Goal: Task Accomplishment & Management: Manage account settings

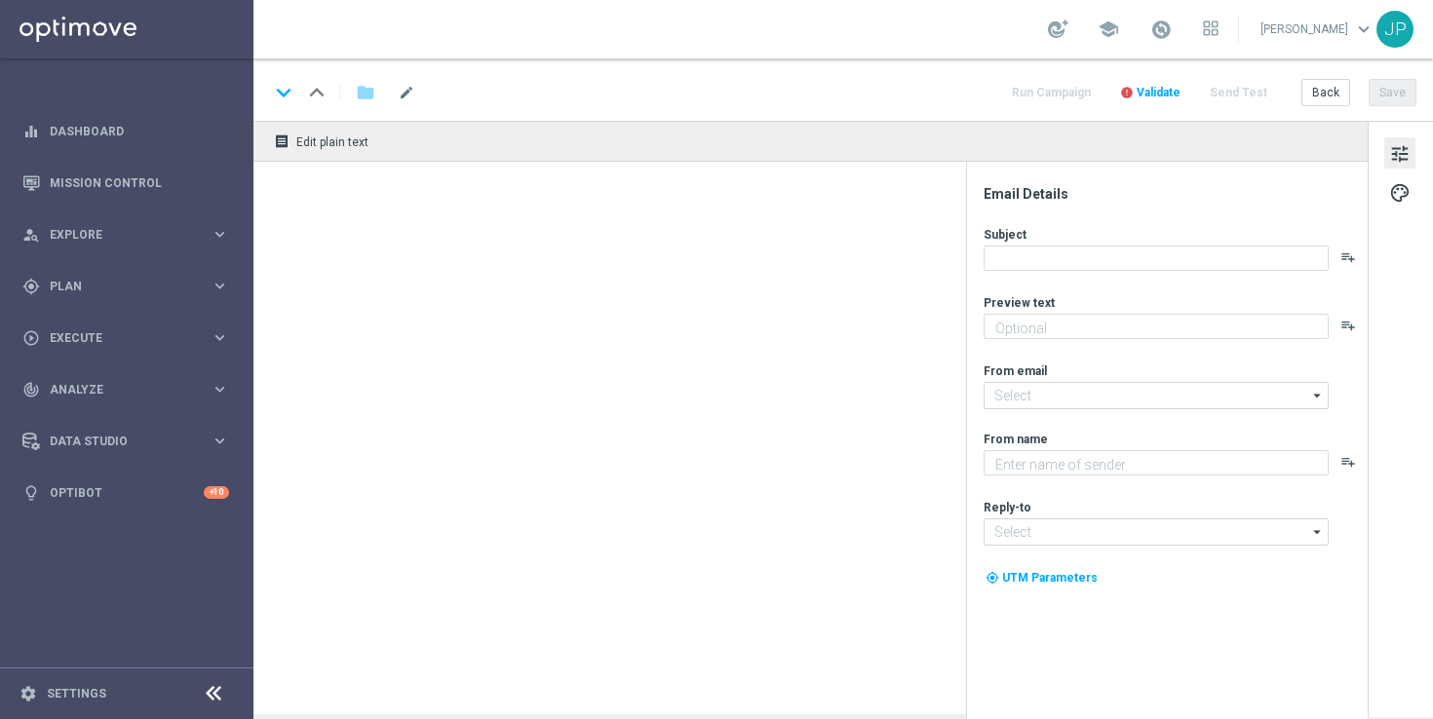
type textarea "Feel the thrill of the casino with this exclusive freebie."
type textarea "Lottoland"
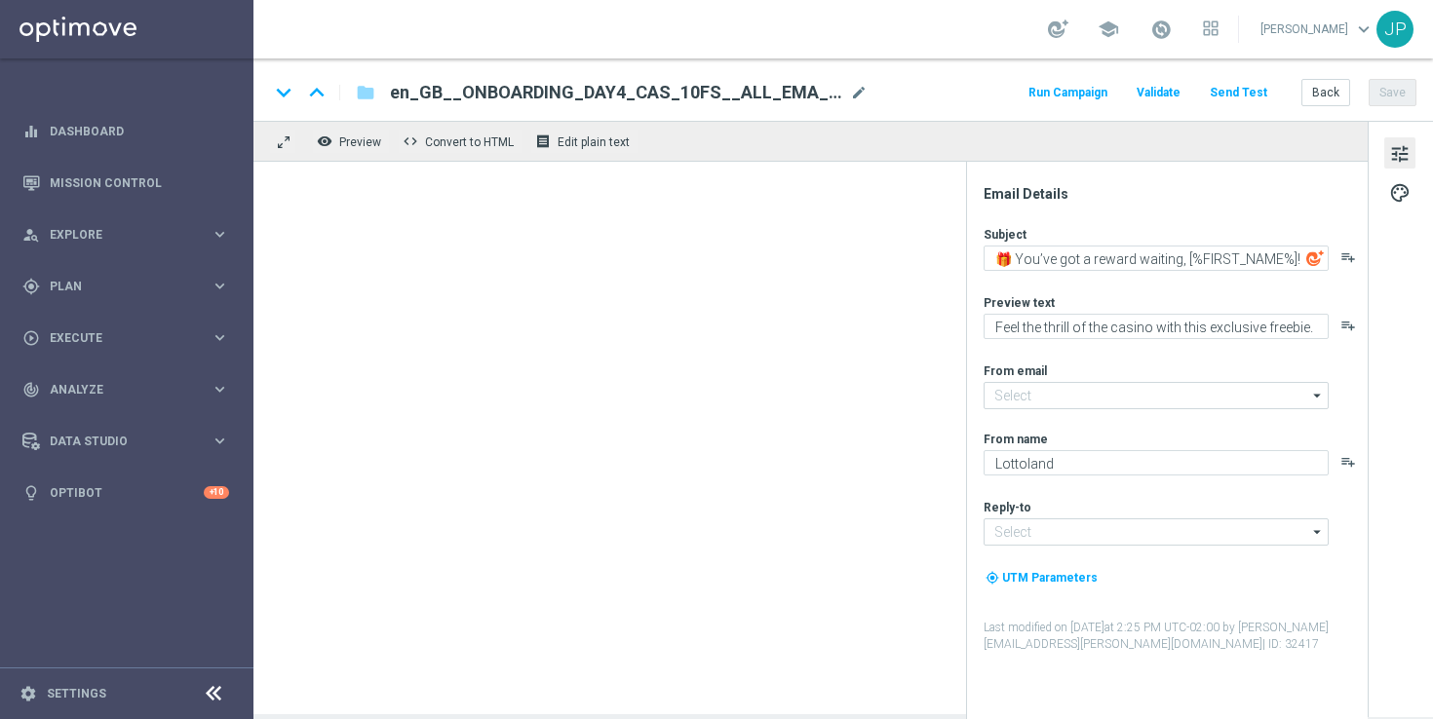
type input "[EMAIL_ADDRESS][DOMAIN_NAME]"
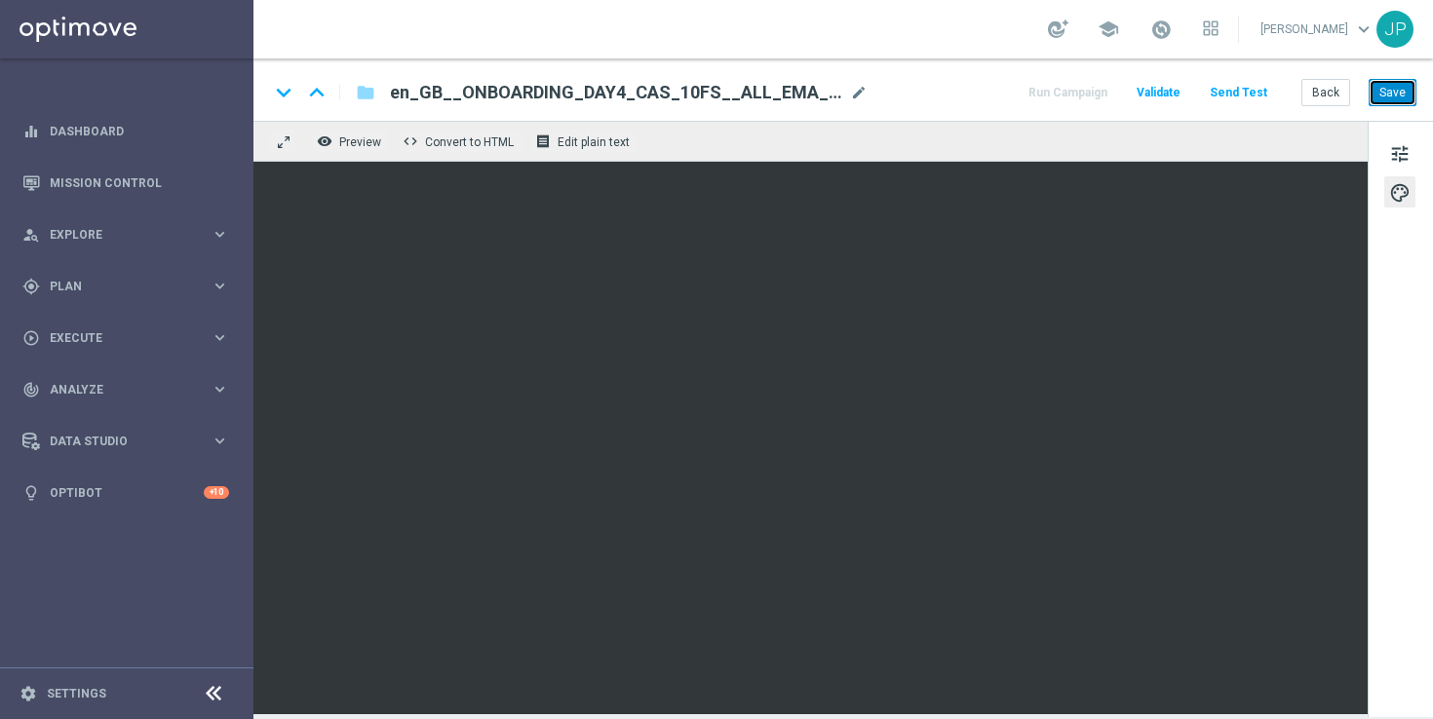
click at [1399, 89] on button "Save" at bounding box center [1393, 92] width 48 height 27
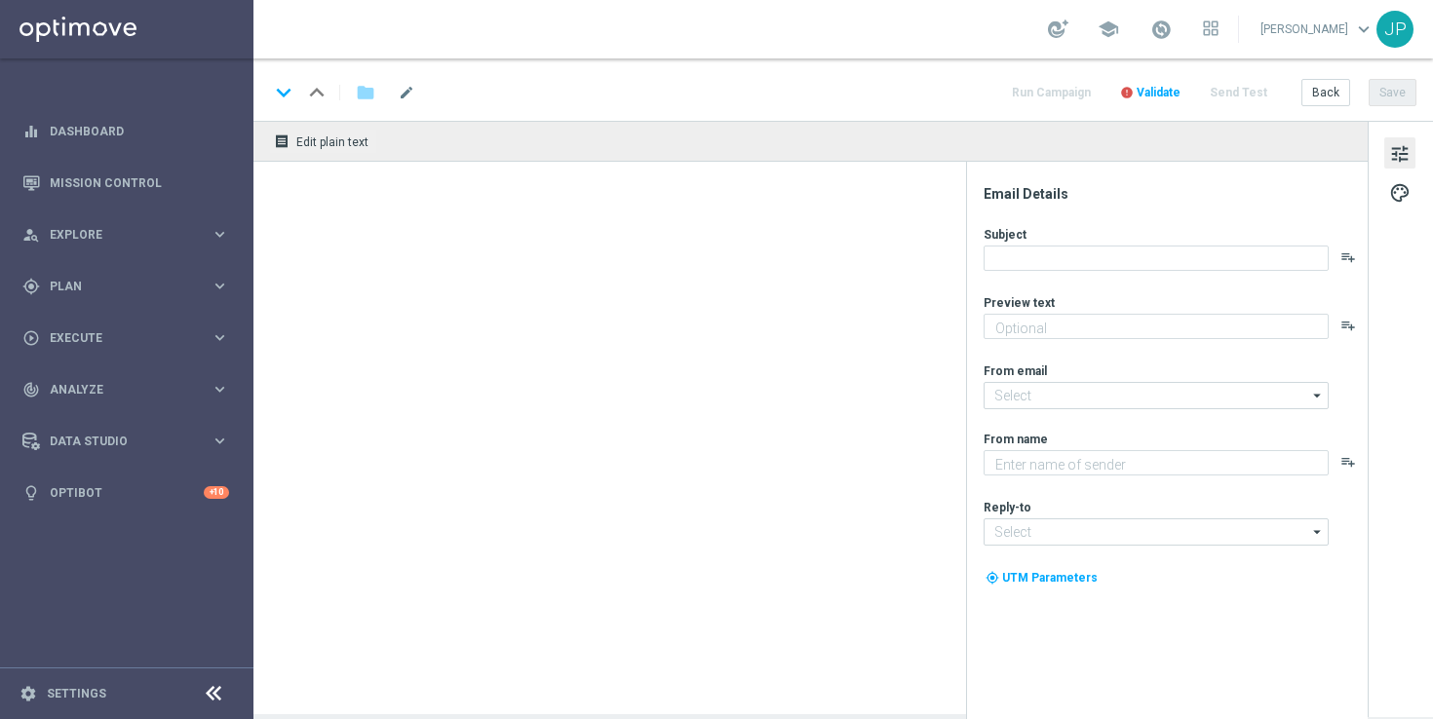
type textarea "Feel the thrill of the casino with this exclusive freebie."
type input "[EMAIL_ADDRESS][DOMAIN_NAME]"
type textarea "Lottoland"
type input "[EMAIL_ADDRESS][DOMAIN_NAME]"
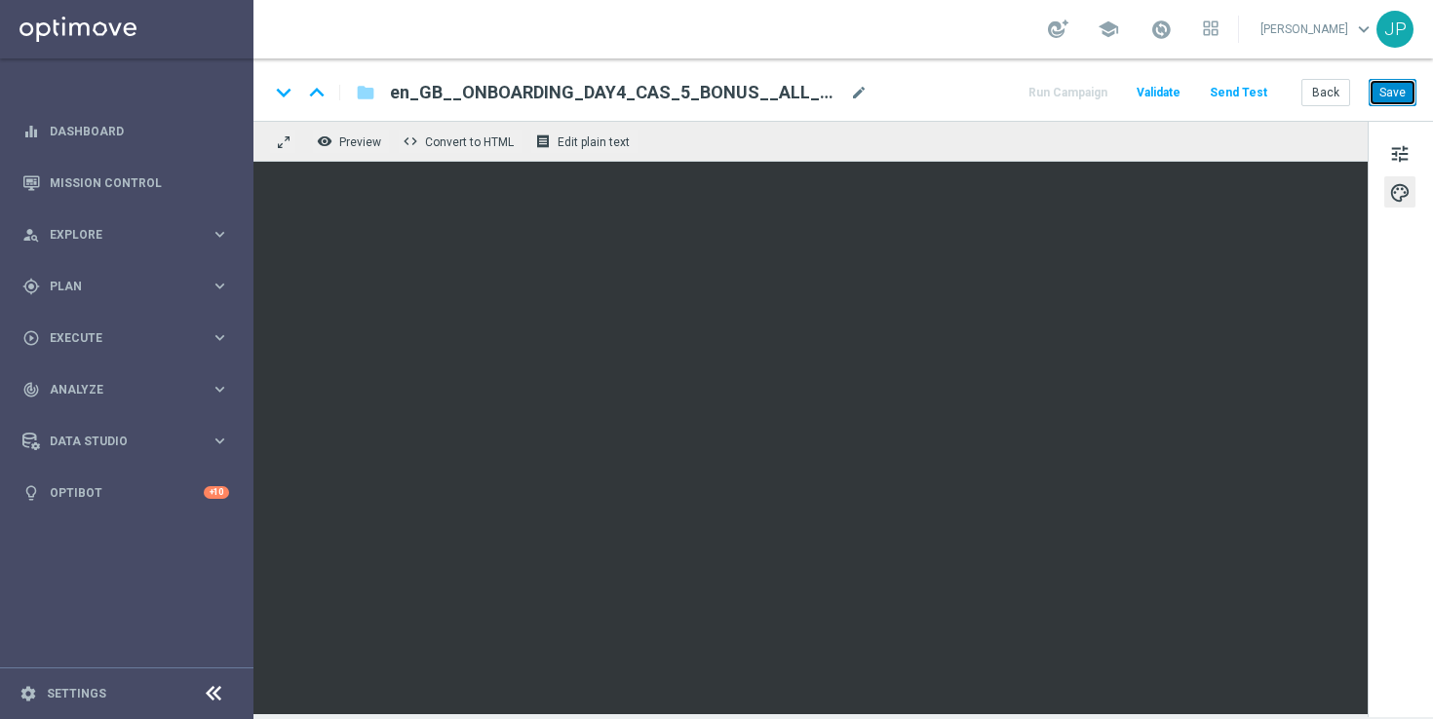
click at [1406, 87] on button "Save" at bounding box center [1393, 92] width 48 height 27
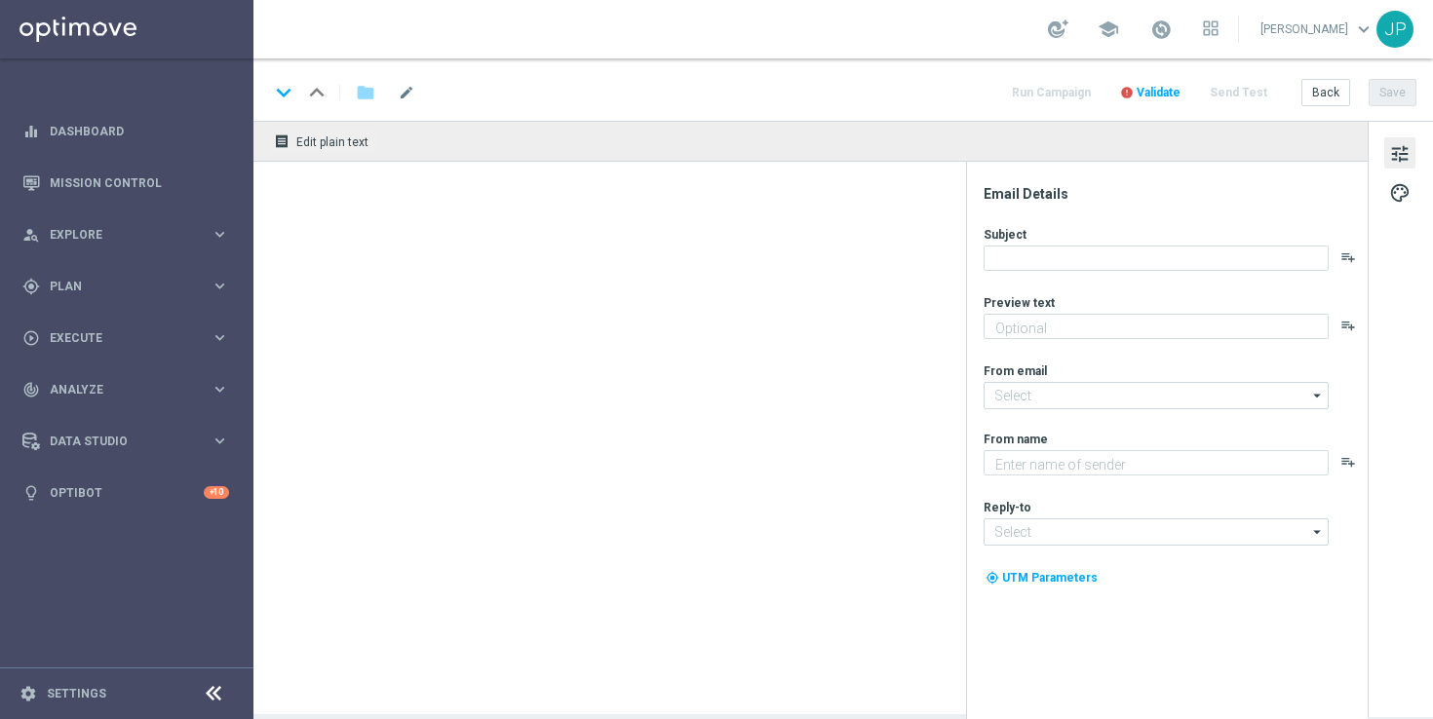
type textarea "Feel the thrill of the casino with this exclusive freebie."
type input "[EMAIL_ADDRESS][DOMAIN_NAME]"
type textarea "Lottoland"
type input "[EMAIL_ADDRESS][DOMAIN_NAME]"
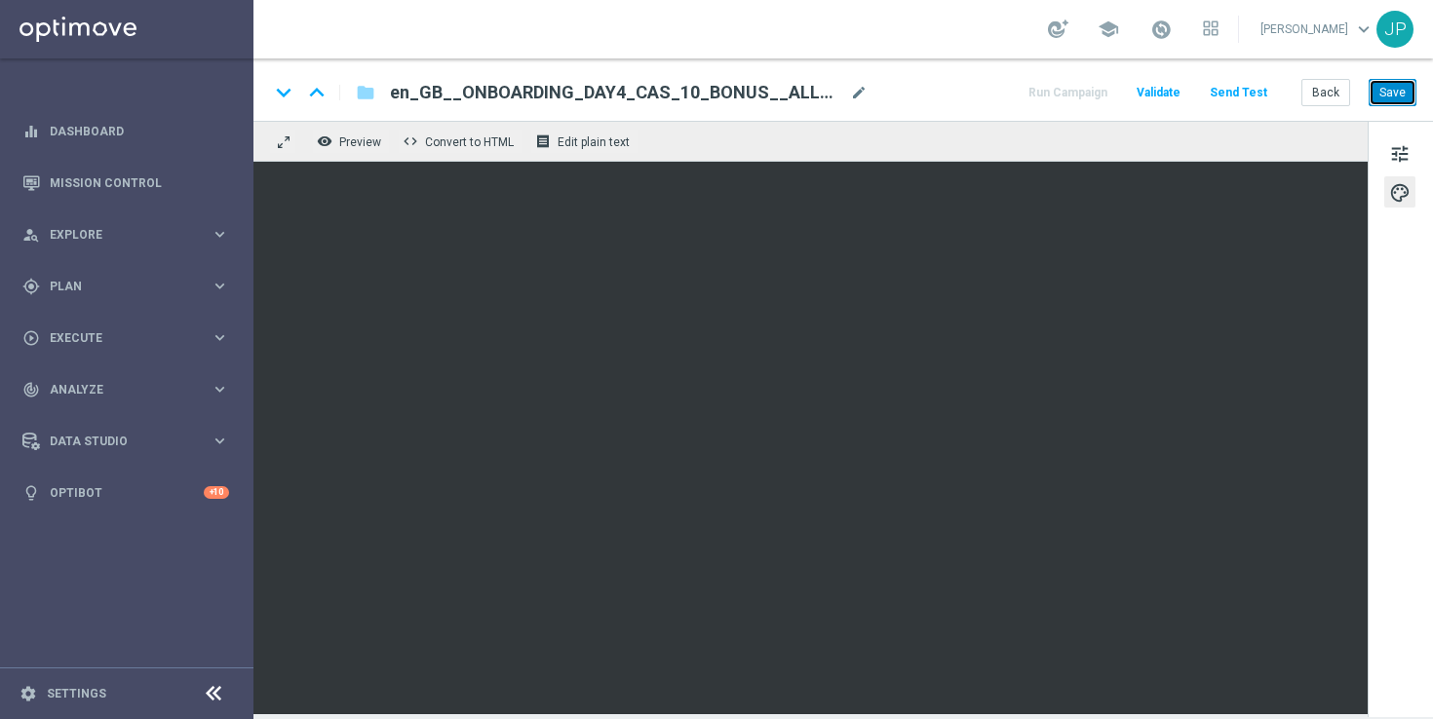
click at [1400, 89] on button "Save" at bounding box center [1393, 92] width 48 height 27
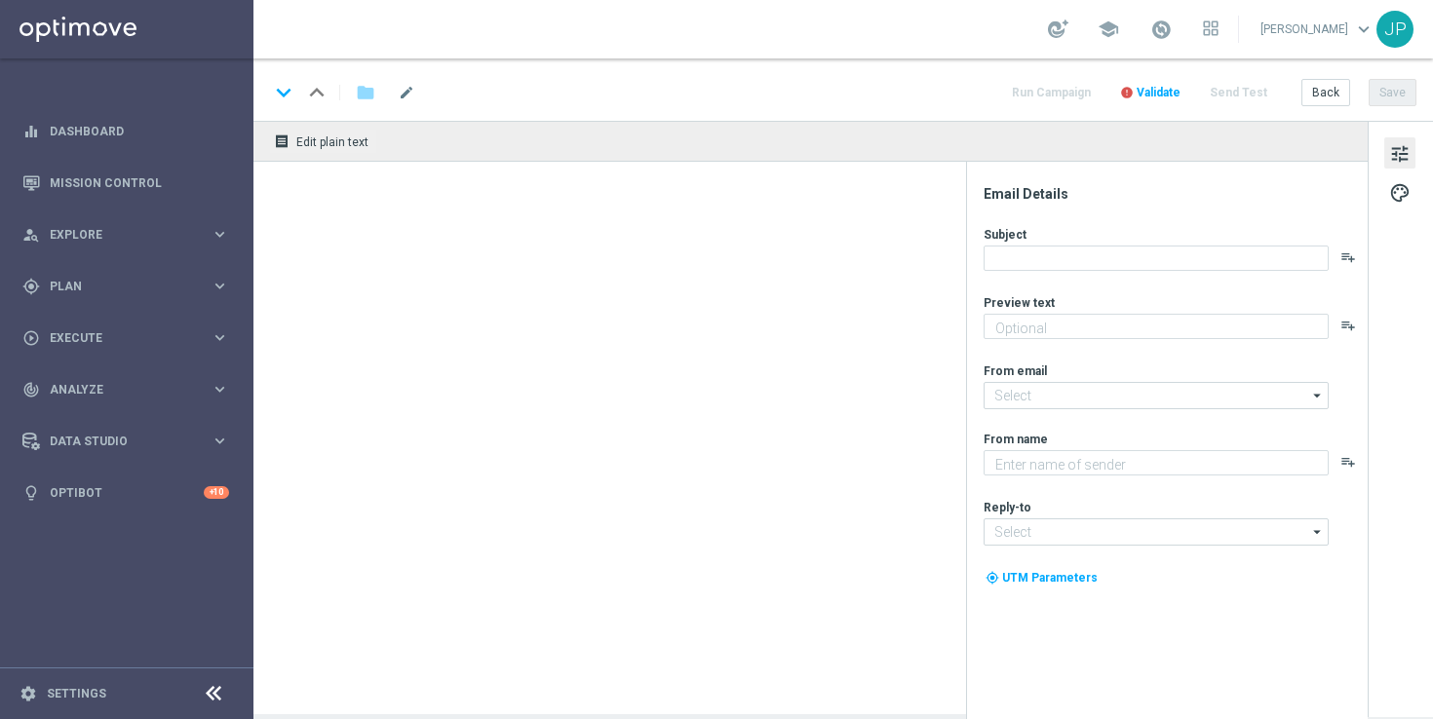
type textarea "Feel the thrill of the casino with this exclusive freebie."
type input "[EMAIL_ADDRESS][DOMAIN_NAME]"
type textarea "Lottoland"
type input "[EMAIL_ADDRESS][DOMAIN_NAME]"
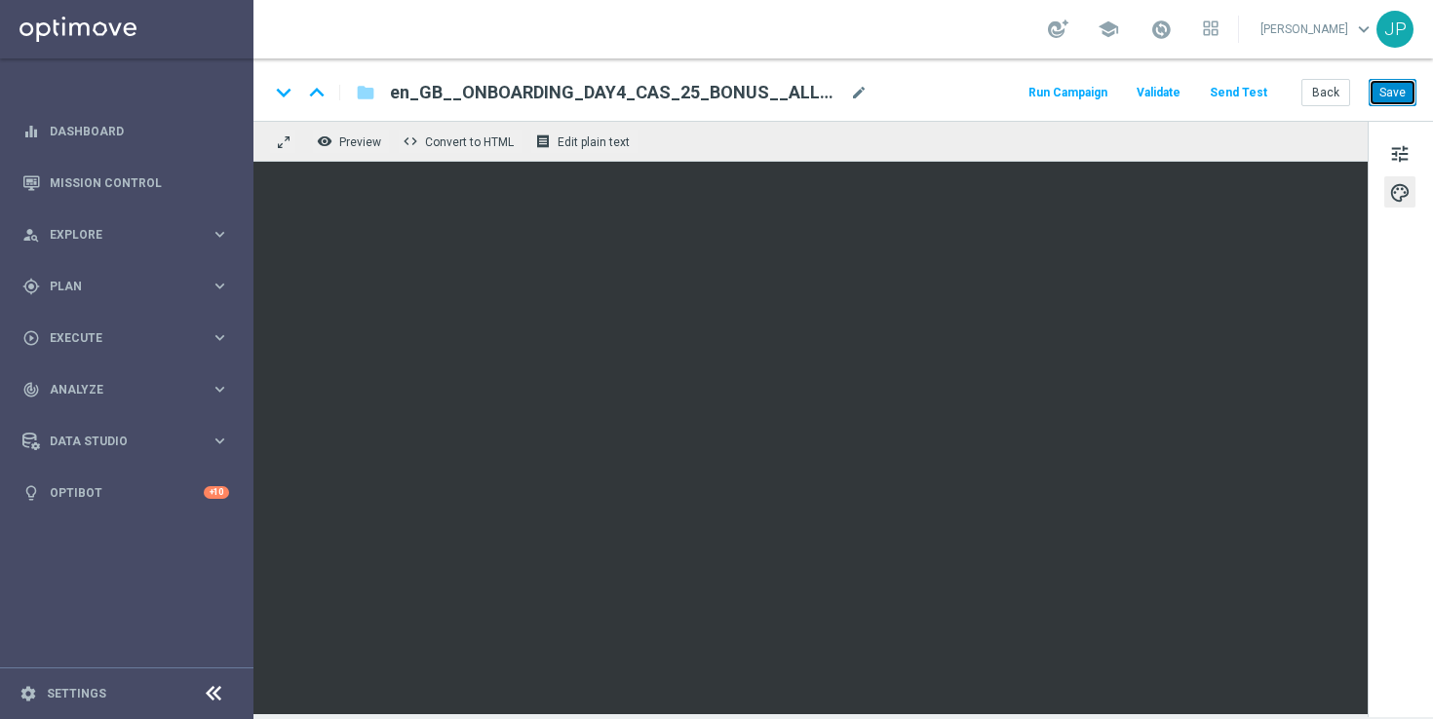
click at [1388, 104] on button "Save" at bounding box center [1393, 92] width 48 height 27
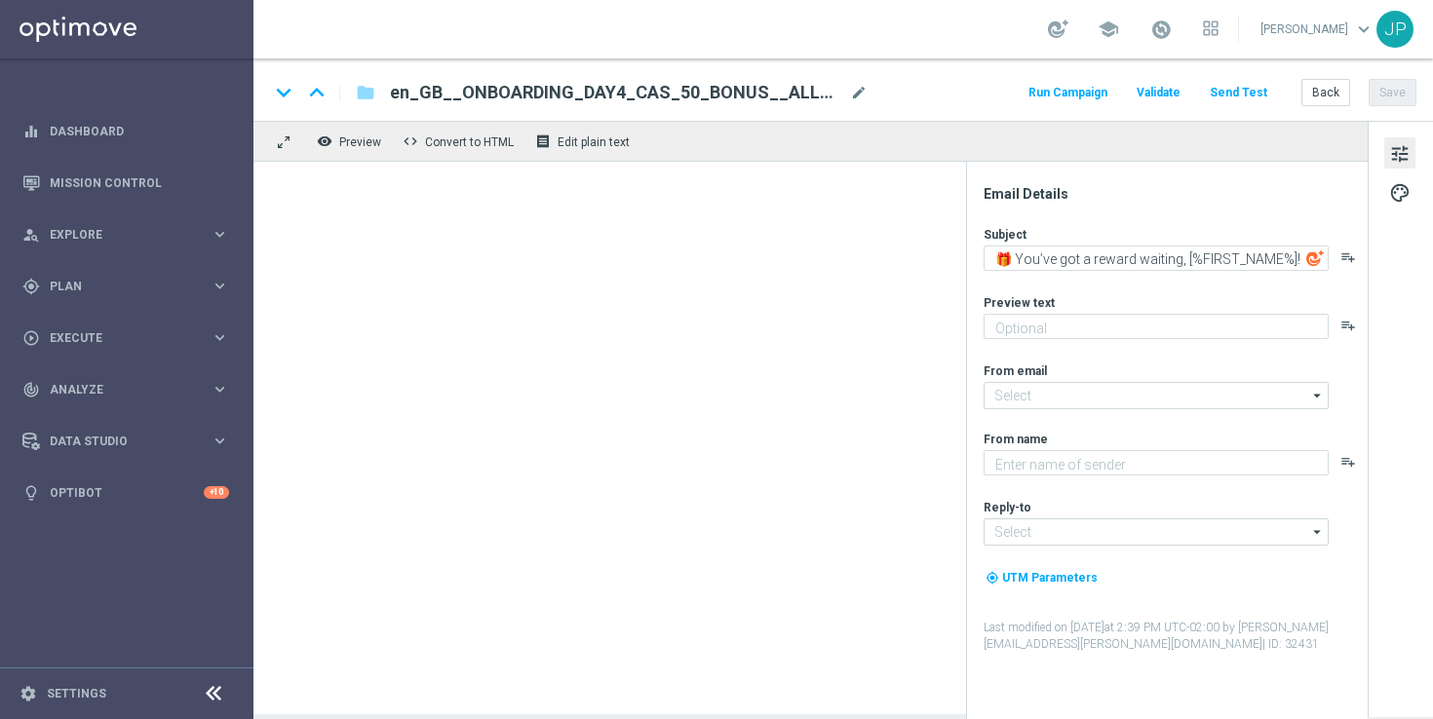
type textarea "Feel the thrill of the casino with this exclusive freebie."
type input "[EMAIL_ADDRESS][DOMAIN_NAME]"
type textarea "Lottoland"
type input "[EMAIL_ADDRESS][DOMAIN_NAME]"
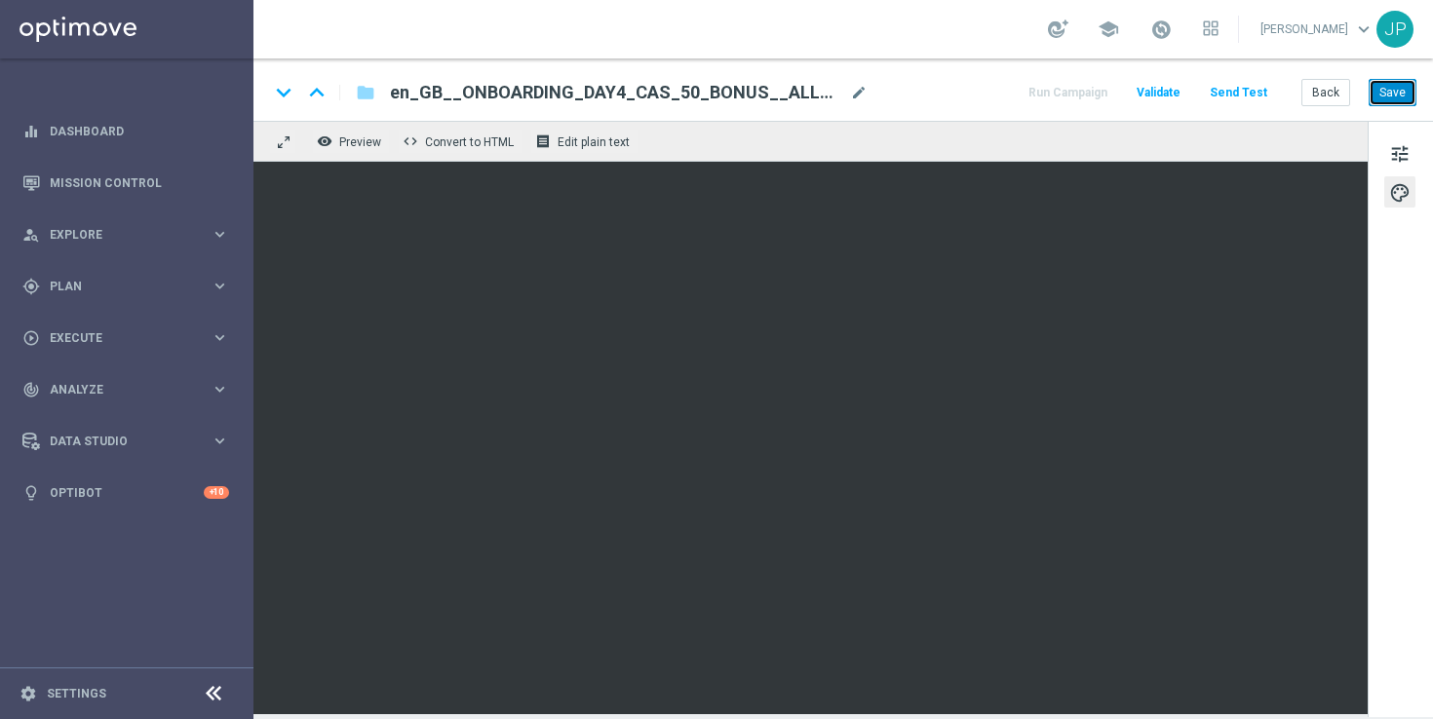
click at [1391, 96] on button "Save" at bounding box center [1393, 92] width 48 height 27
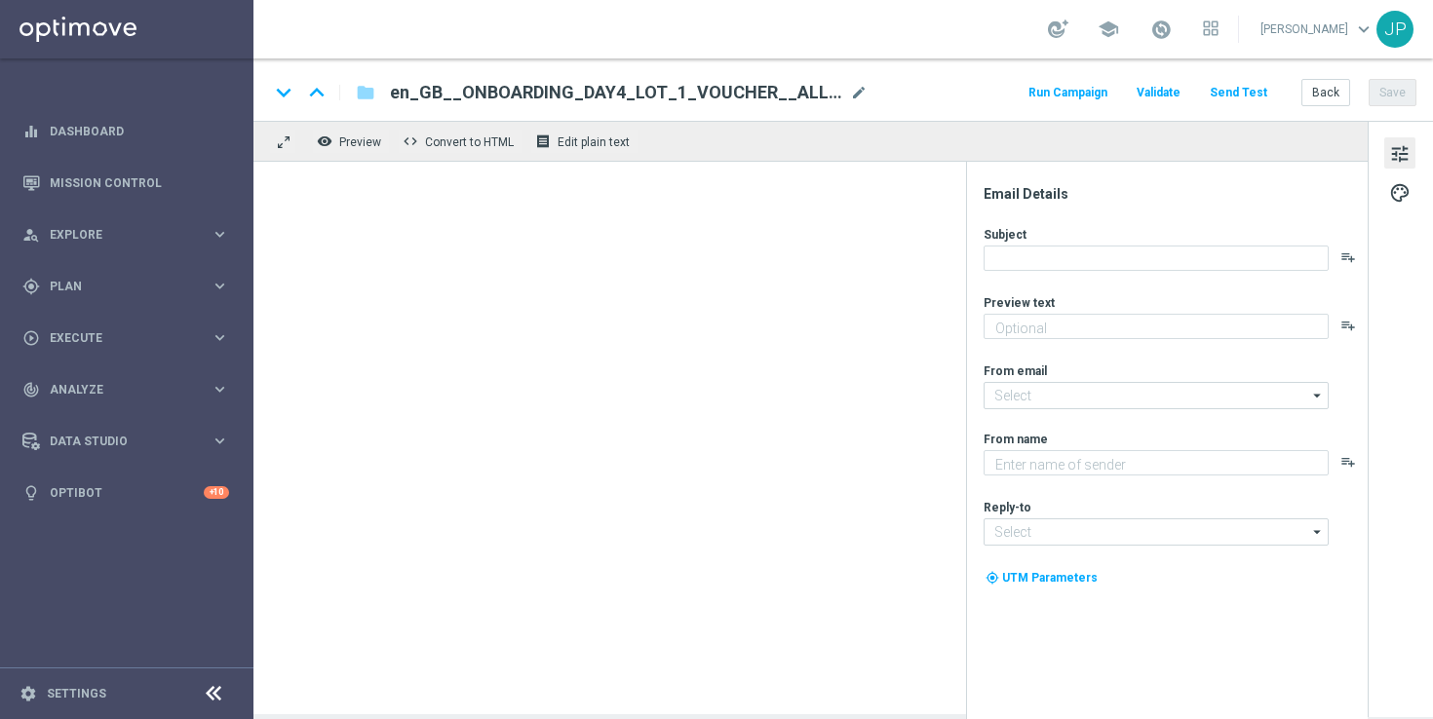
type textarea "Try your luck on worldwide lottos with this exclusive freebie."
type textarea "Lottoland"
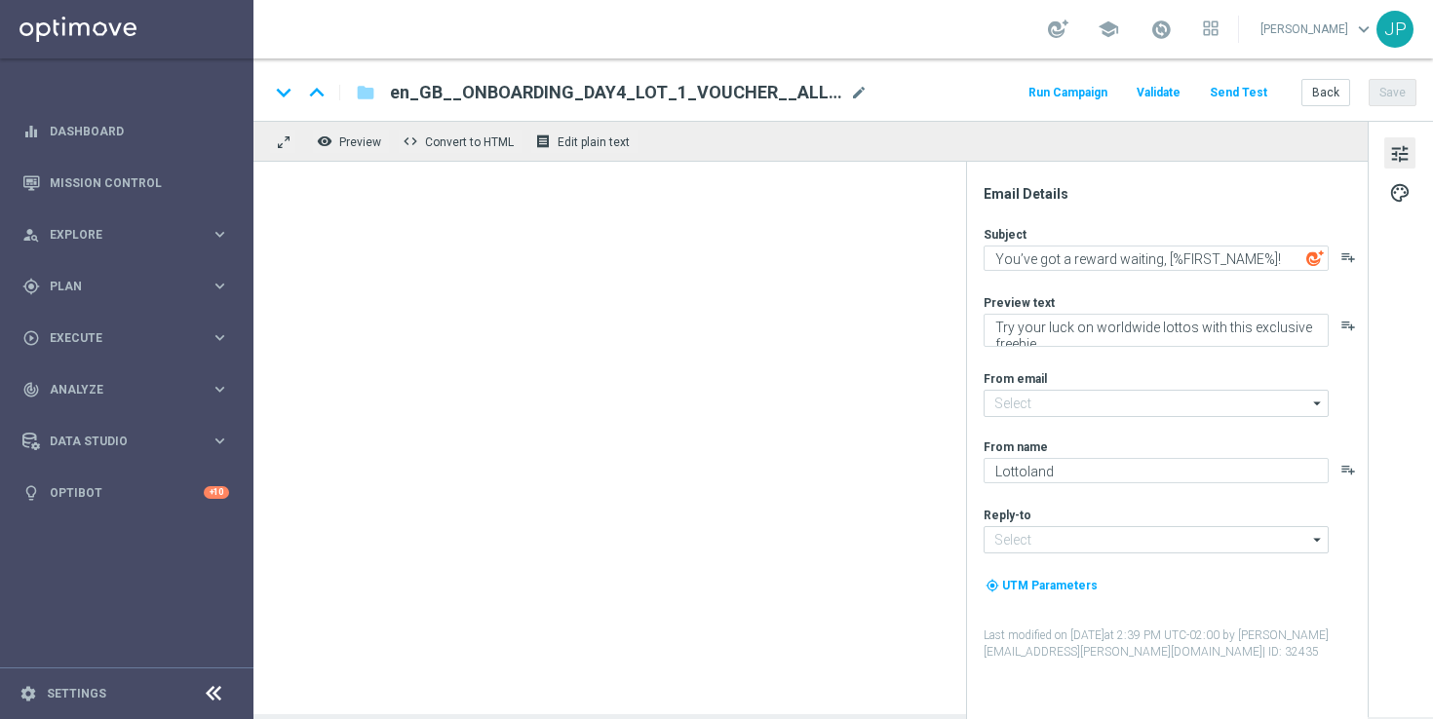
type input "[EMAIL_ADDRESS][DOMAIN_NAME]"
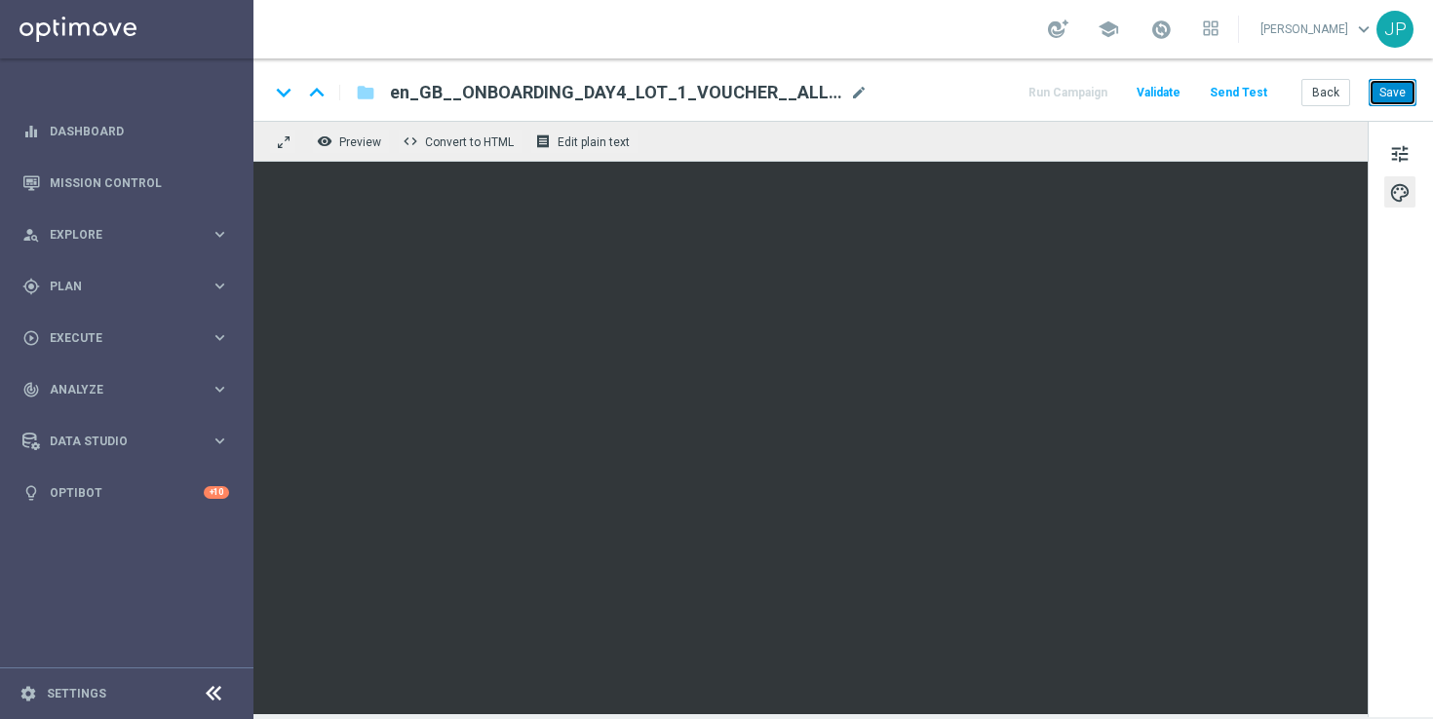
click at [1395, 99] on button "Save" at bounding box center [1393, 92] width 48 height 27
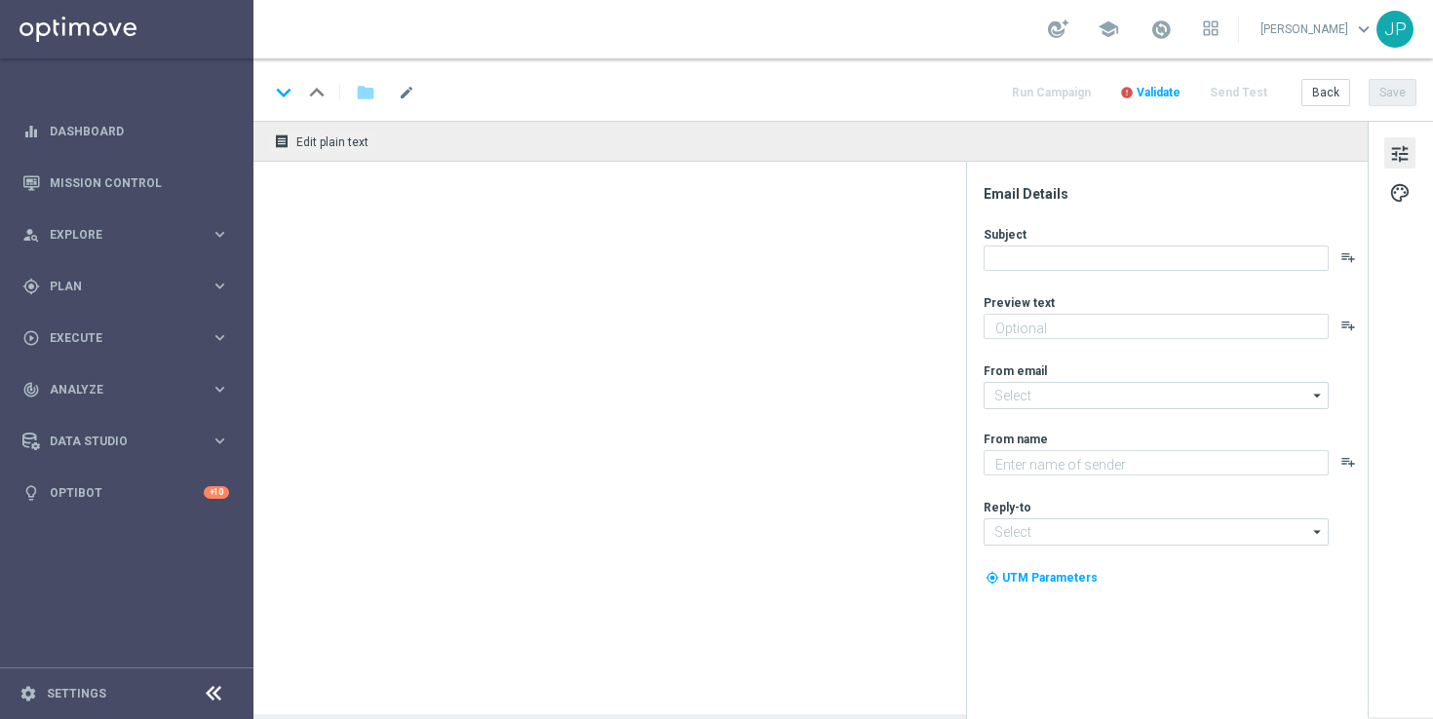
type textarea "Try your luck on worldwide lottos with this exclusive freebie."
type input "[EMAIL_ADDRESS][DOMAIN_NAME]"
type textarea "Lottoland"
type input "[EMAIL_ADDRESS][DOMAIN_NAME]"
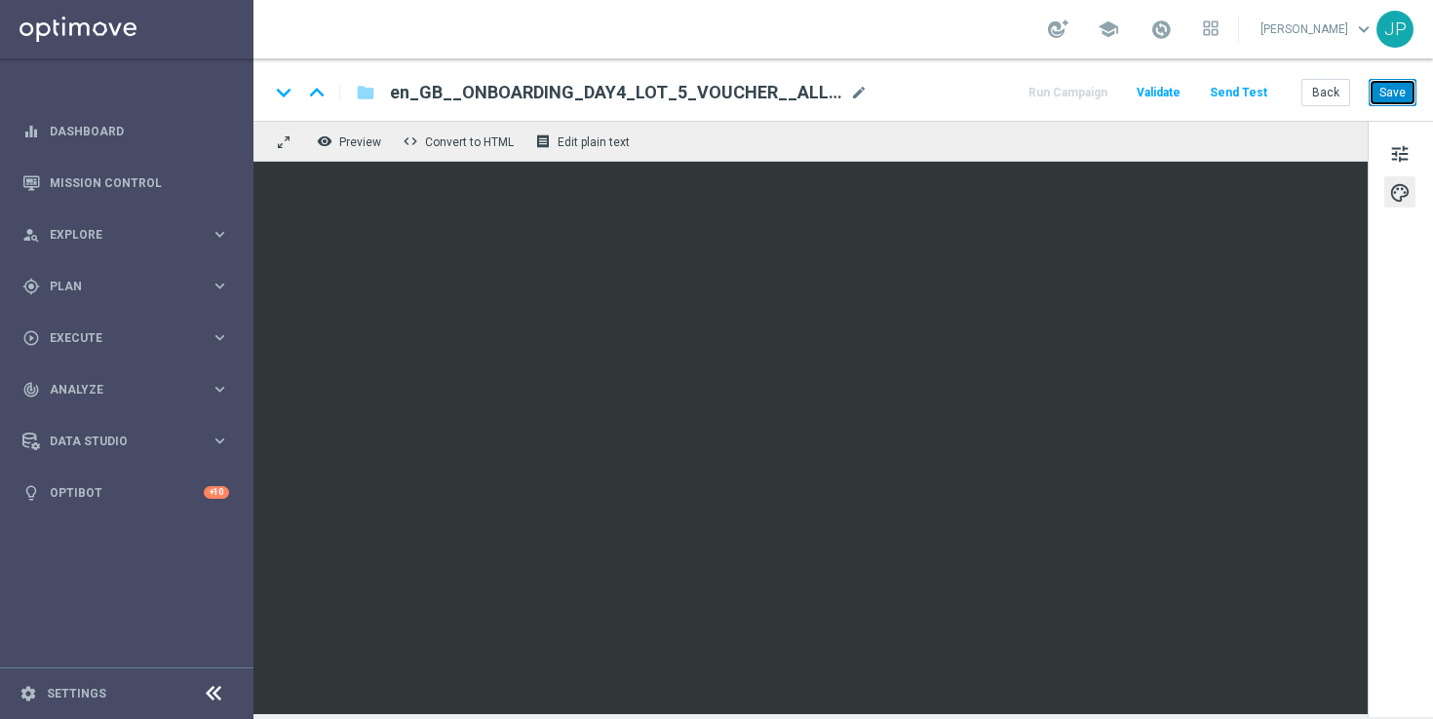
click at [1402, 97] on button "Save" at bounding box center [1393, 92] width 48 height 27
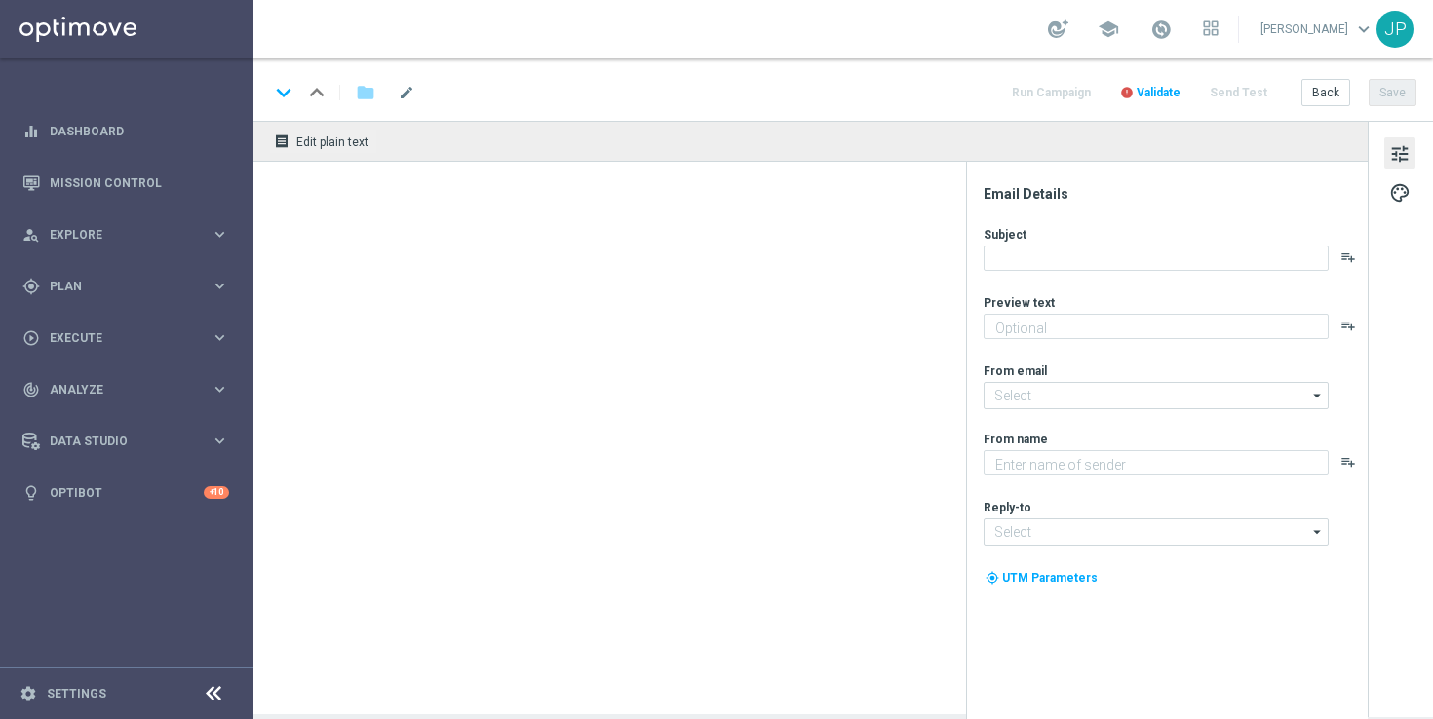
type textarea "Try your luck on worldwide lottos with this exclusive freebie."
type input "[EMAIL_ADDRESS][DOMAIN_NAME]"
type textarea "Lottoland"
type input "[EMAIL_ADDRESS][DOMAIN_NAME]"
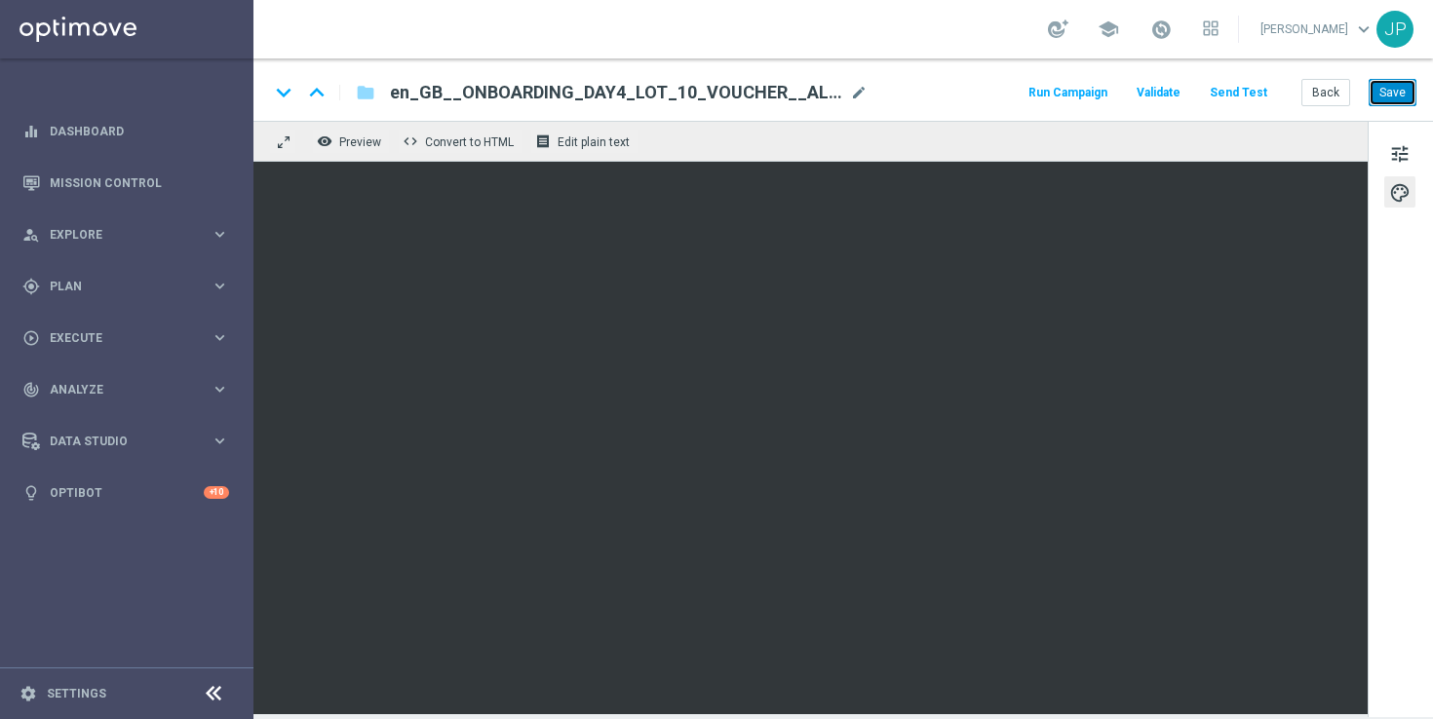
click at [1390, 97] on button "Save" at bounding box center [1393, 92] width 48 height 27
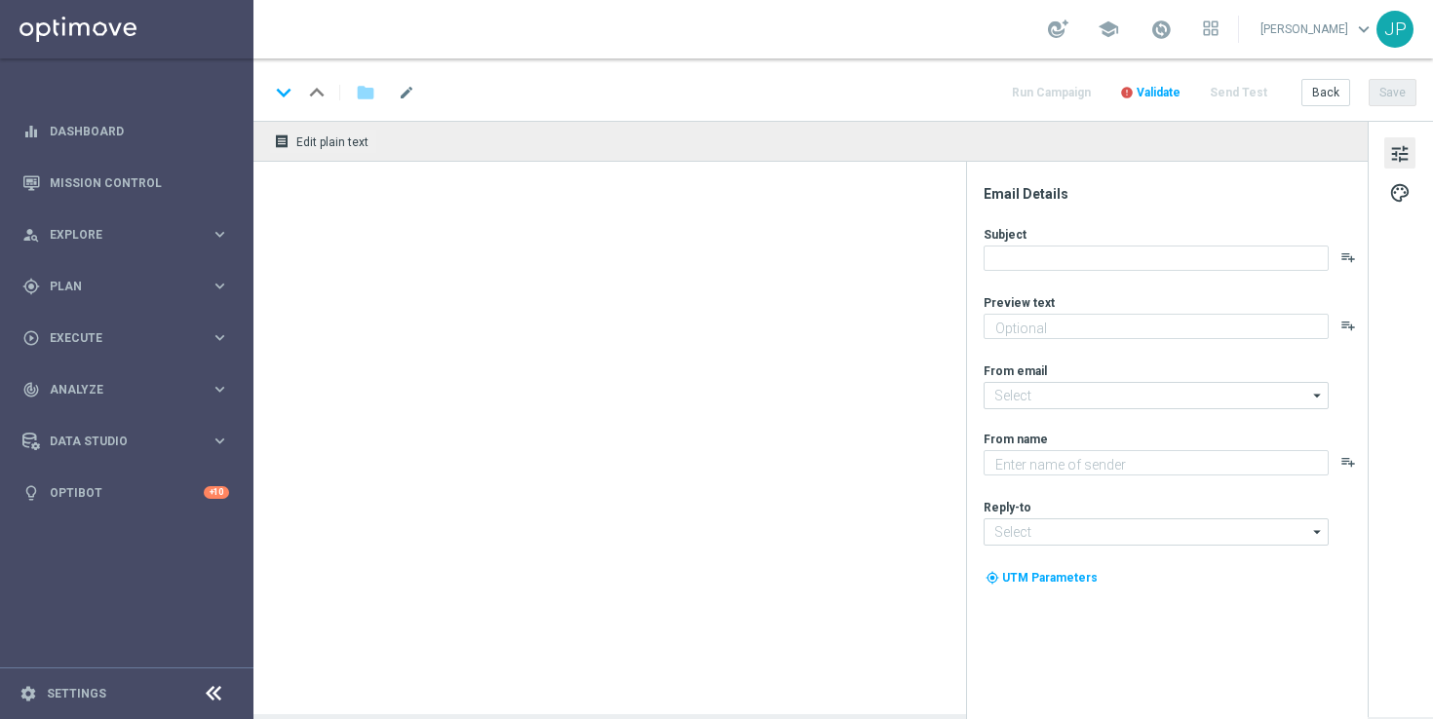
type textarea "Try your luck on worldwide lottos with this exclusive freebie."
type input "[EMAIL_ADDRESS][DOMAIN_NAME]"
type textarea "Lottoland"
type input "[EMAIL_ADDRESS][DOMAIN_NAME]"
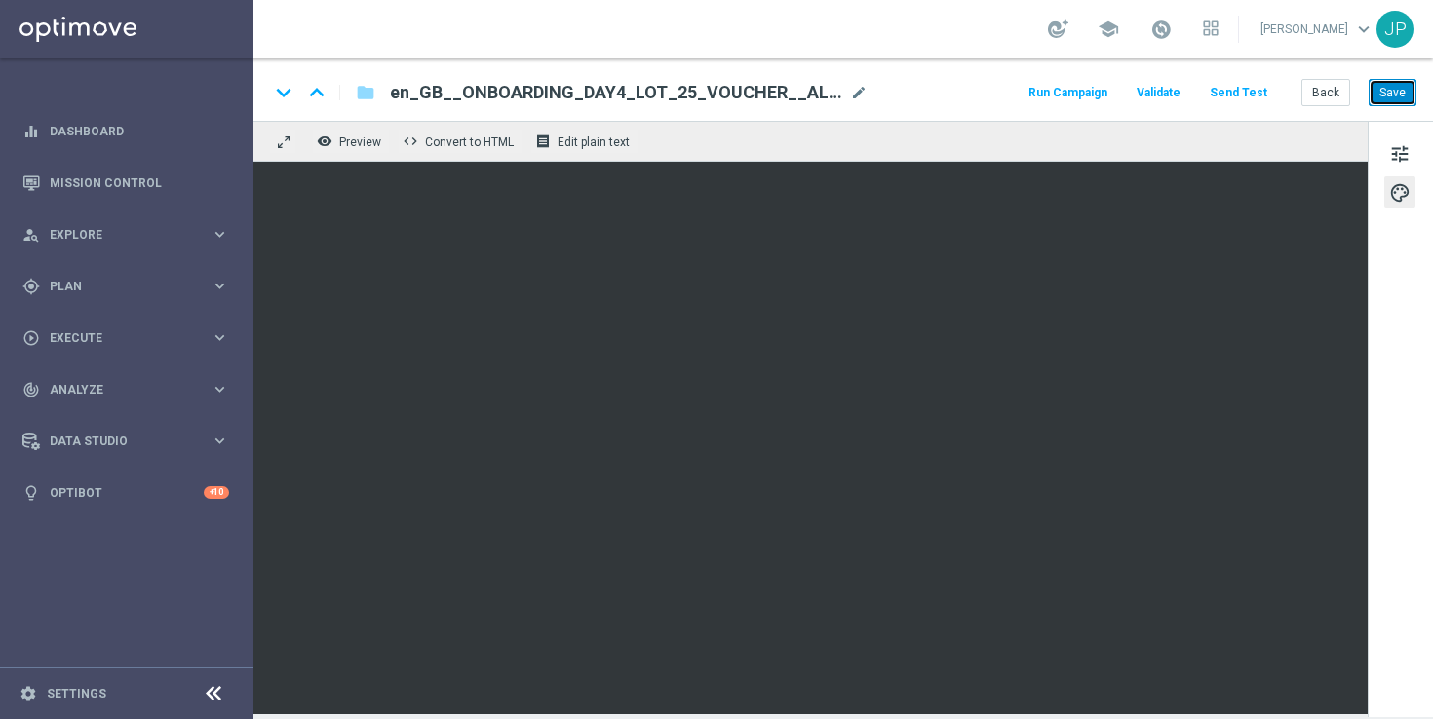
click at [1398, 97] on button "Save" at bounding box center [1393, 92] width 48 height 27
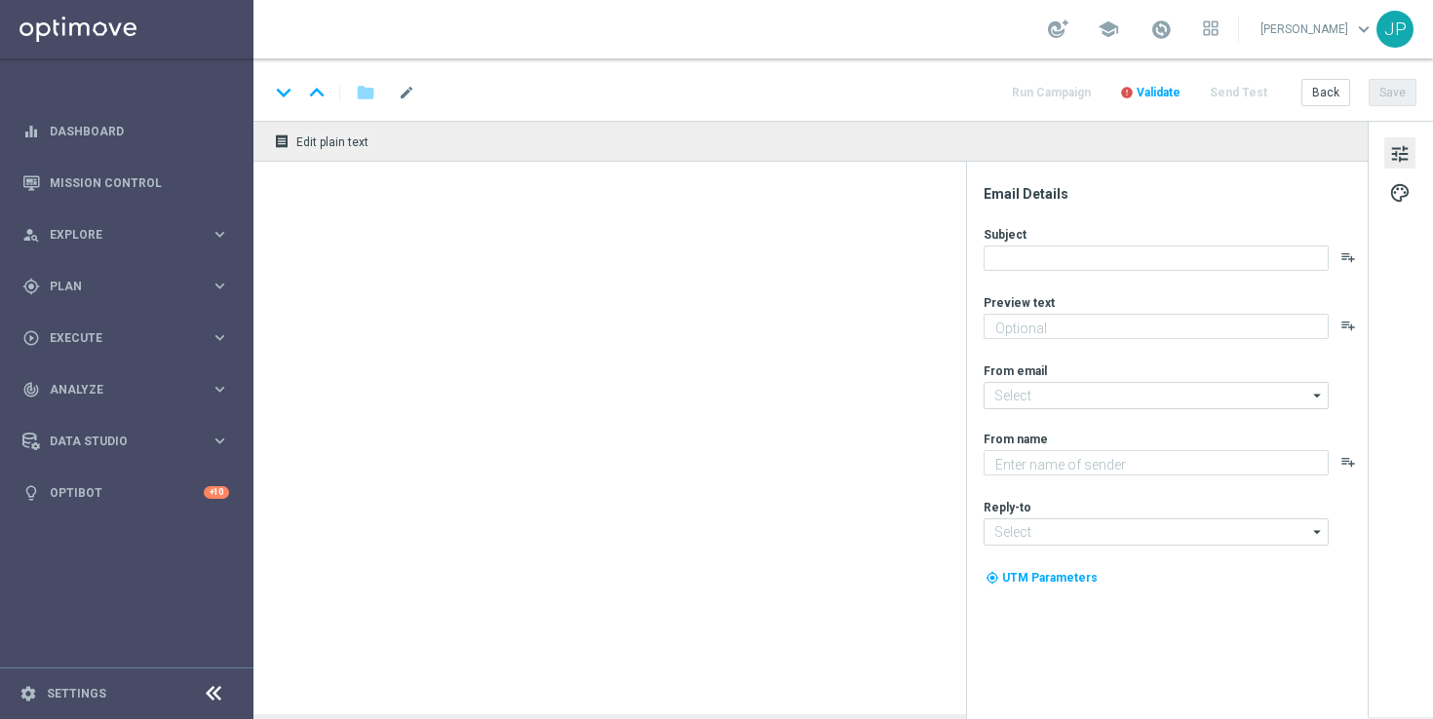
type textarea "Try your luck on worldwide lottos with this exclusive freebie."
type input "[EMAIL_ADDRESS][DOMAIN_NAME]"
type textarea "Lottoland"
type input "[EMAIL_ADDRESS][DOMAIN_NAME]"
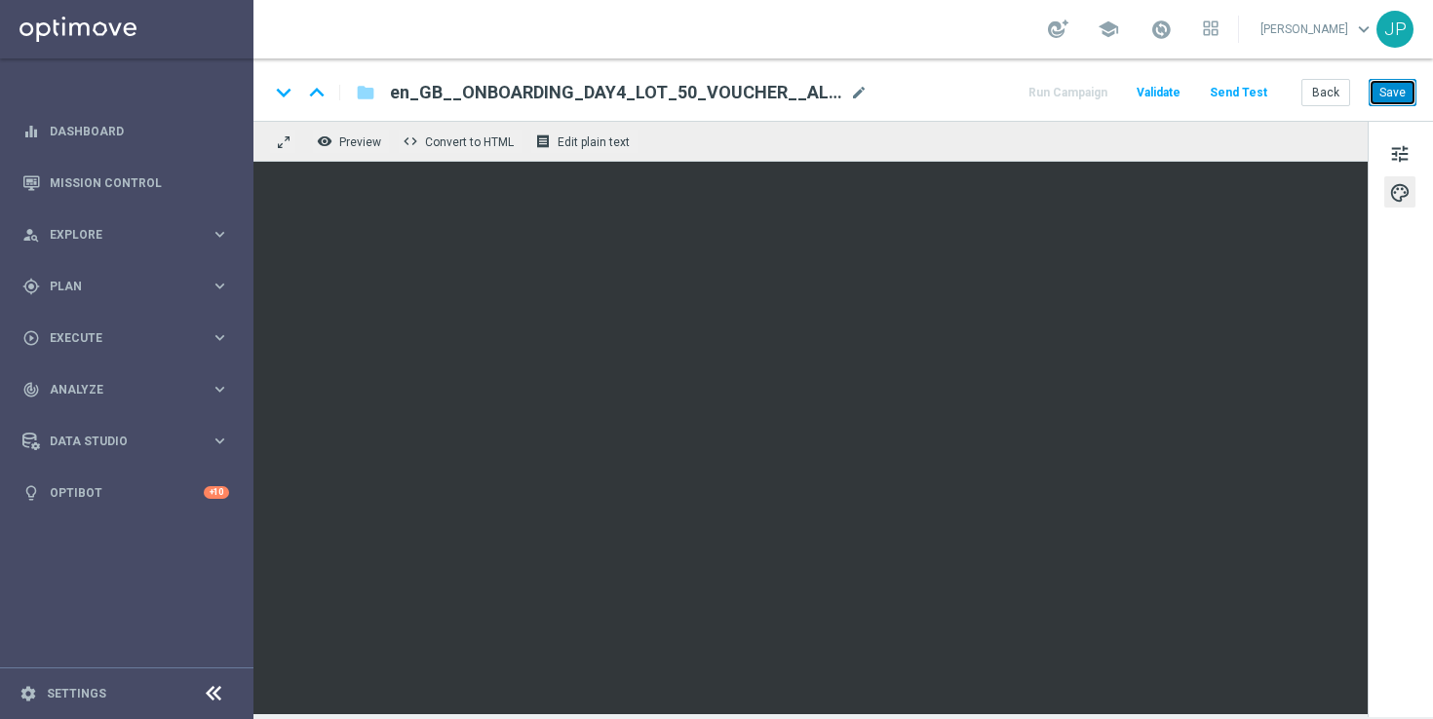
click at [1395, 91] on button "Save" at bounding box center [1393, 92] width 48 height 27
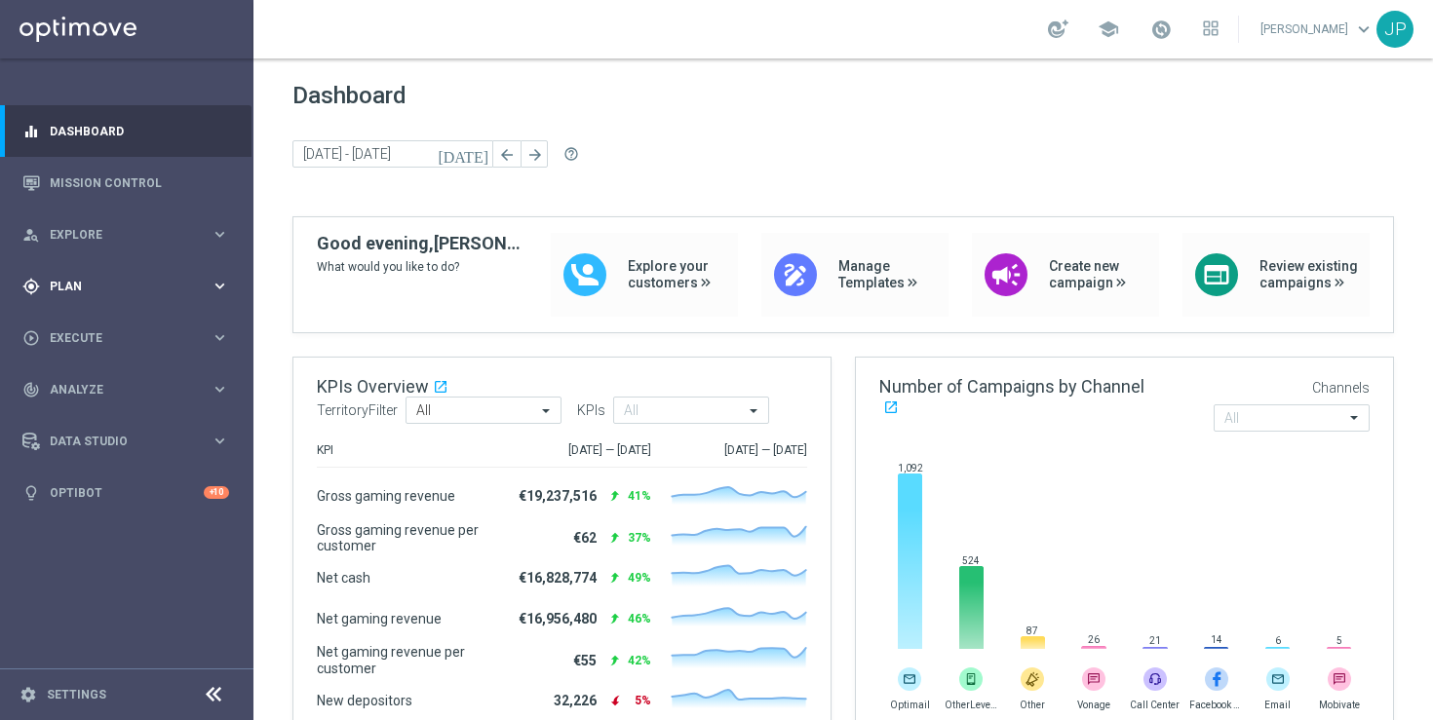
click at [175, 290] on span "Plan" at bounding box center [130, 287] width 161 height 12
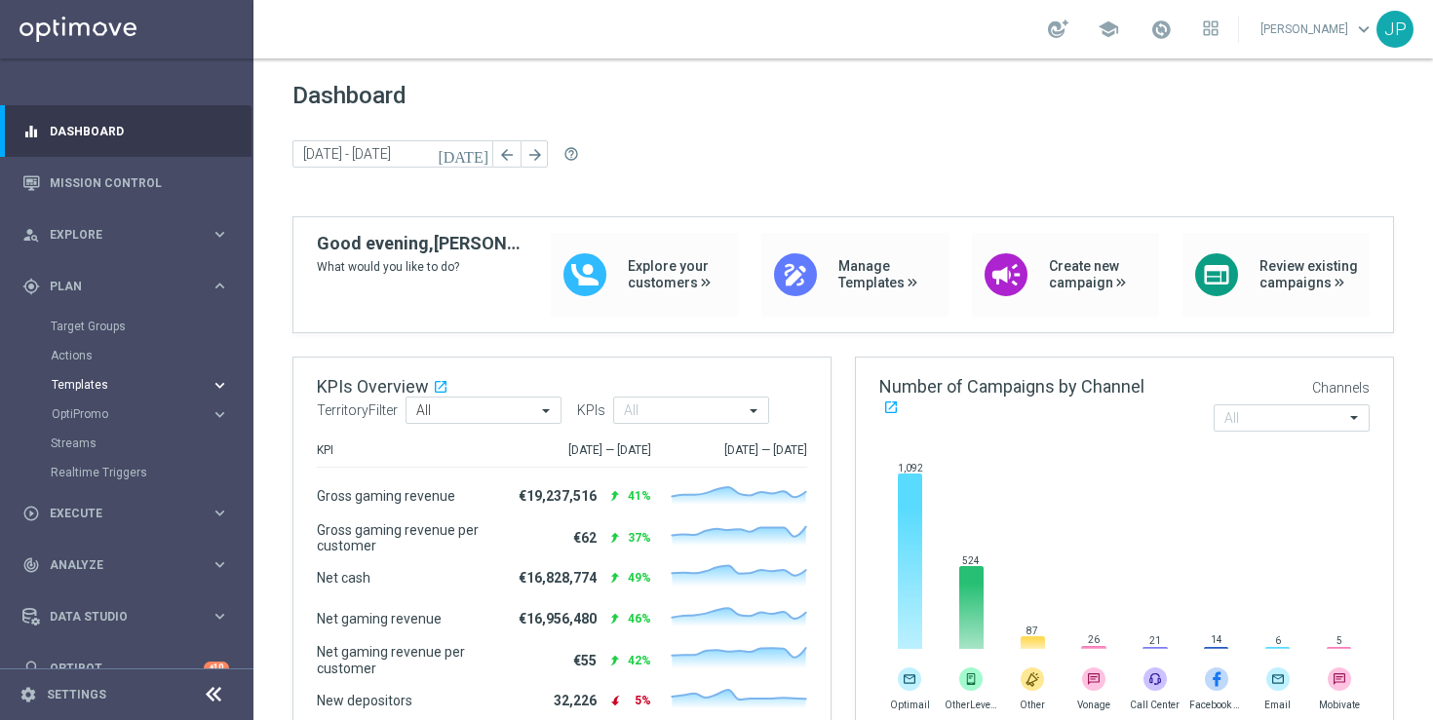
click at [170, 382] on span "Templates" at bounding box center [121, 385] width 139 height 12
click at [97, 412] on link "Optimail" at bounding box center [131, 414] width 142 height 16
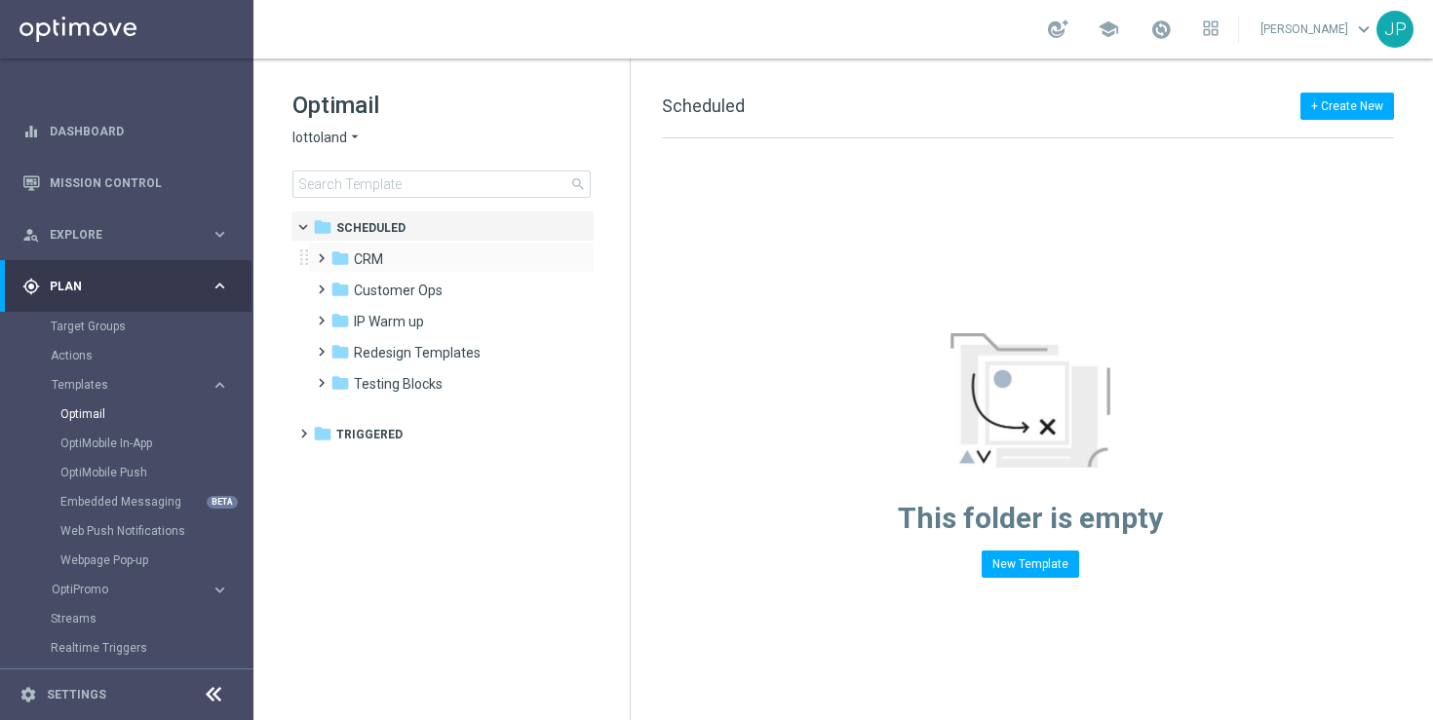
click at [322, 253] on span at bounding box center [317, 250] width 9 height 8
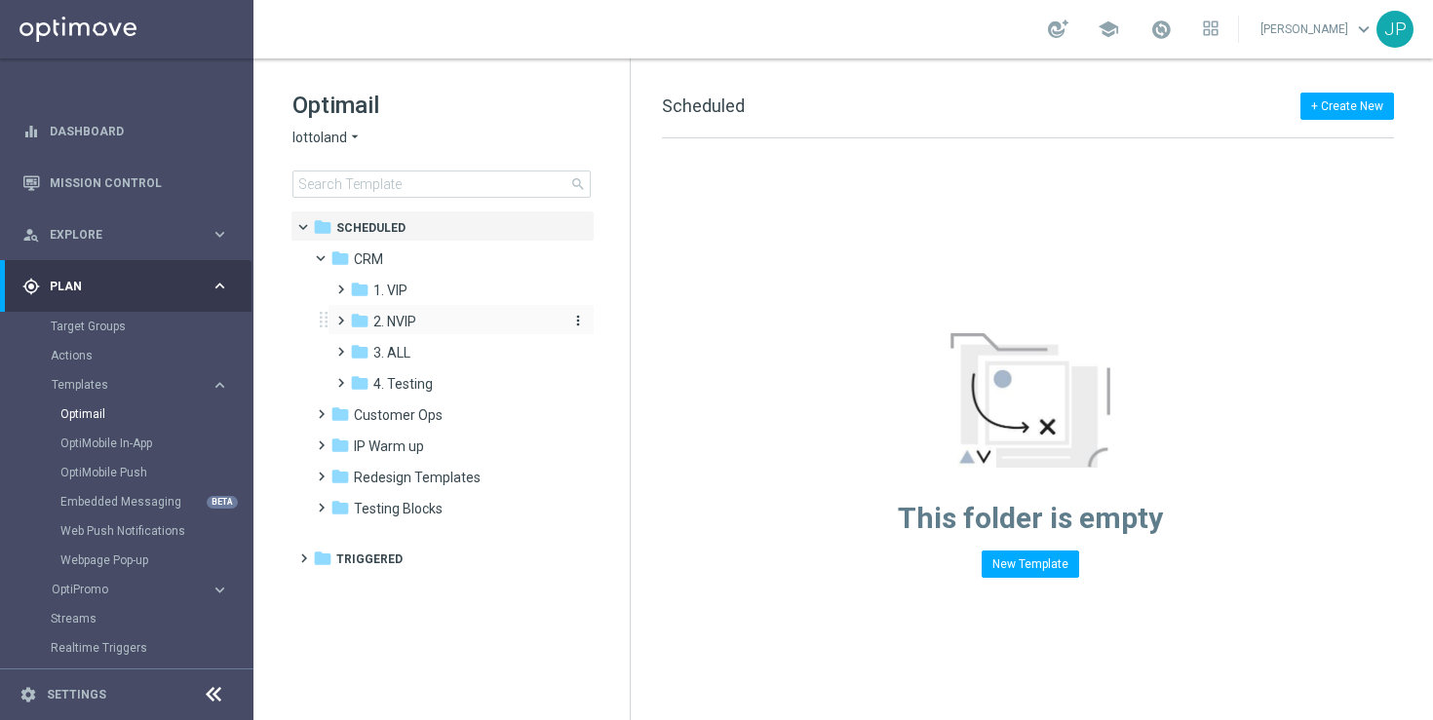
click at [369, 315] on div "folder 2. NVIP" at bounding box center [454, 322] width 208 height 22
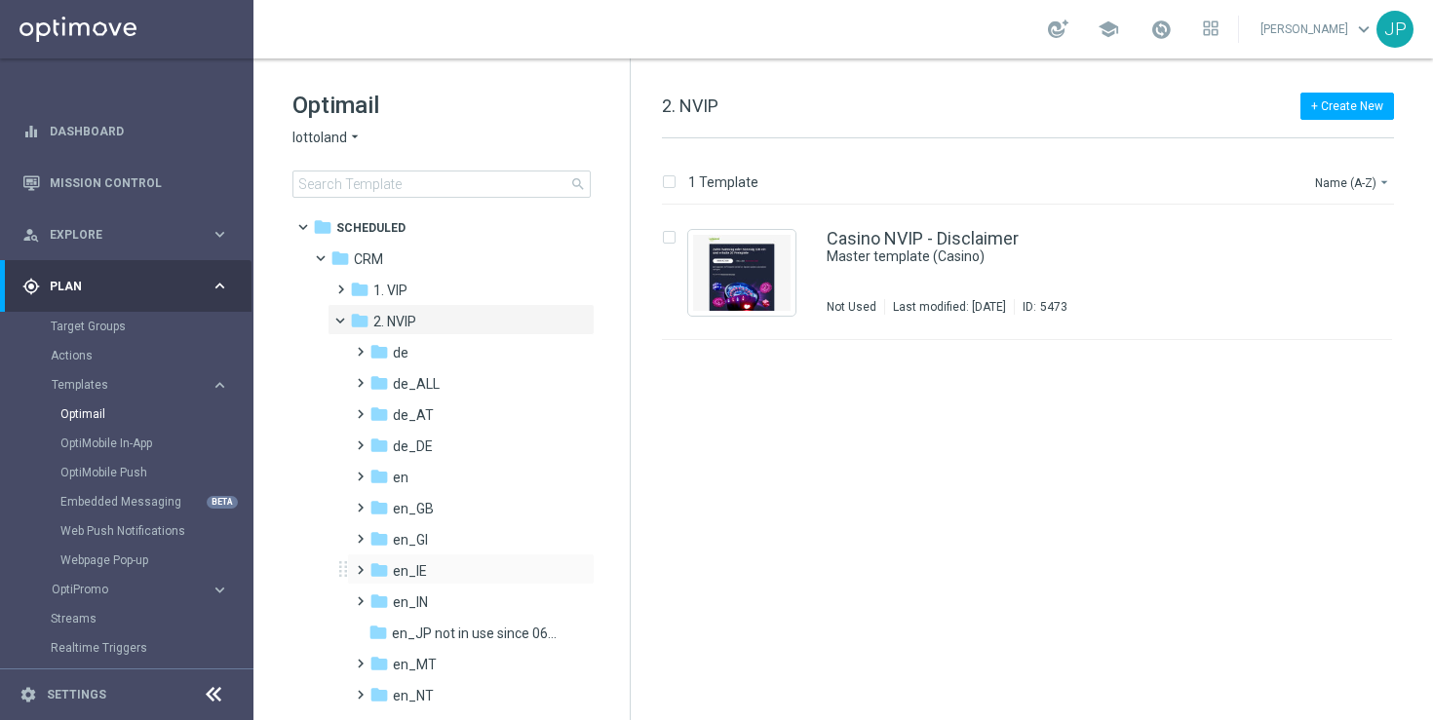
scroll to position [449, 0]
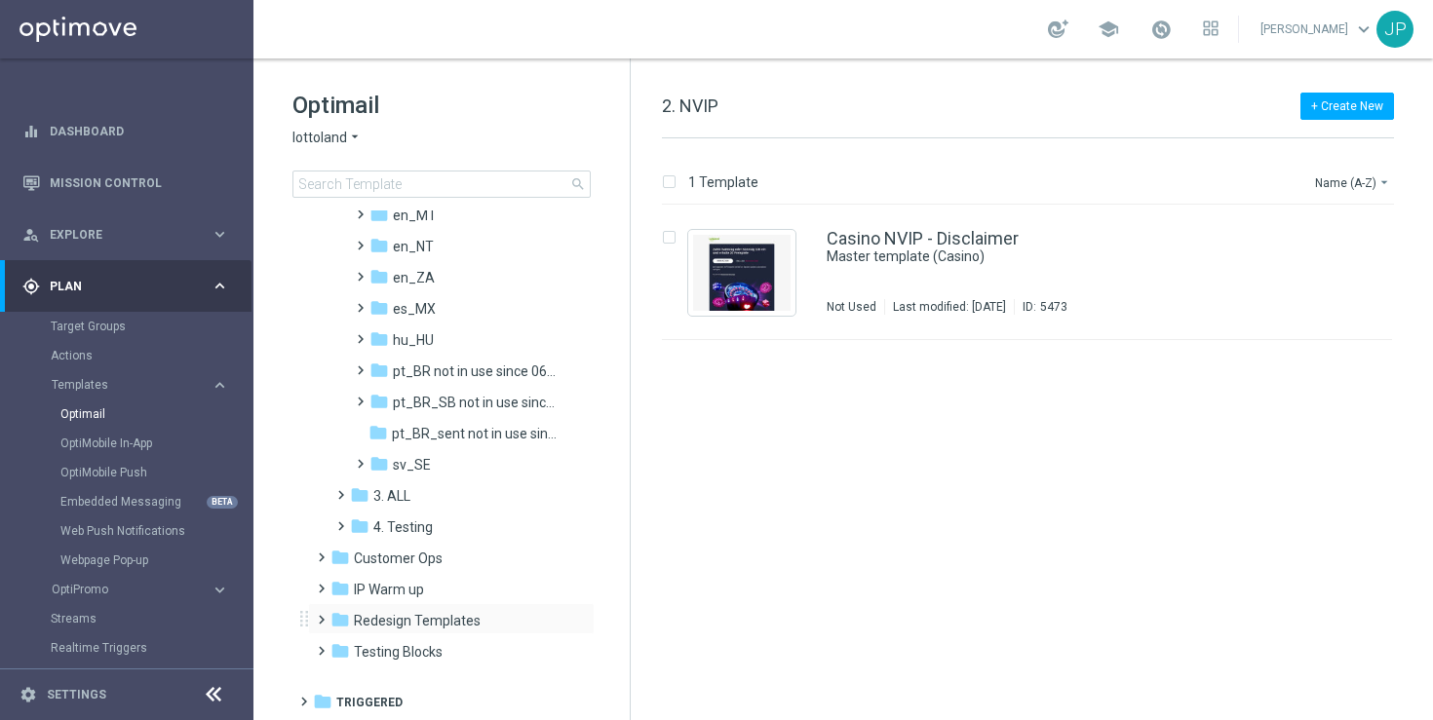
click at [322, 615] on span at bounding box center [317, 611] width 9 height 8
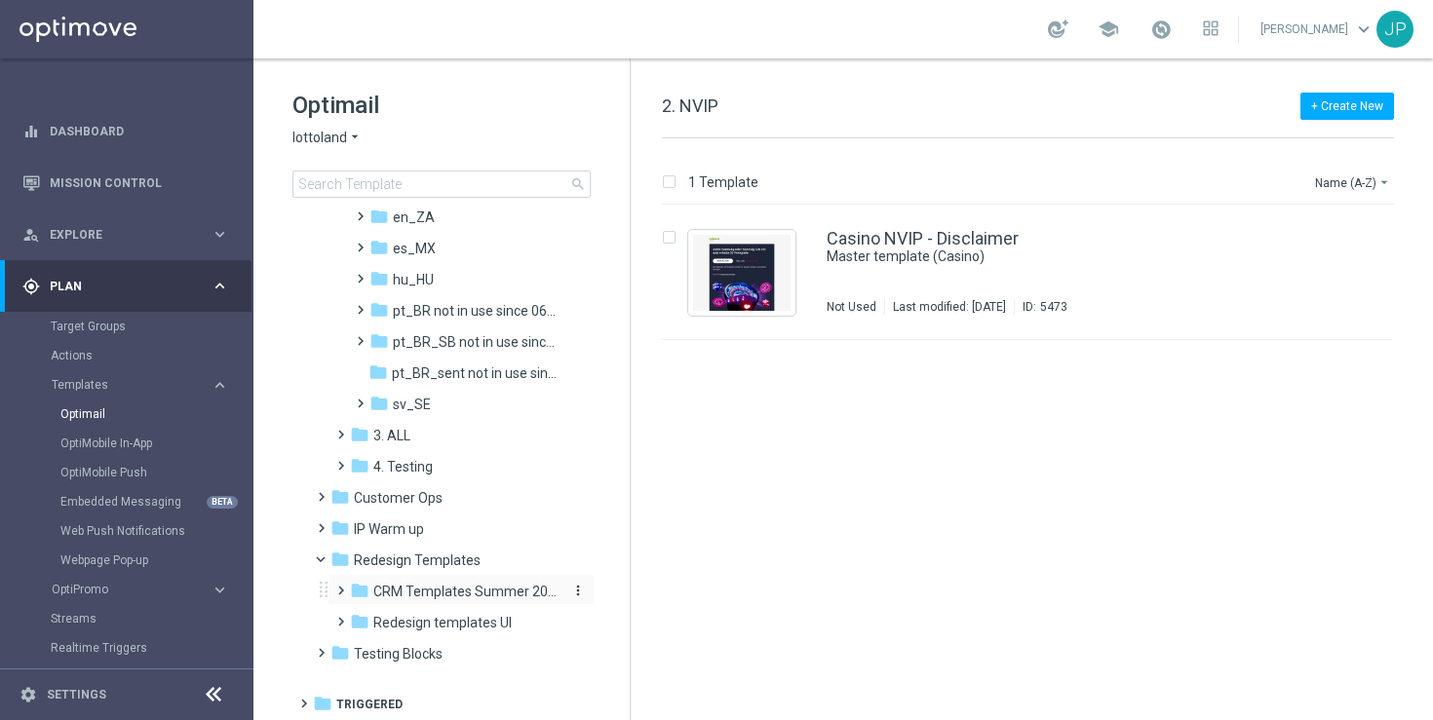
scroll to position [512, 0]
click at [460, 594] on span "CRM Templates Summer 2025" at bounding box center [465, 590] width 184 height 18
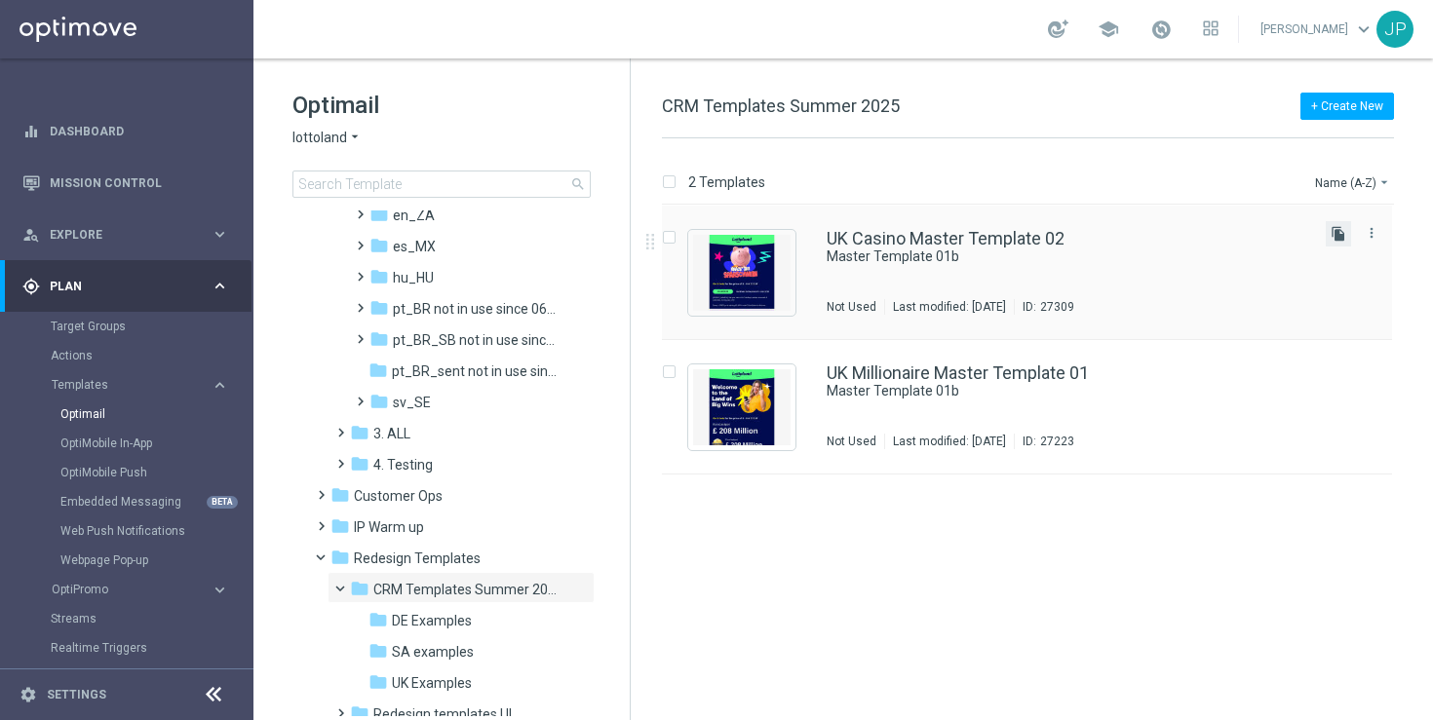
click at [1339, 232] on icon "file_copy" at bounding box center [1339, 234] width 16 height 16
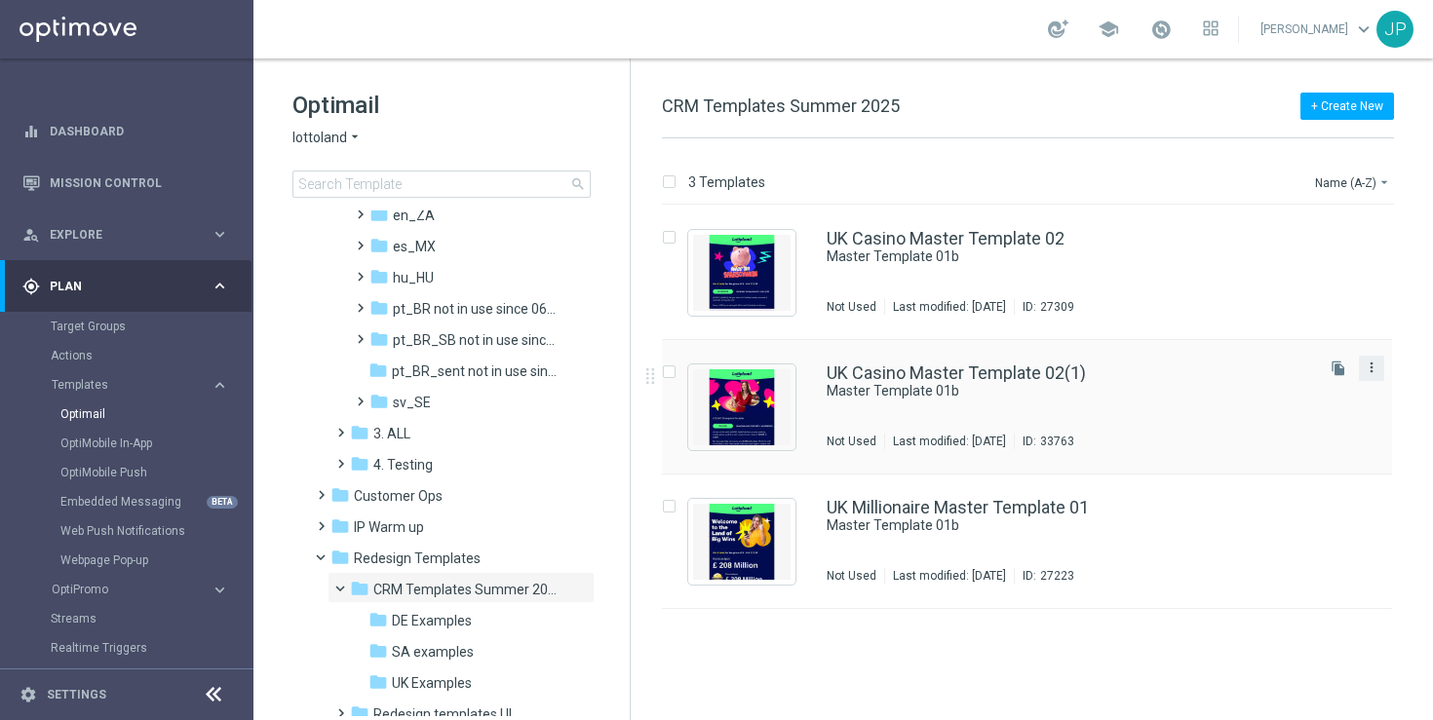
click at [1373, 371] on icon "more_vert" at bounding box center [1372, 368] width 16 height 16
click at [1312, 397] on div "send Move" at bounding box center [1284, 388] width 156 height 27
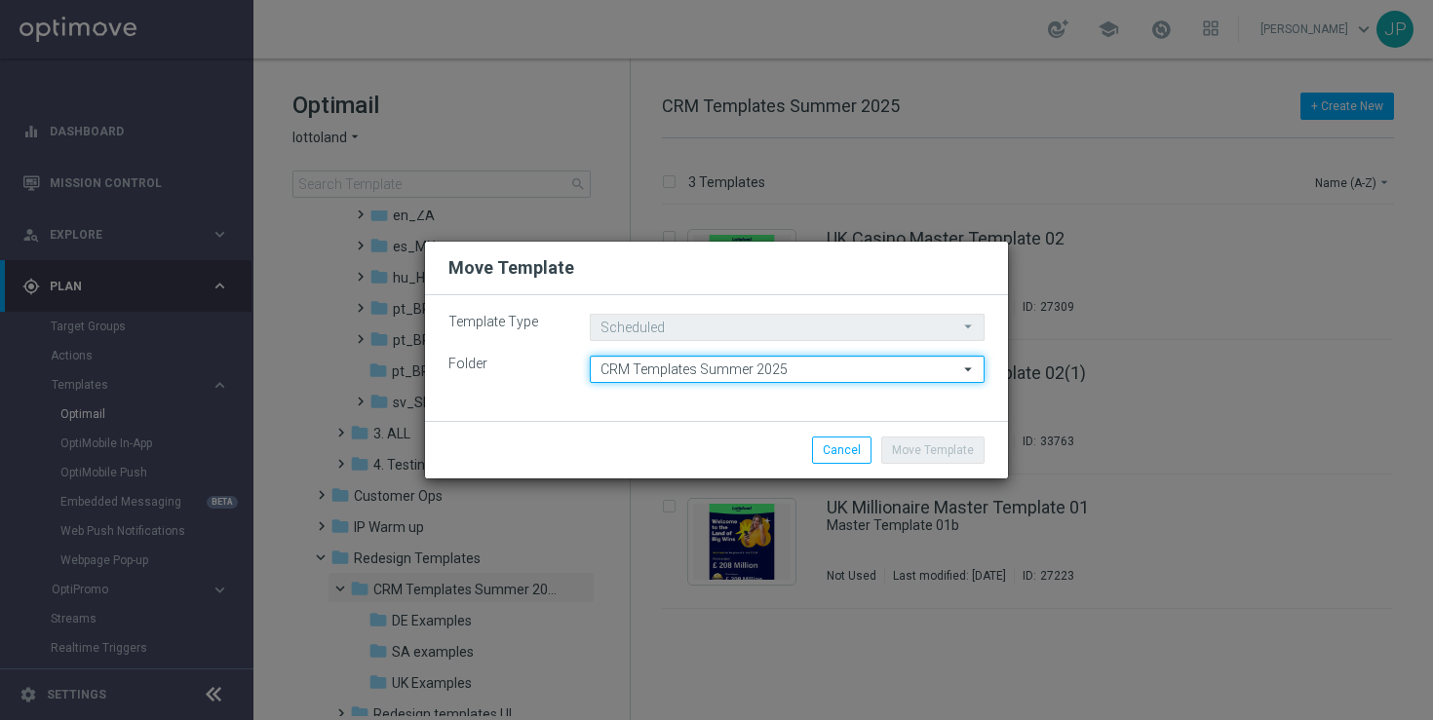
click at [825, 370] on input "CRM Templates Summer 2025" at bounding box center [787, 369] width 395 height 27
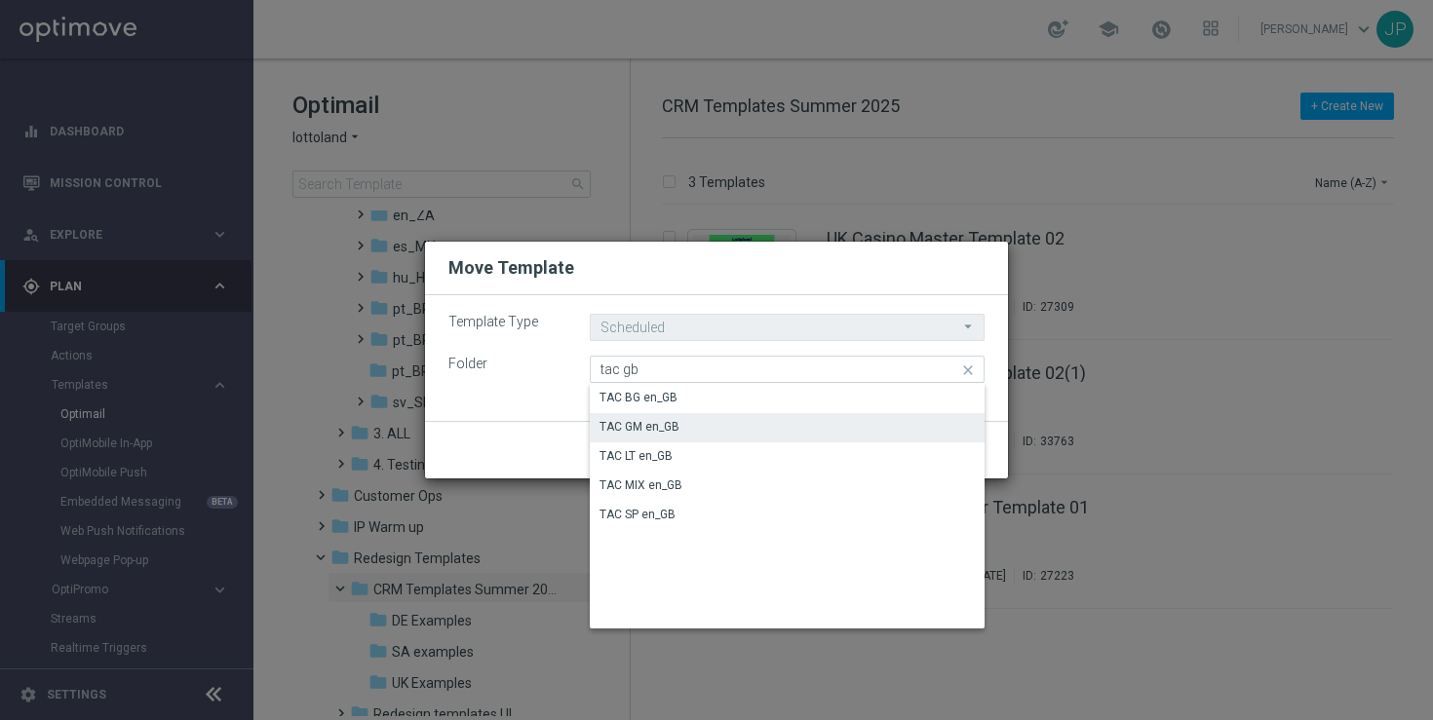
click at [732, 425] on div "TAC GM en_GB" at bounding box center [787, 426] width 395 height 27
type input "TAC GM en_GB"
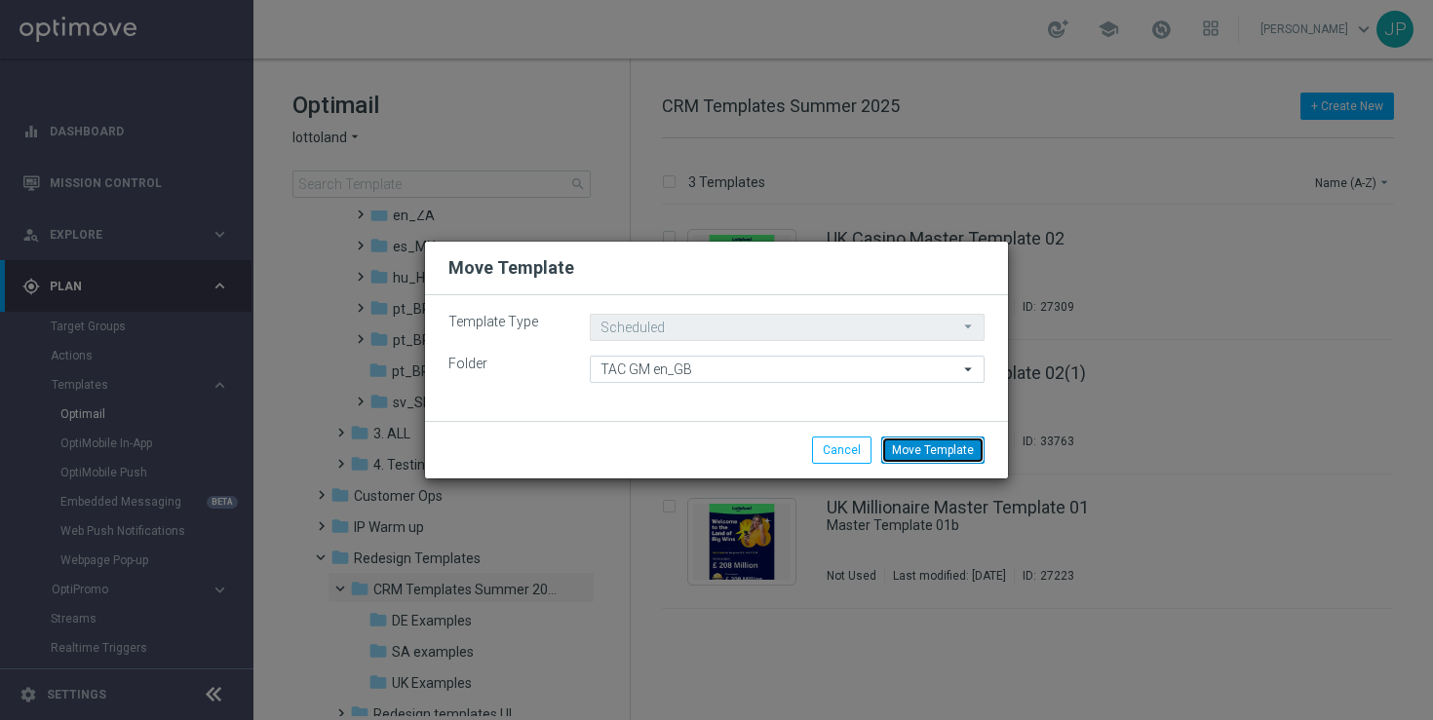
click at [932, 455] on button "Move Template" at bounding box center [932, 450] width 103 height 27
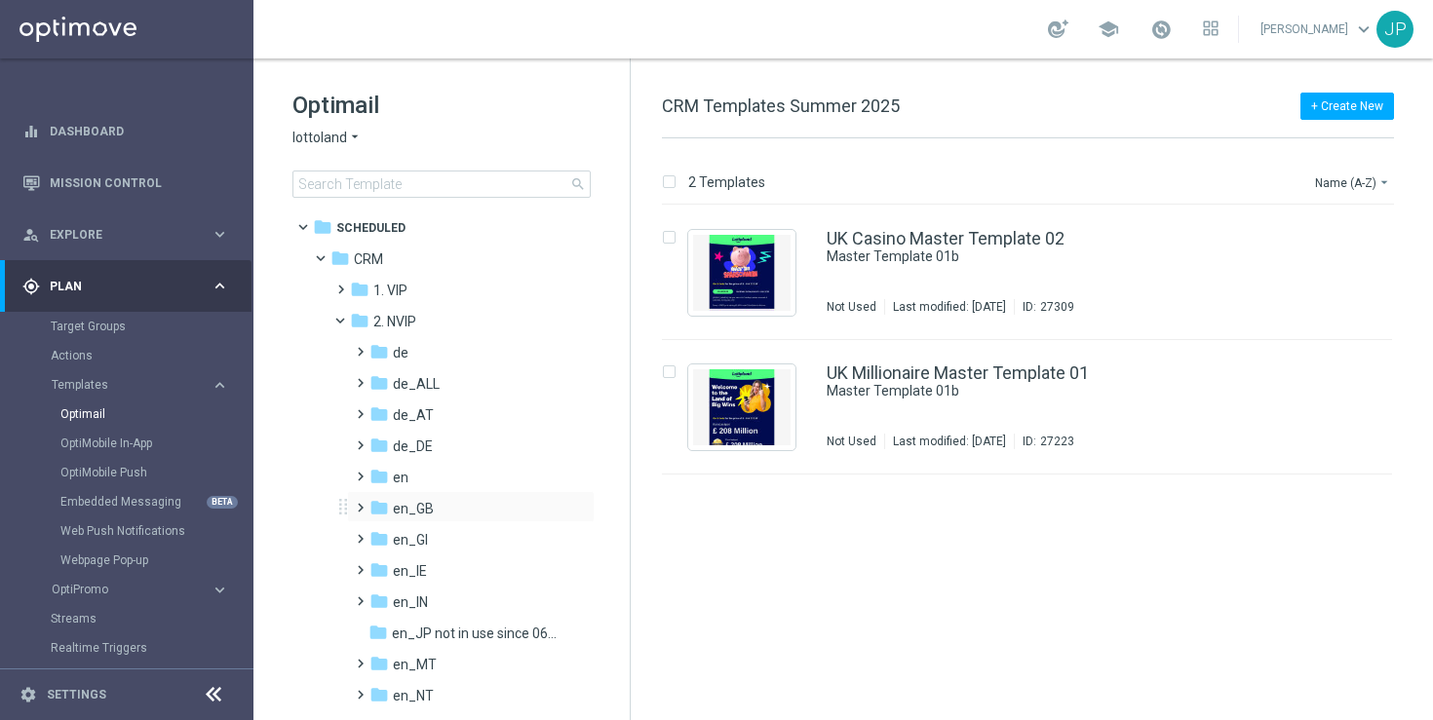
click at [358, 503] on span at bounding box center [356, 499] width 9 height 8
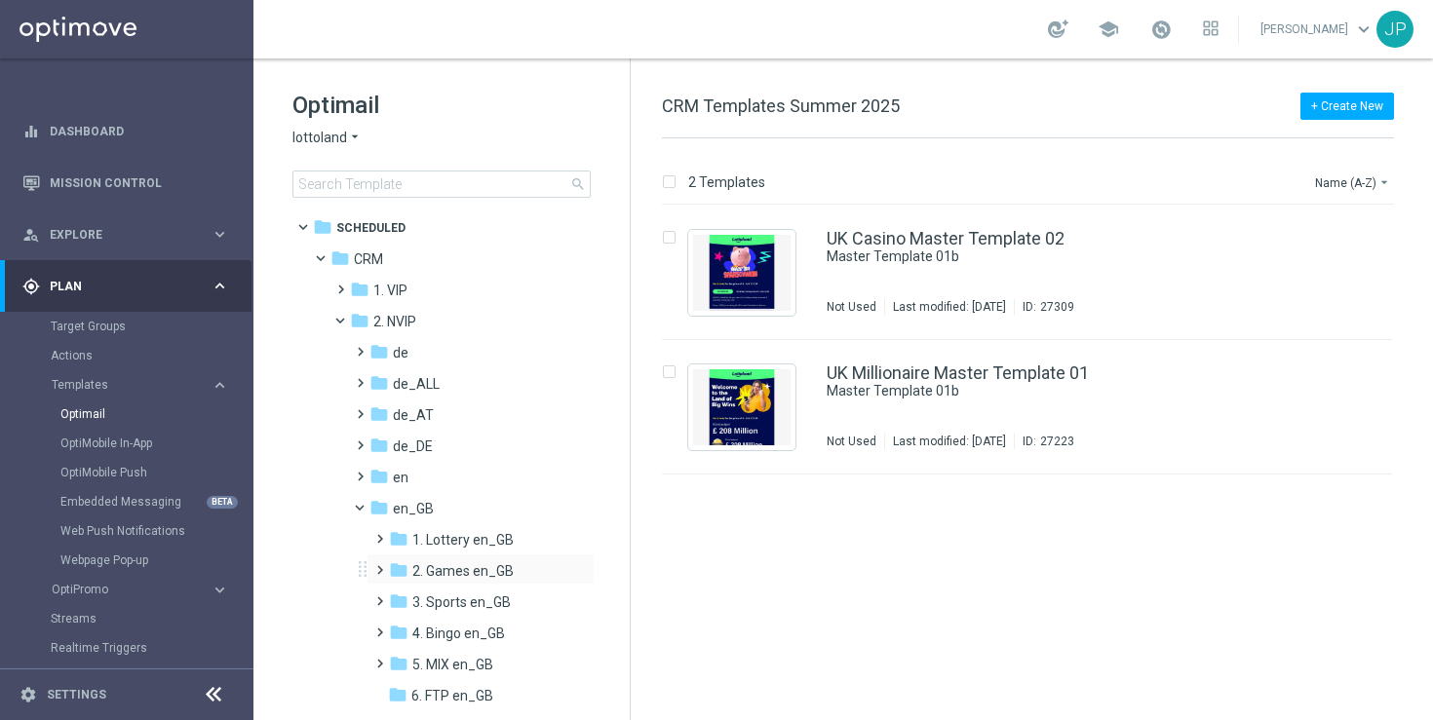
click at [377, 565] on span at bounding box center [375, 562] width 9 height 8
click at [480, 635] on span "TAC GM en_GB" at bounding box center [478, 634] width 94 height 18
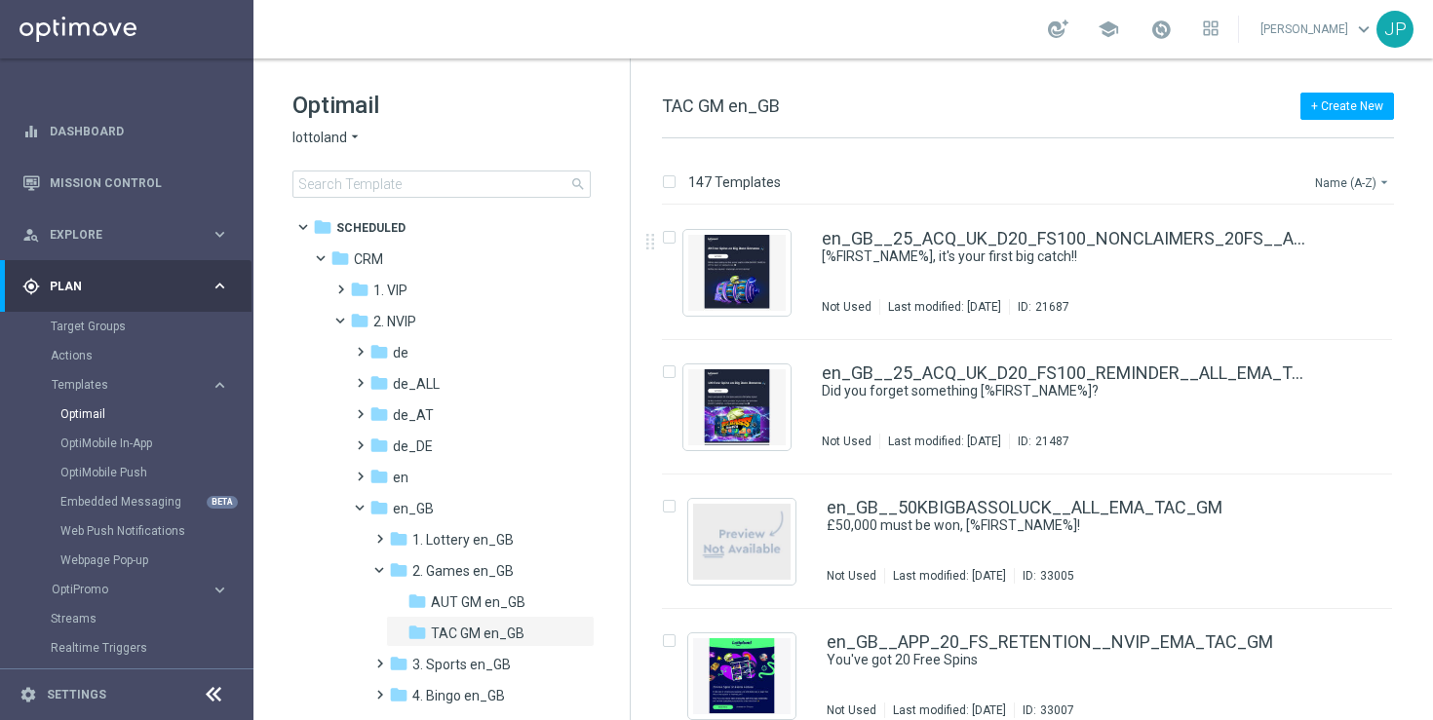
click at [1373, 185] on button "Name (A-Z) arrow_drop_down" at bounding box center [1353, 182] width 81 height 23
click at [1334, 267] on span "Date Modified (Newest)" at bounding box center [1319, 269] width 131 height 14
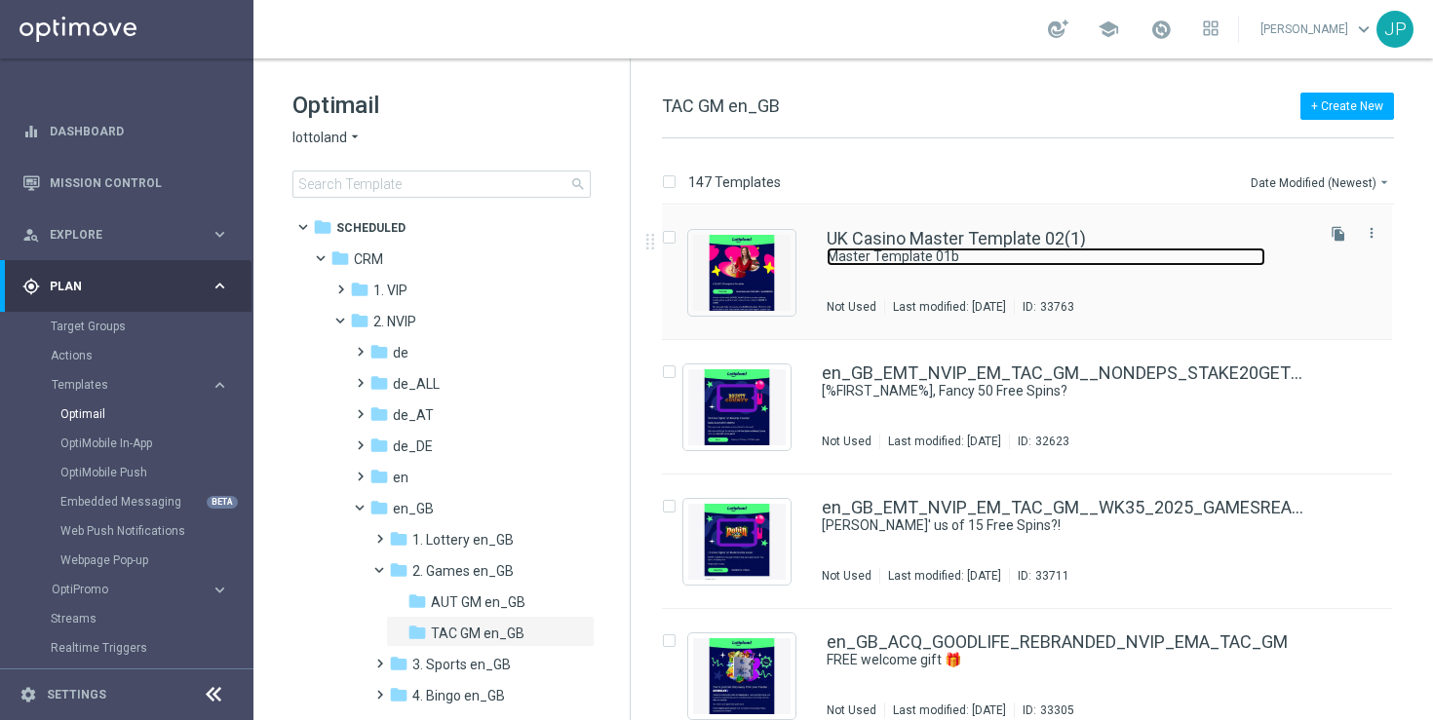
click at [1165, 264] on link "Master Template 01b" at bounding box center [1046, 257] width 439 height 19
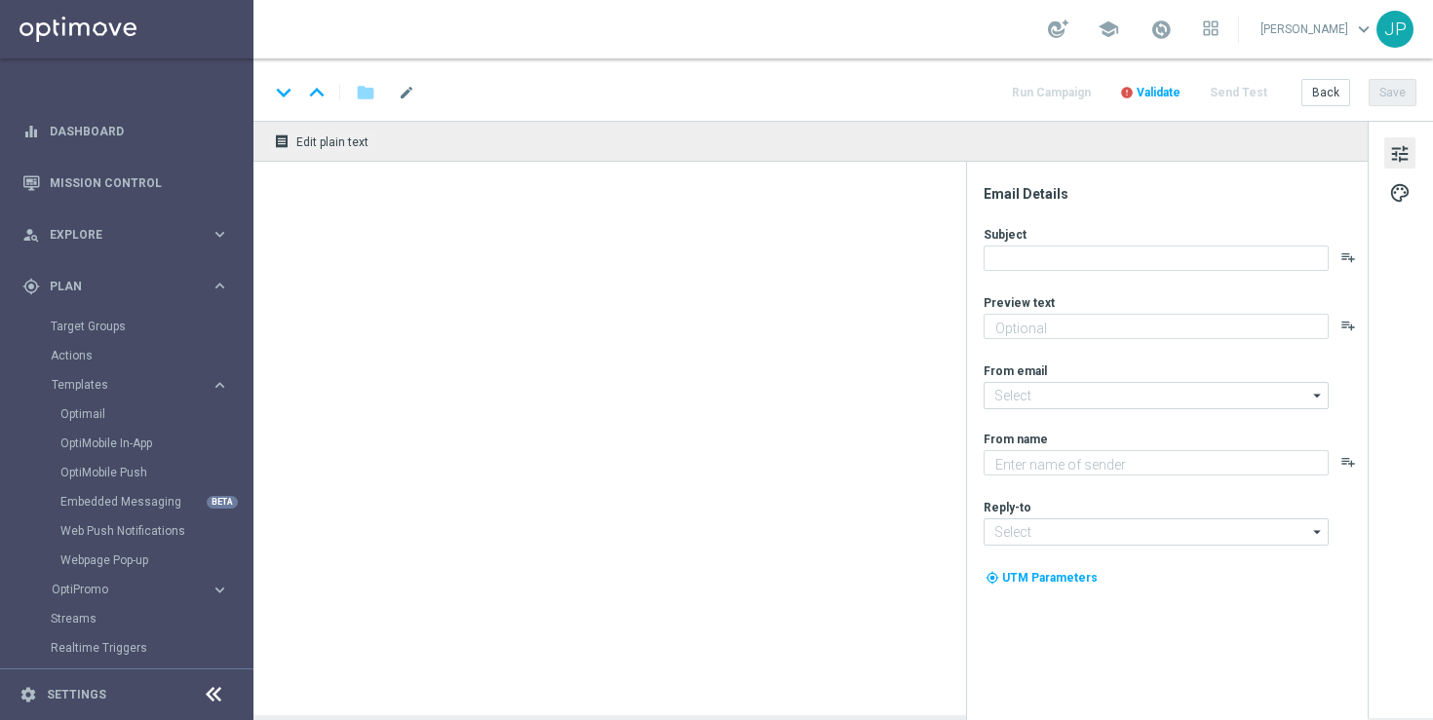
type textarea "preview text"
type input "[EMAIL_ADDRESS][DOMAIN_NAME]"
type textarea "Lottoland"
type input "[EMAIL_ADDRESS][DOMAIN_NAME]"
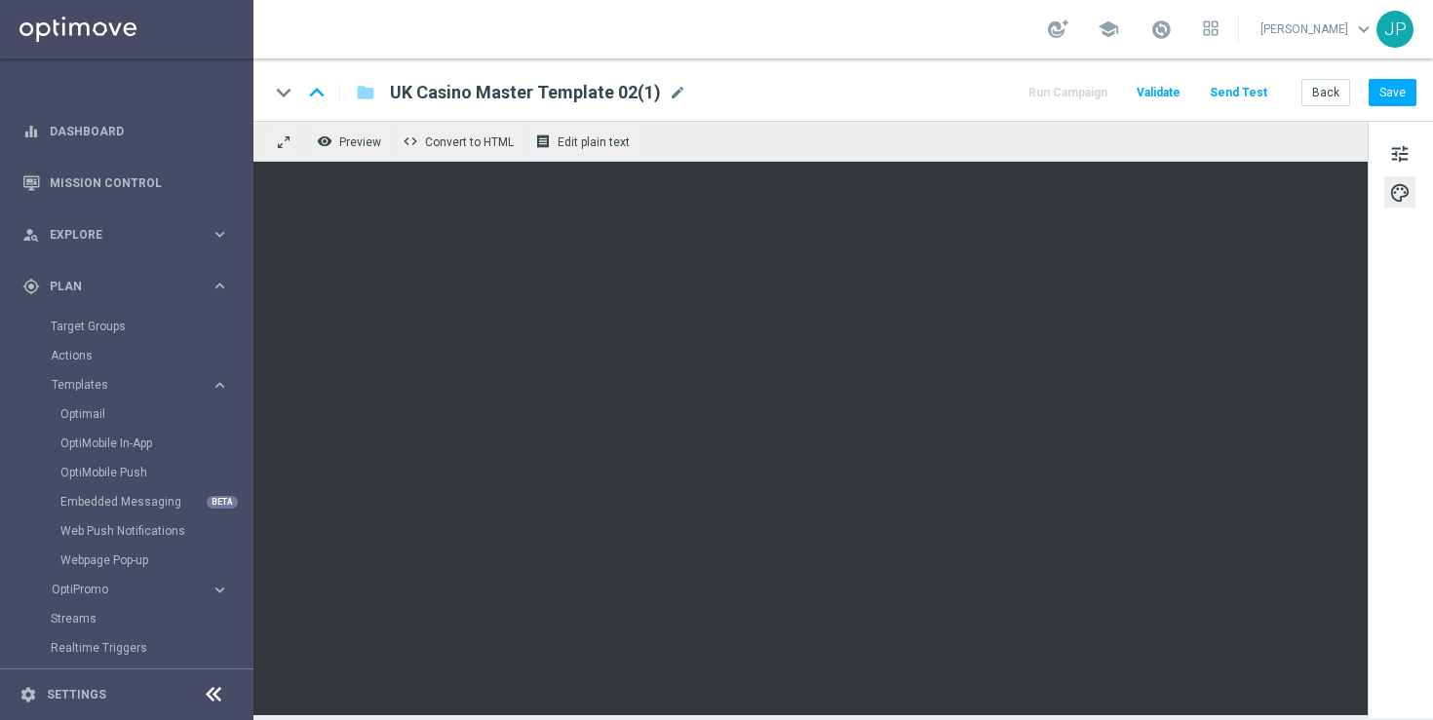
click at [1390, 328] on div "tune palette" at bounding box center [1400, 420] width 65 height 598
click at [1403, 146] on span "tune" at bounding box center [1399, 153] width 21 height 25
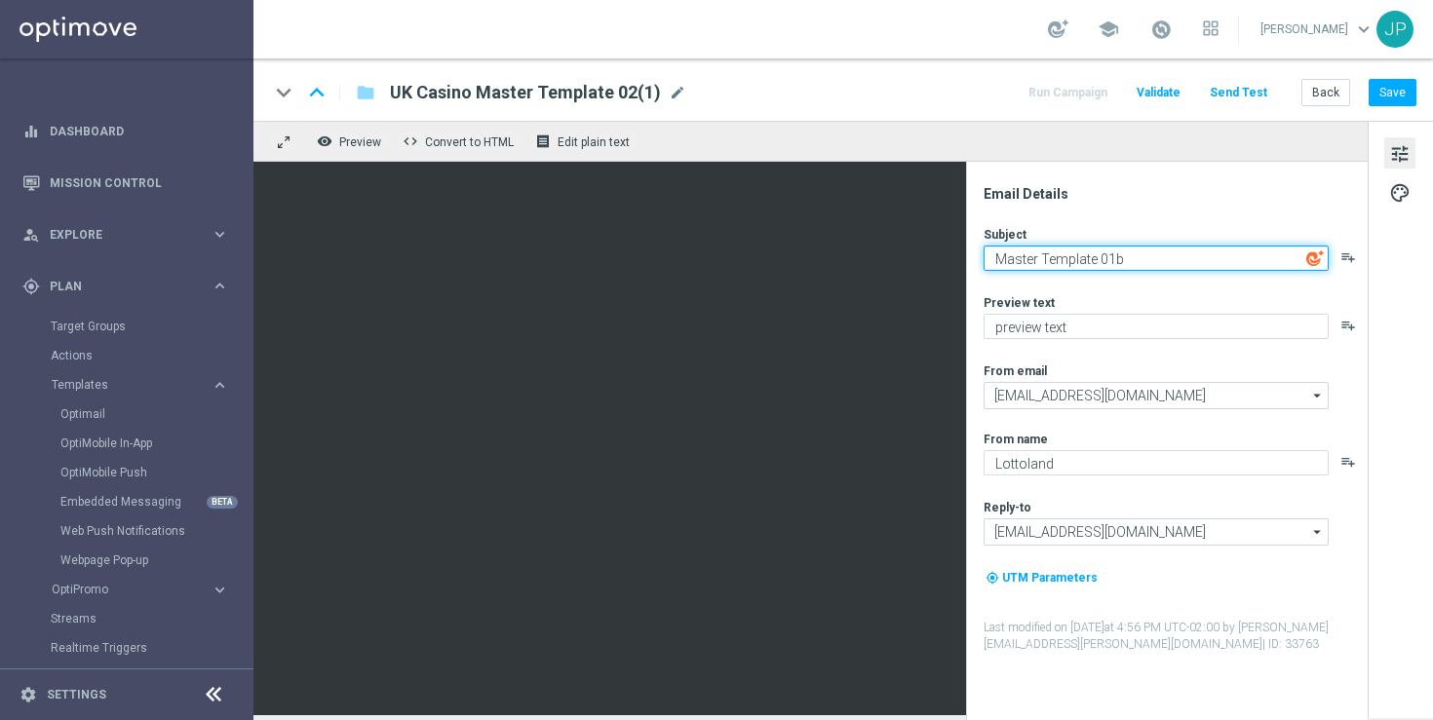
click at [1158, 262] on textarea "Master Template 01b" at bounding box center [1156, 258] width 345 height 25
paste textarea "£20,000 must be won, %%FIRSTNAME%%!"
click at [1139, 252] on textarea "£20,000 must be won, %%FIRSTNAME%%!" at bounding box center [1156, 258] width 345 height 25
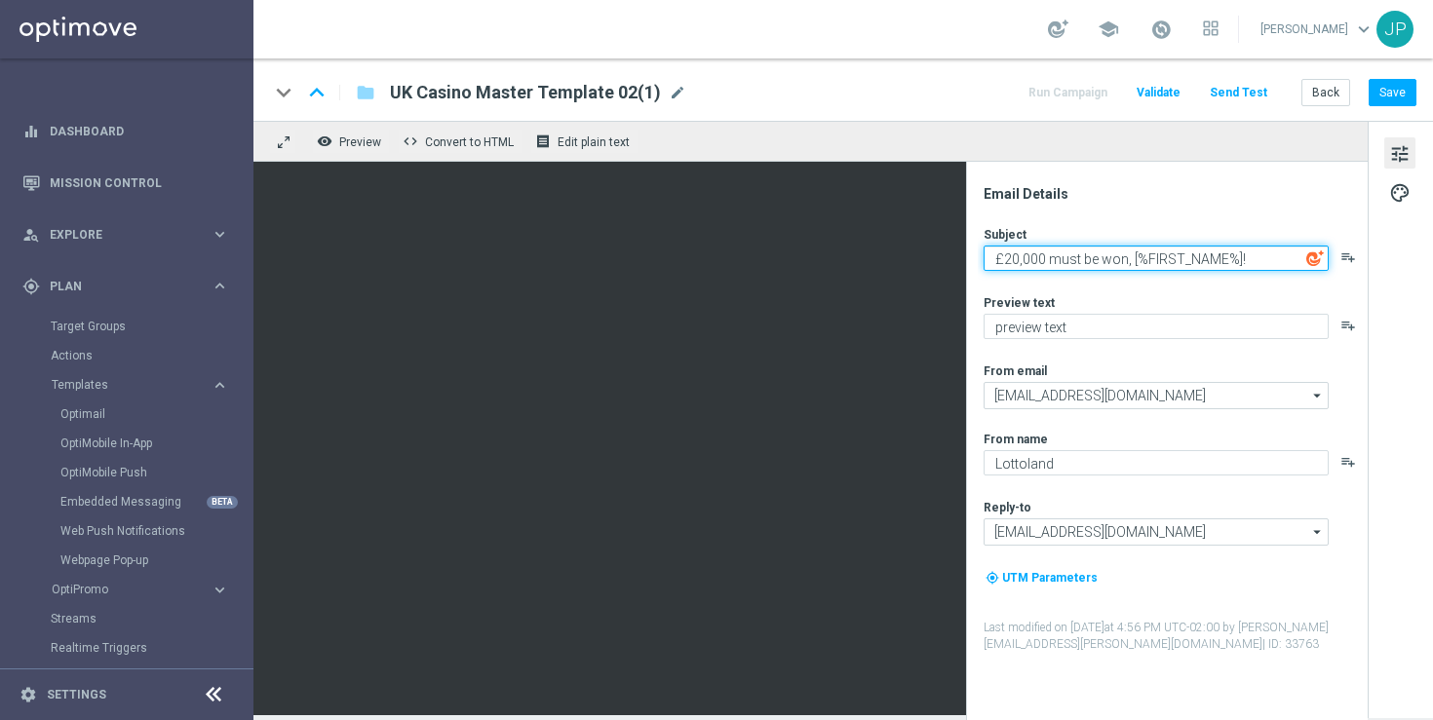
type textarea "£20,000 must be won, [%FIRST_NAME%]!"
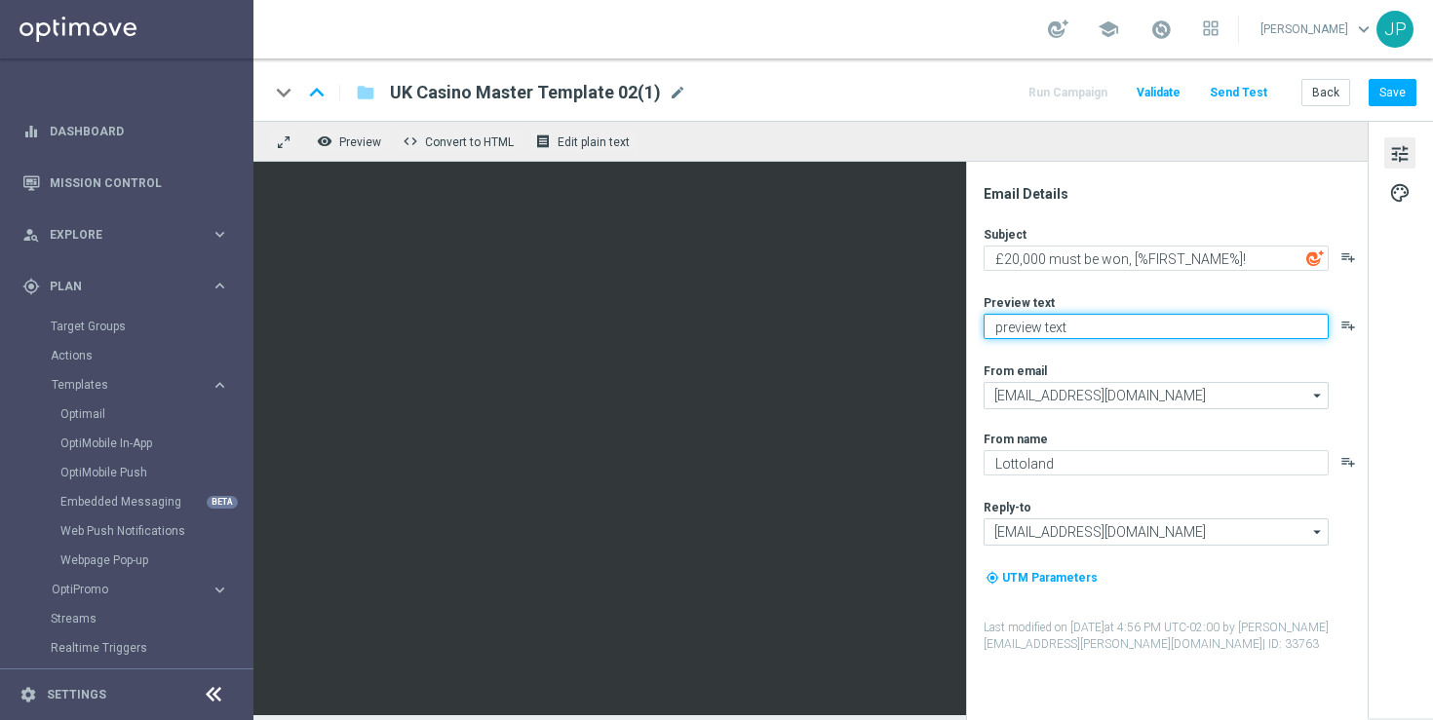
click at [1159, 328] on textarea "preview text" at bounding box center [1156, 326] width 345 height 25
paste textarea "The roulette wheel is calling! Ready to win £1,000 instantly with your very nex…"
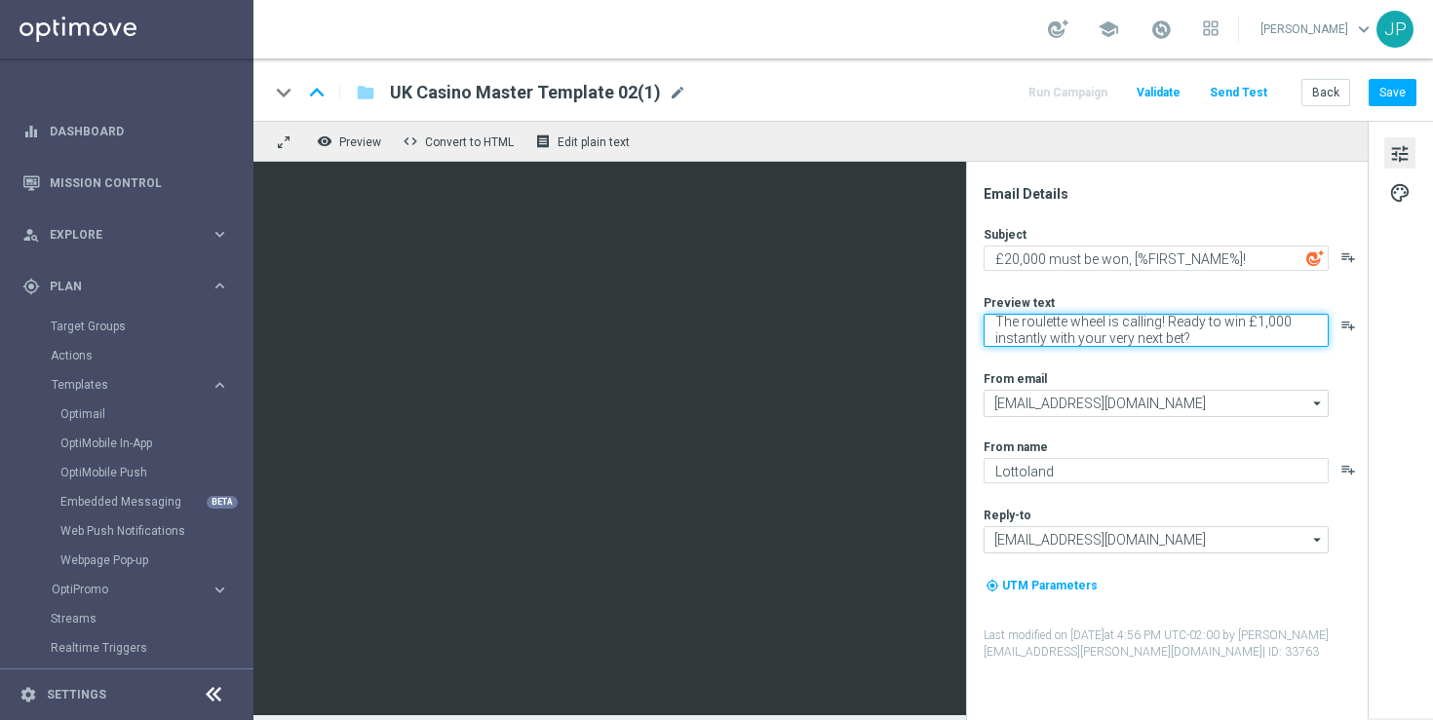
type textarea "The roulette wheel is calling! Ready to win £1,000 instantly with your very nex…"
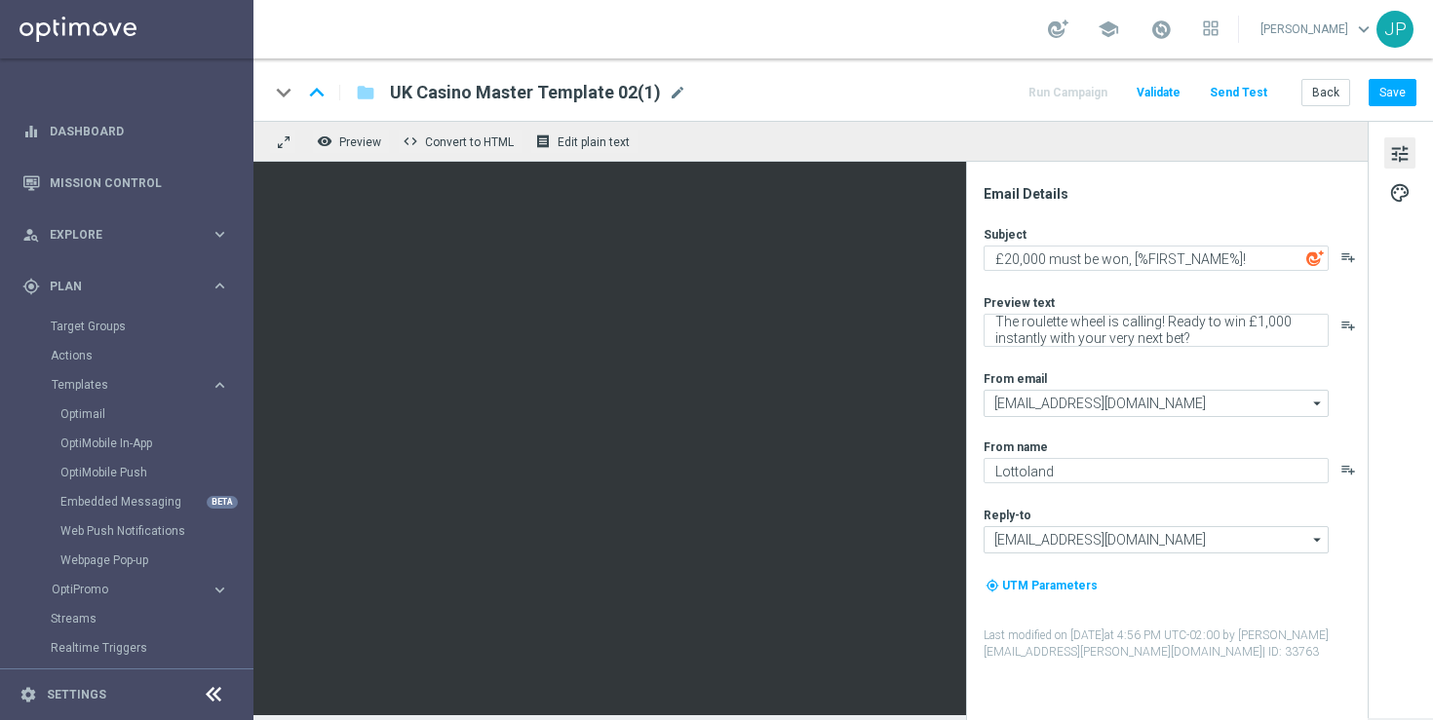
click at [1245, 366] on div "Subject £20,000 must be won, [%FIRST_NAME%]! playlist_add Preview text The roul…" at bounding box center [1175, 443] width 382 height 435
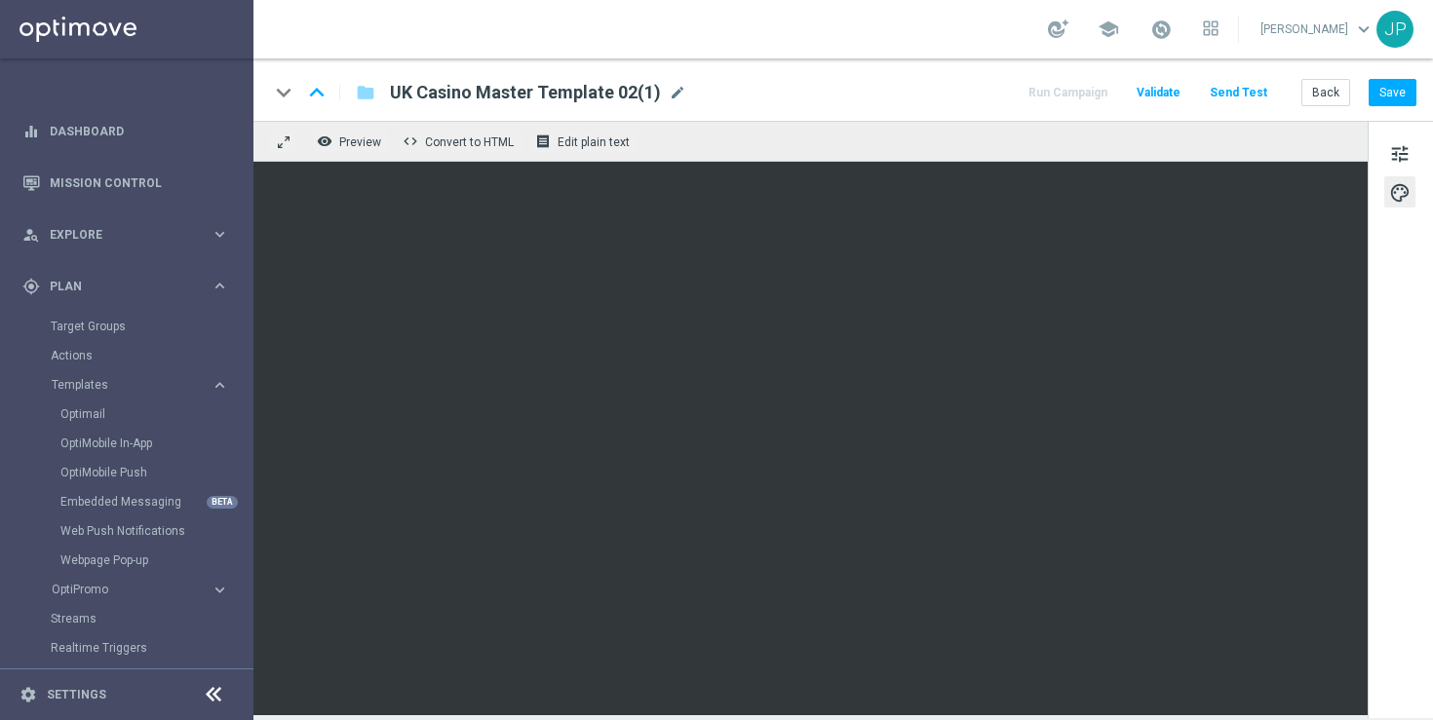
click at [1368, 387] on div "tune palette" at bounding box center [1400, 420] width 65 height 598
click at [670, 94] on span "mode_edit" at bounding box center [678, 93] width 18 height 18
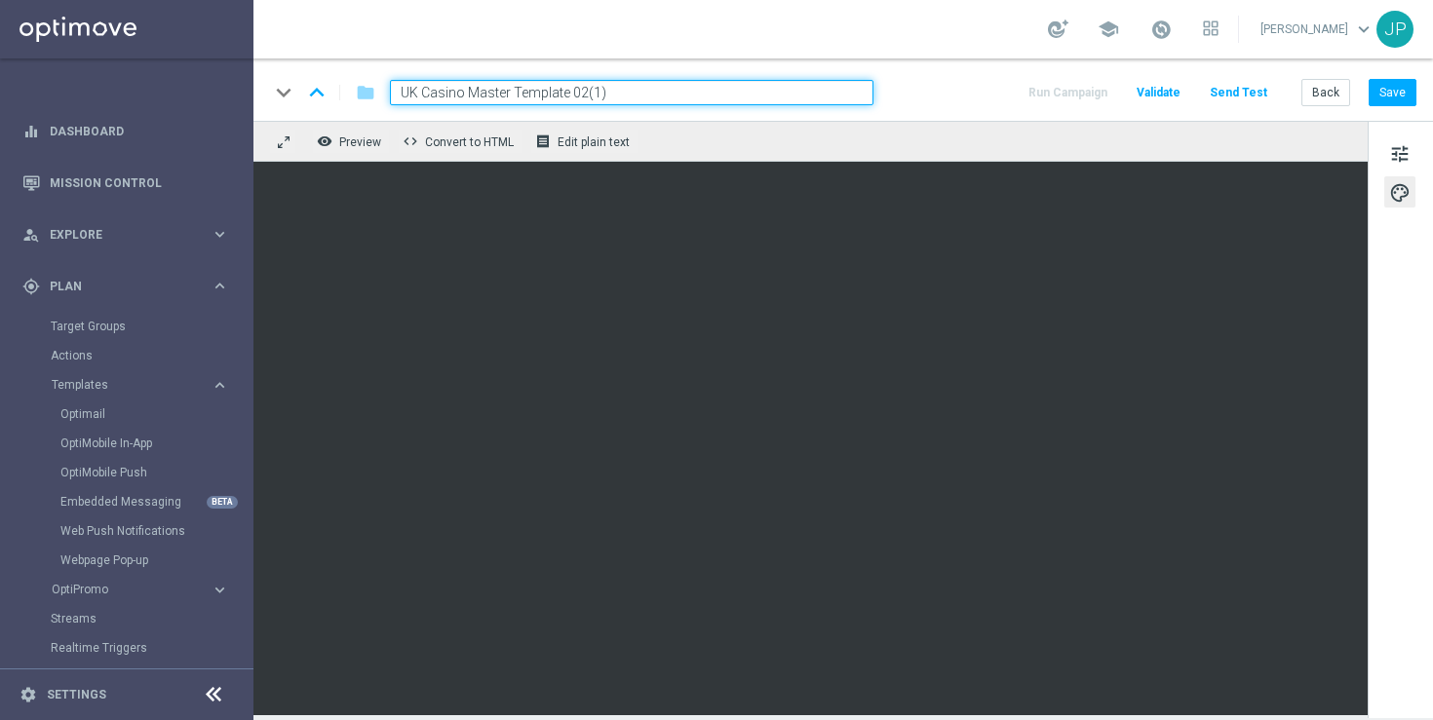
click at [634, 96] on input "UK Casino Master Template 02(1)" at bounding box center [631, 92] width 483 height 25
paste input "en_GB__HVC_250828_20K_CHAMPIONS_ROULETTE__NVIP_EMA_TAC_GM"
type input "en_GB__HVC_250828_20K_CHAMPIONS_ROULETTE__NVIP_EMA_TAC_GM"
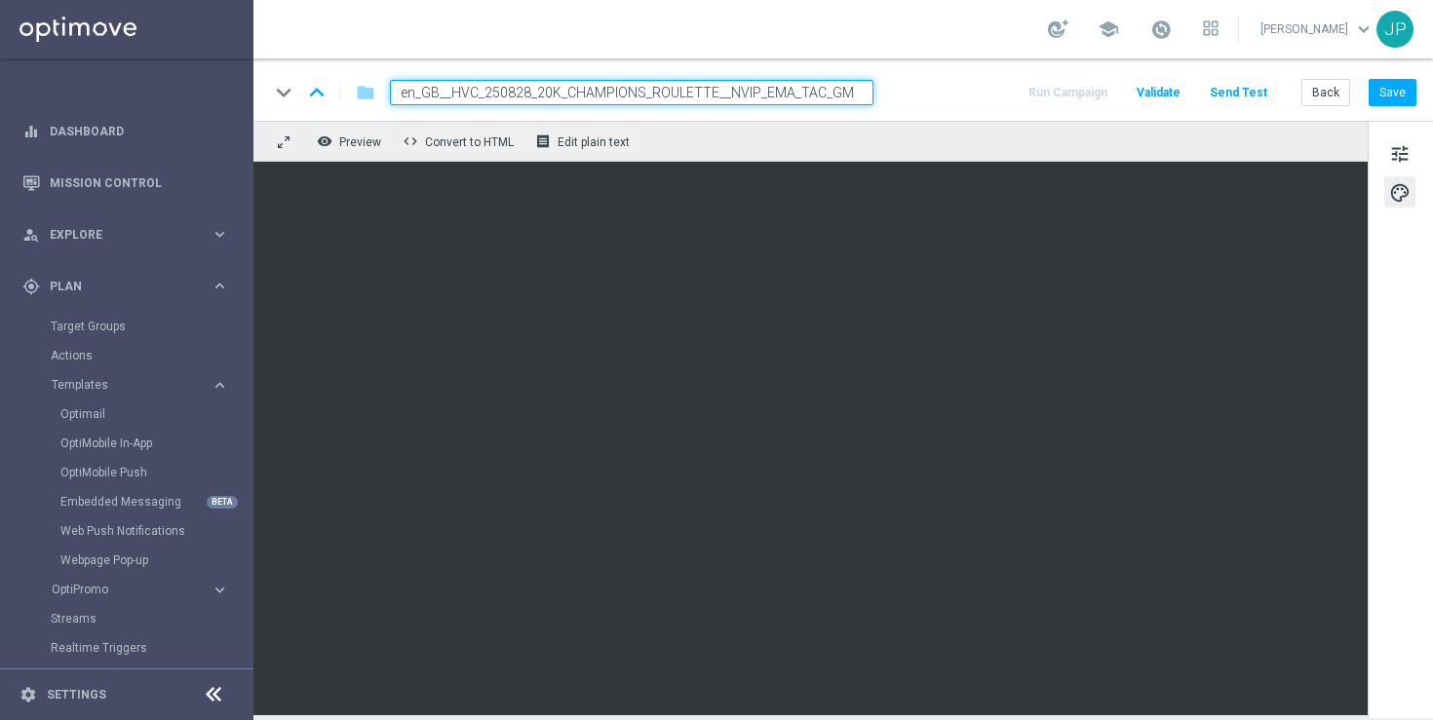
click at [941, 95] on div "keyboard_arrow_down keyboard_arrow_up folder en_GB__HVC_250828_20K_CHAMPIONS_RO…" at bounding box center [842, 92] width 1147 height 25
click at [1399, 95] on button "Save" at bounding box center [1393, 92] width 48 height 27
click at [587, 146] on span "Edit plain text" at bounding box center [594, 142] width 72 height 14
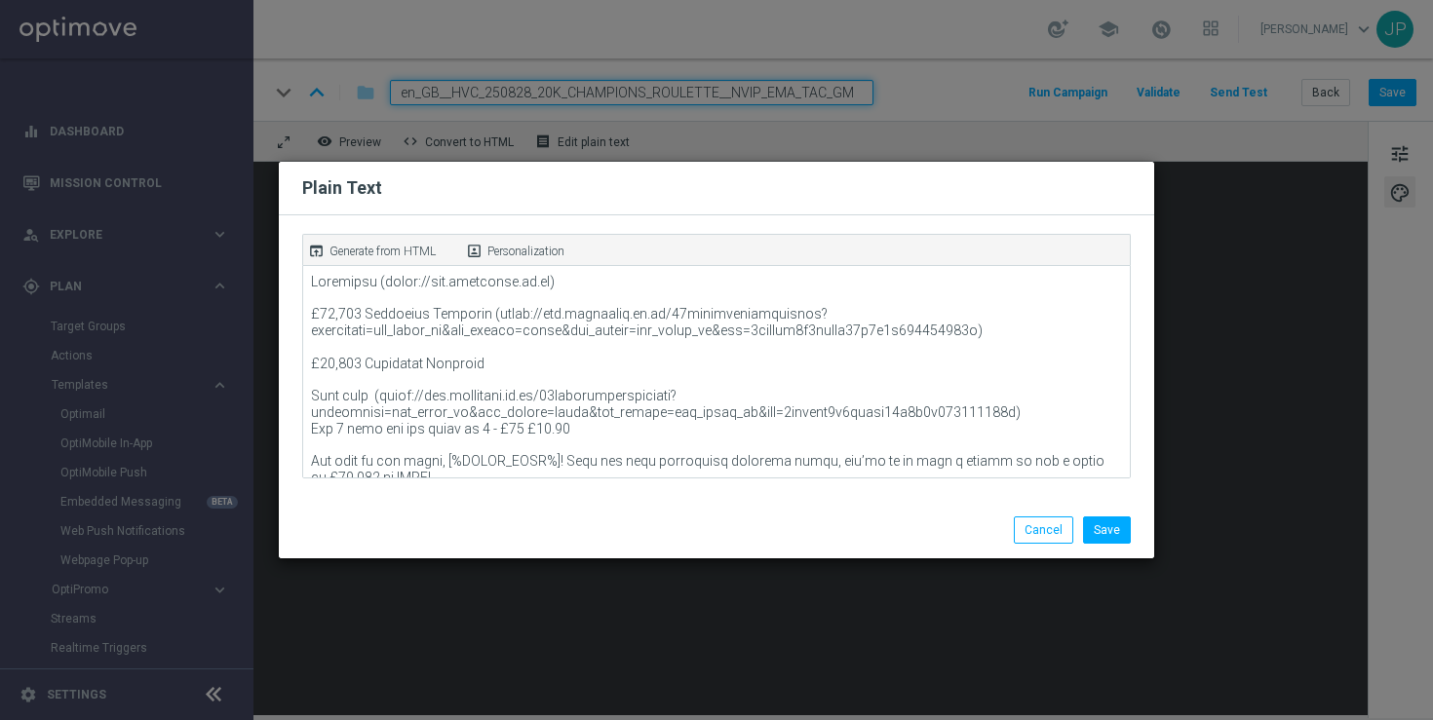
click at [381, 248] on p "Generate from HTML" at bounding box center [382, 252] width 106 height 18
click at [1109, 529] on button "Save" at bounding box center [1107, 530] width 48 height 27
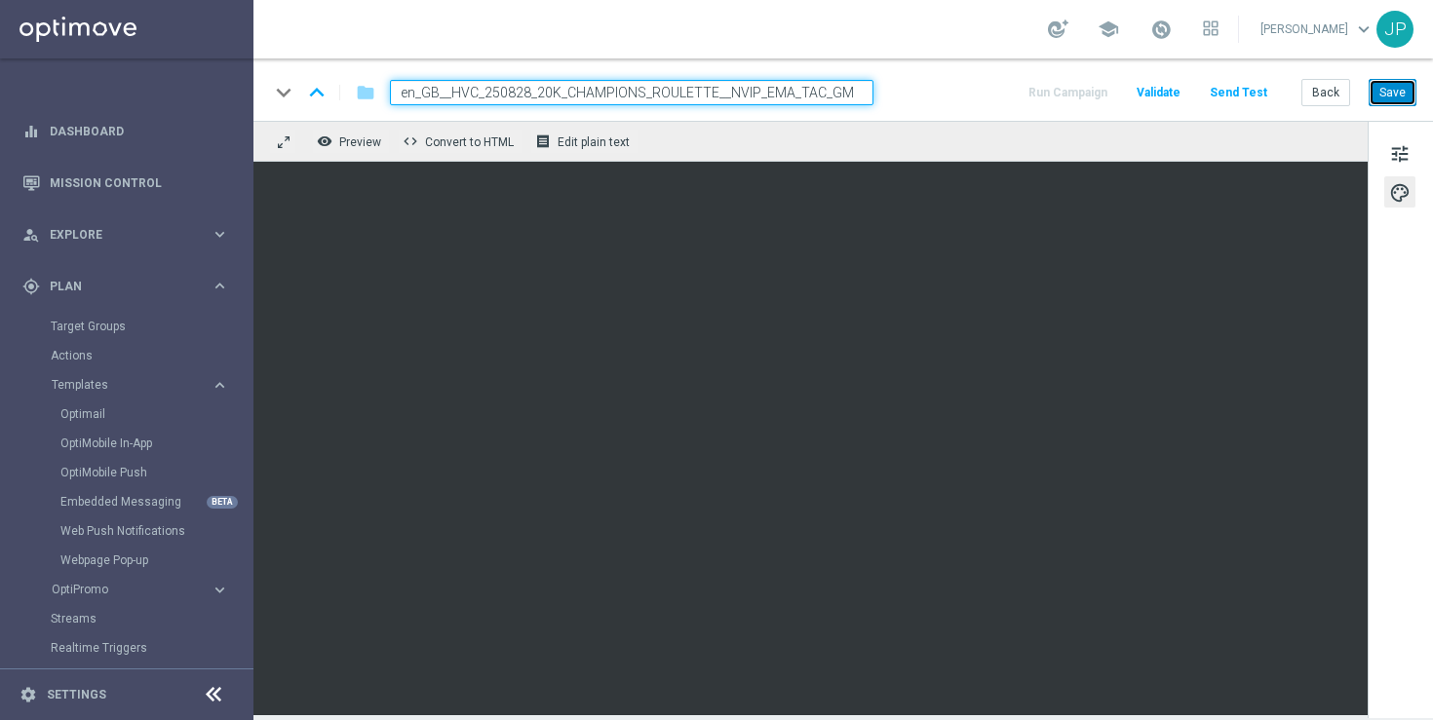
click at [1412, 86] on button "Save" at bounding box center [1393, 92] width 48 height 27
click at [1255, 91] on button "Send Test" at bounding box center [1238, 93] width 63 height 26
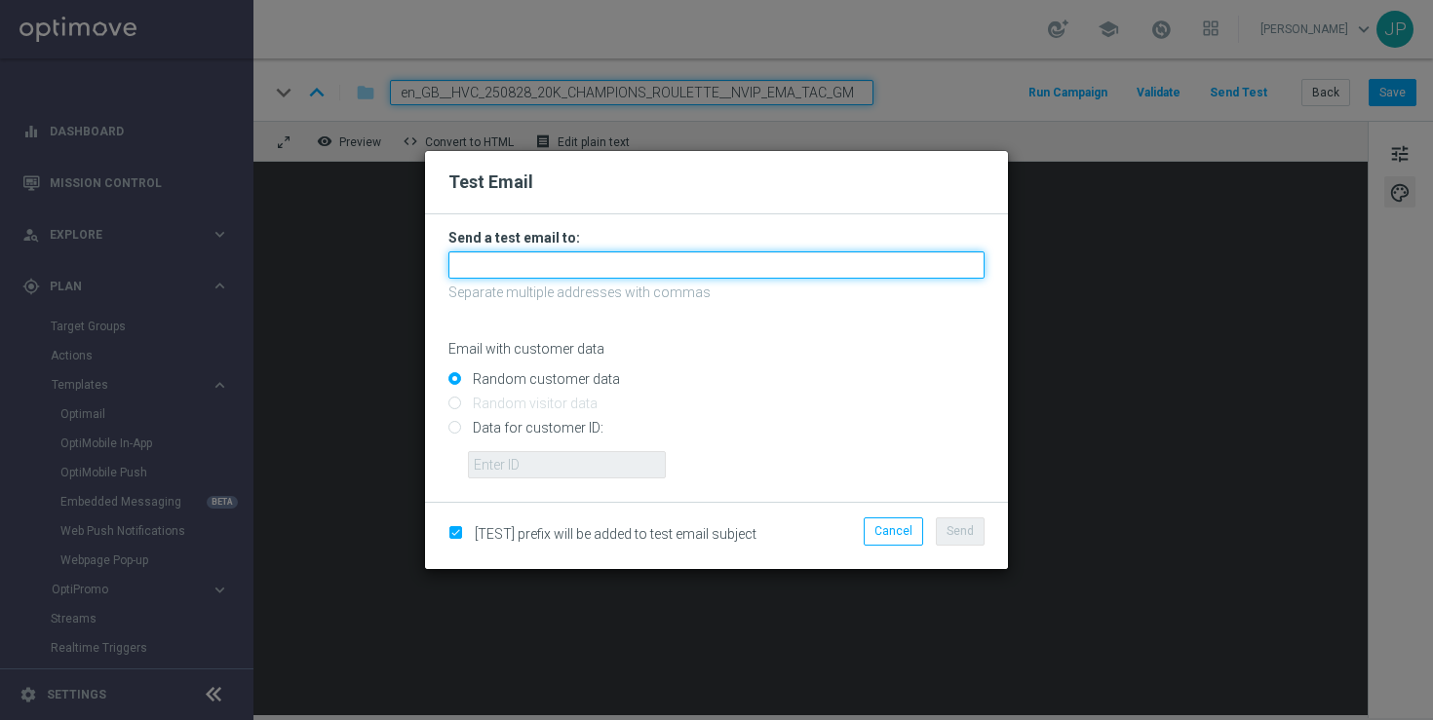
click at [595, 274] on input "text" at bounding box center [716, 264] width 536 height 27
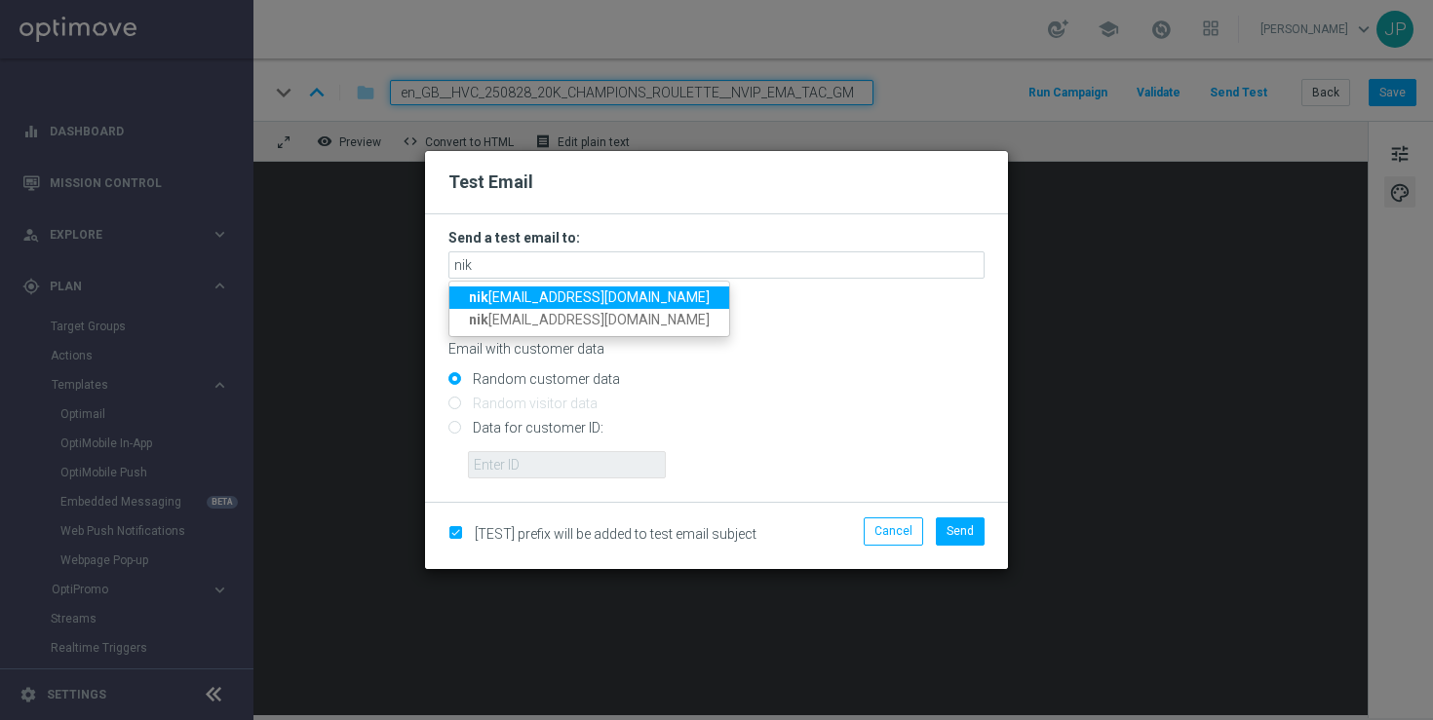
click at [555, 296] on span "[PERSON_NAME] [PERSON_NAME][EMAIL_ADDRESS][DOMAIN_NAME]" at bounding box center [589, 298] width 241 height 16
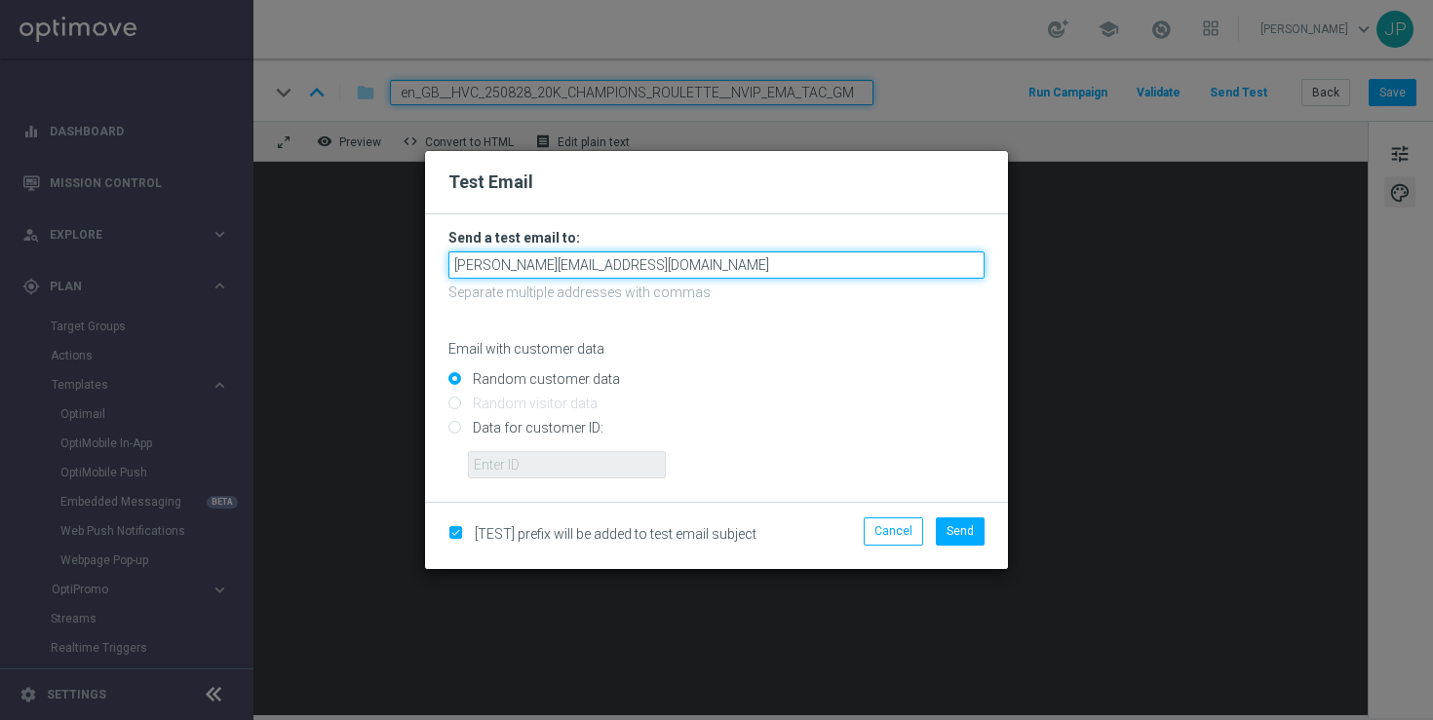
click at [717, 262] on input "[PERSON_NAME][EMAIL_ADDRESS][DOMAIN_NAME]" at bounding box center [716, 264] width 536 height 27
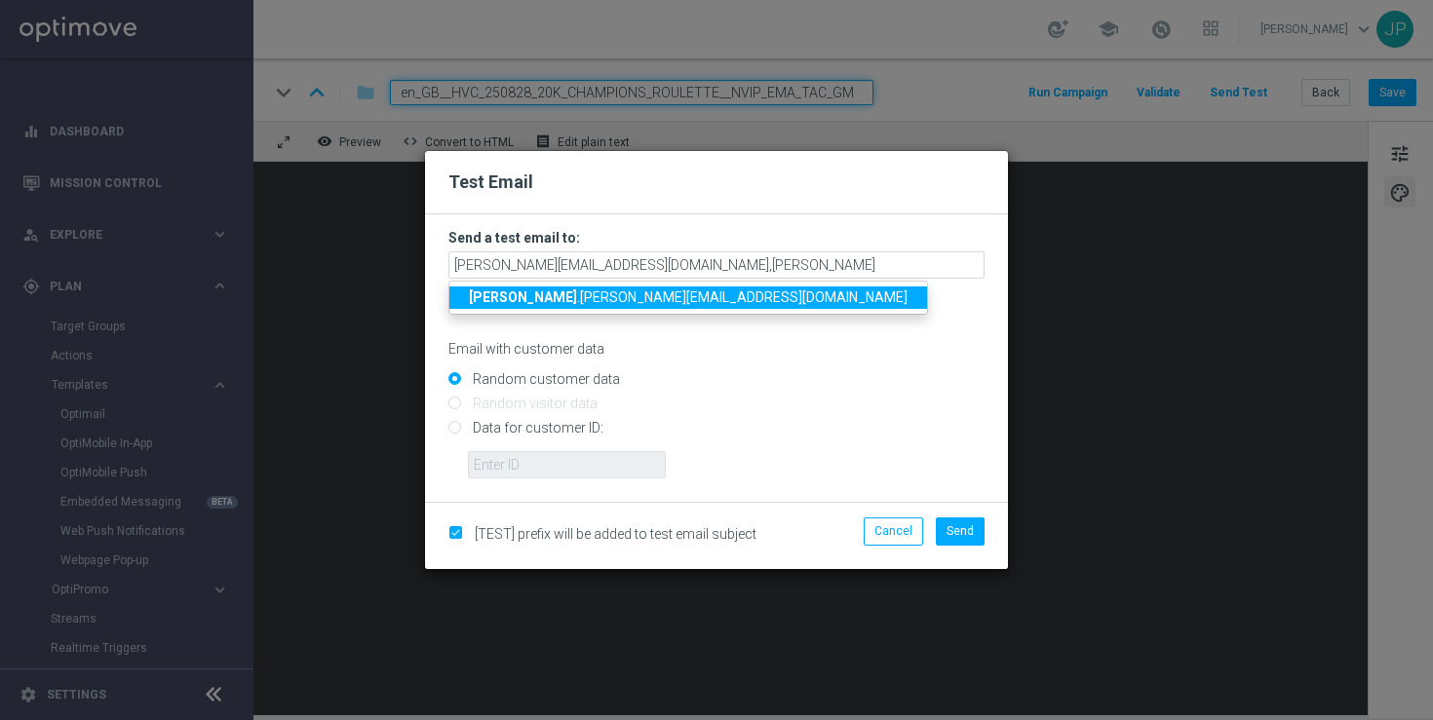
click at [507, 297] on span "[PERSON_NAME] .[PERSON_NAME][EMAIL_ADDRESS][DOMAIN_NAME]" at bounding box center [688, 298] width 439 height 16
type input "[PERSON_NAME][EMAIL_ADDRESS][DOMAIN_NAME],[PERSON_NAME][DOMAIN_NAME][EMAIL_ADDR…"
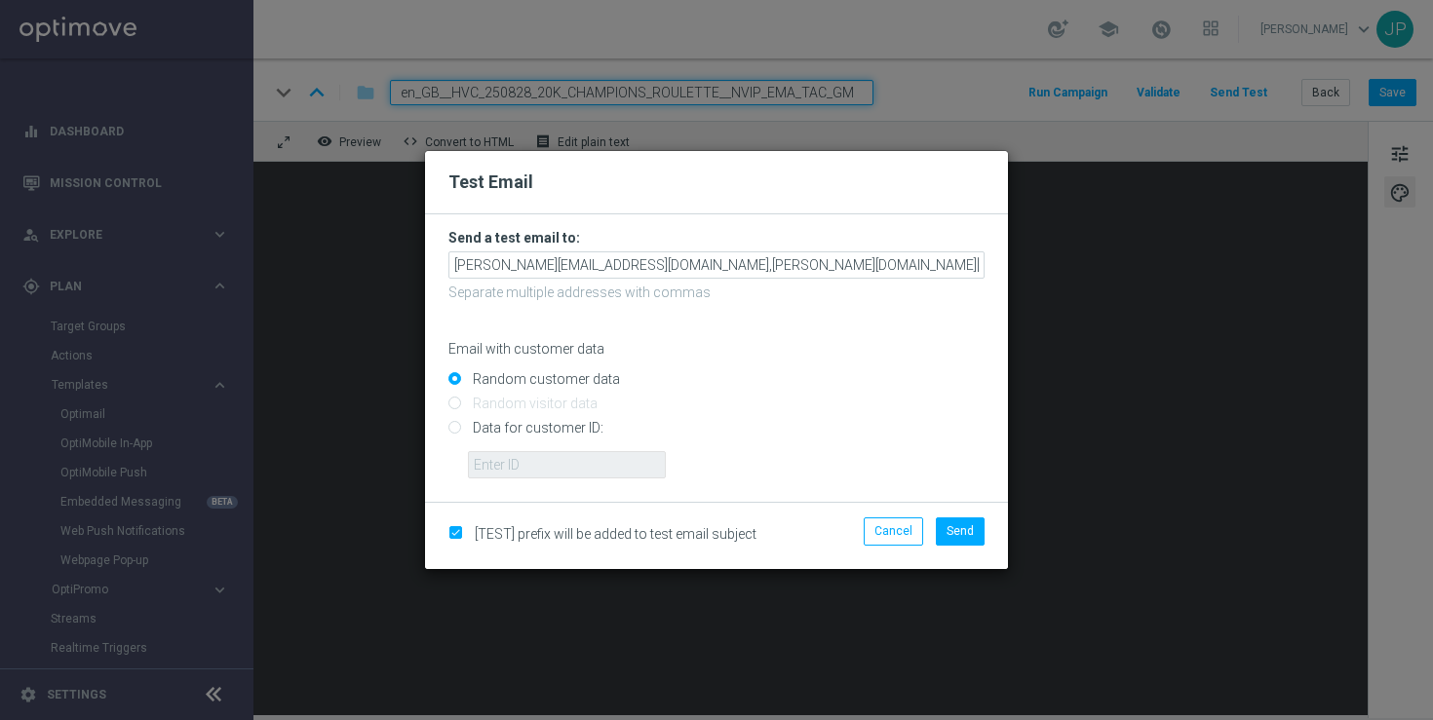
click at [487, 429] on input "Data for customer ID:" at bounding box center [716, 436] width 536 height 27
radio input "true"
click at [609, 465] on input "text" at bounding box center [567, 464] width 198 height 27
paste input "223901476"
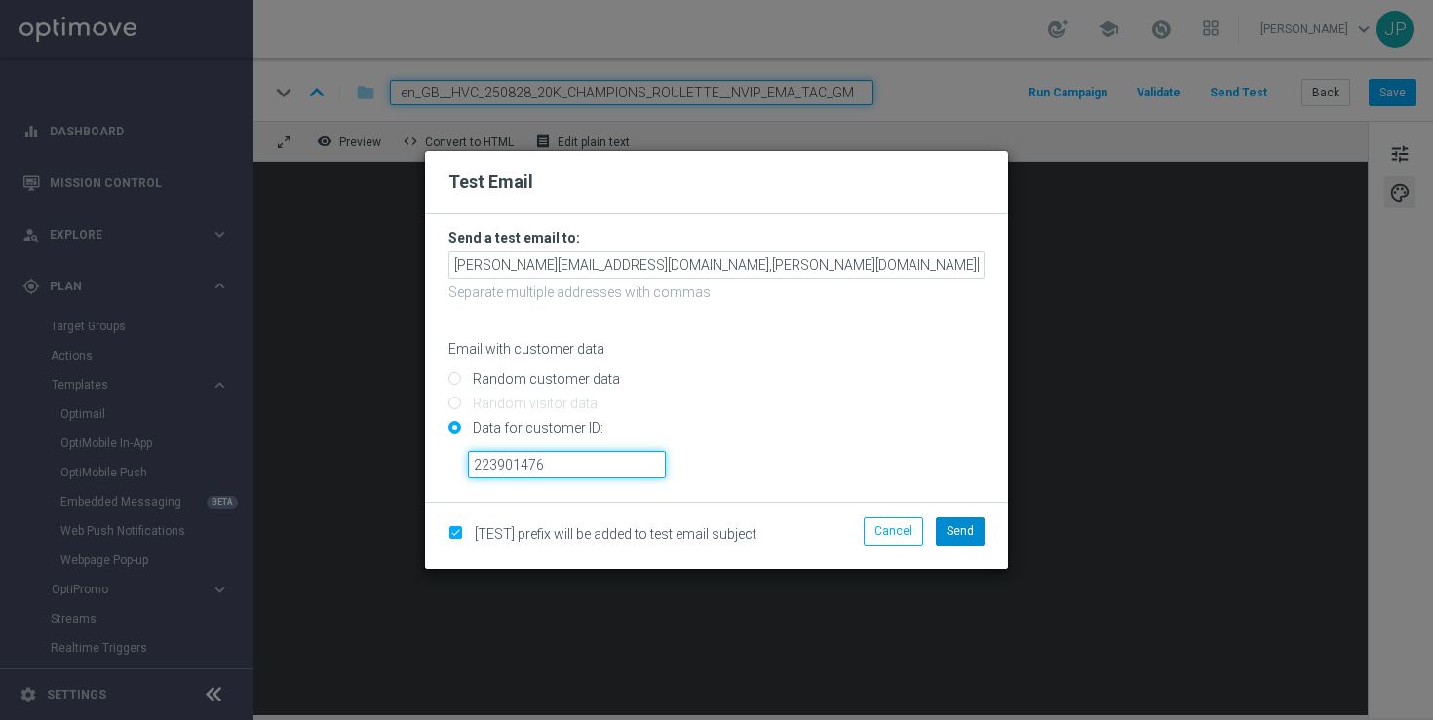
type input "223901476"
click at [958, 542] on button "Send" at bounding box center [960, 531] width 49 height 27
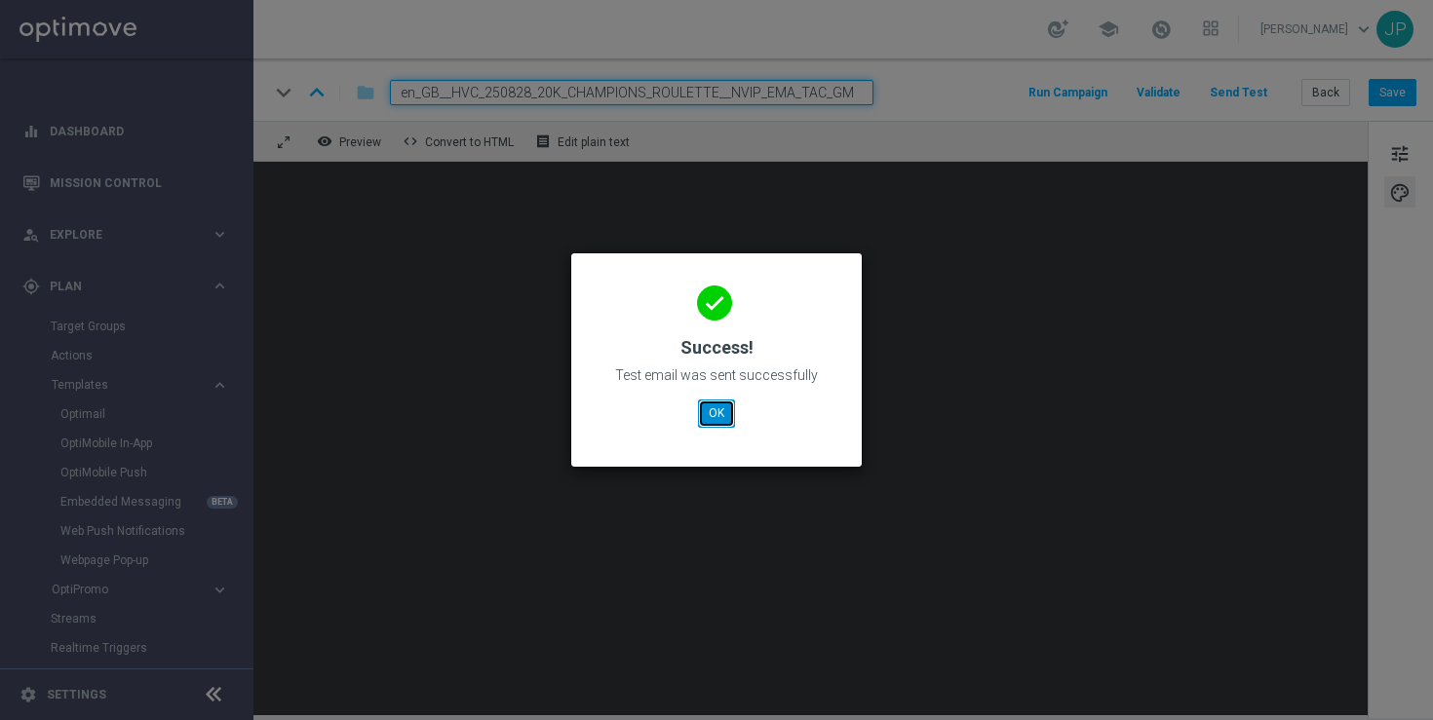
click at [720, 411] on button "OK" at bounding box center [716, 413] width 37 height 27
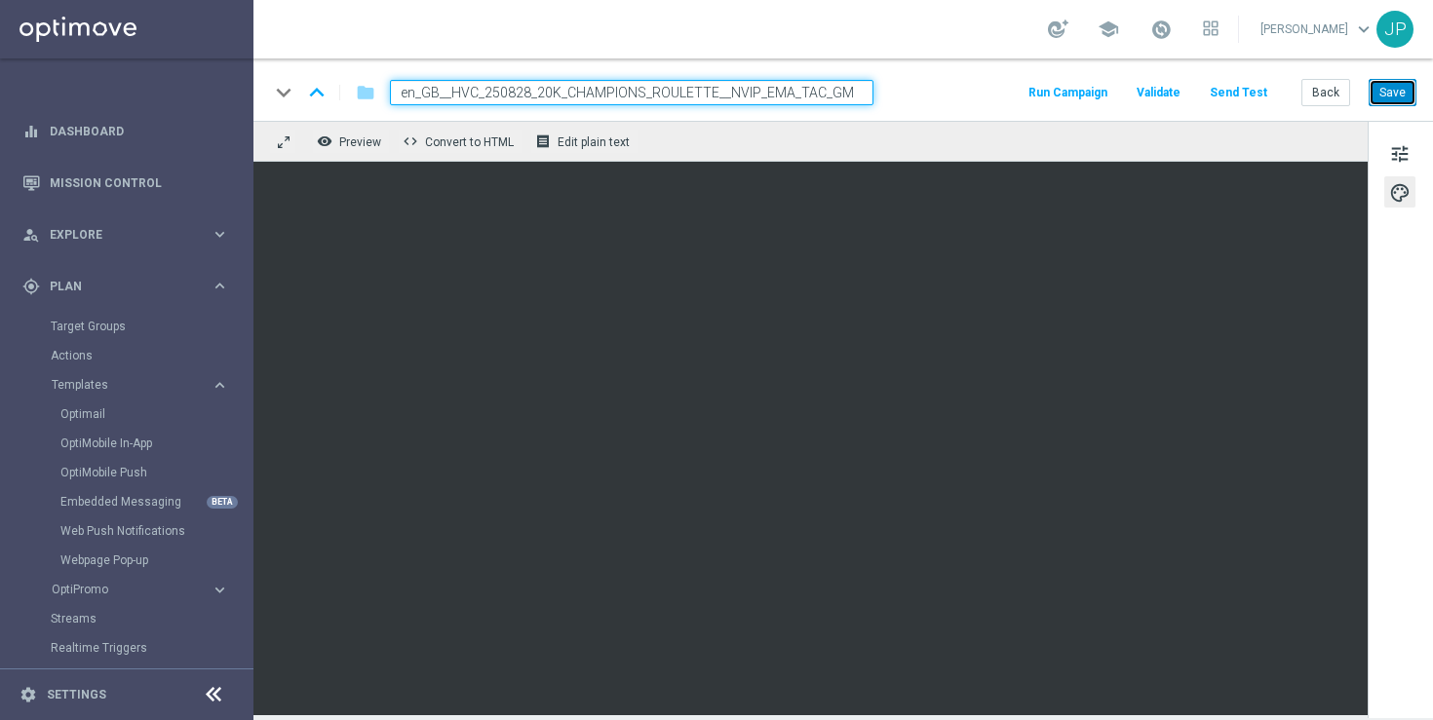
click at [1403, 96] on button "Save" at bounding box center [1393, 92] width 48 height 27
click at [1325, 93] on button "Back" at bounding box center [1325, 92] width 49 height 27
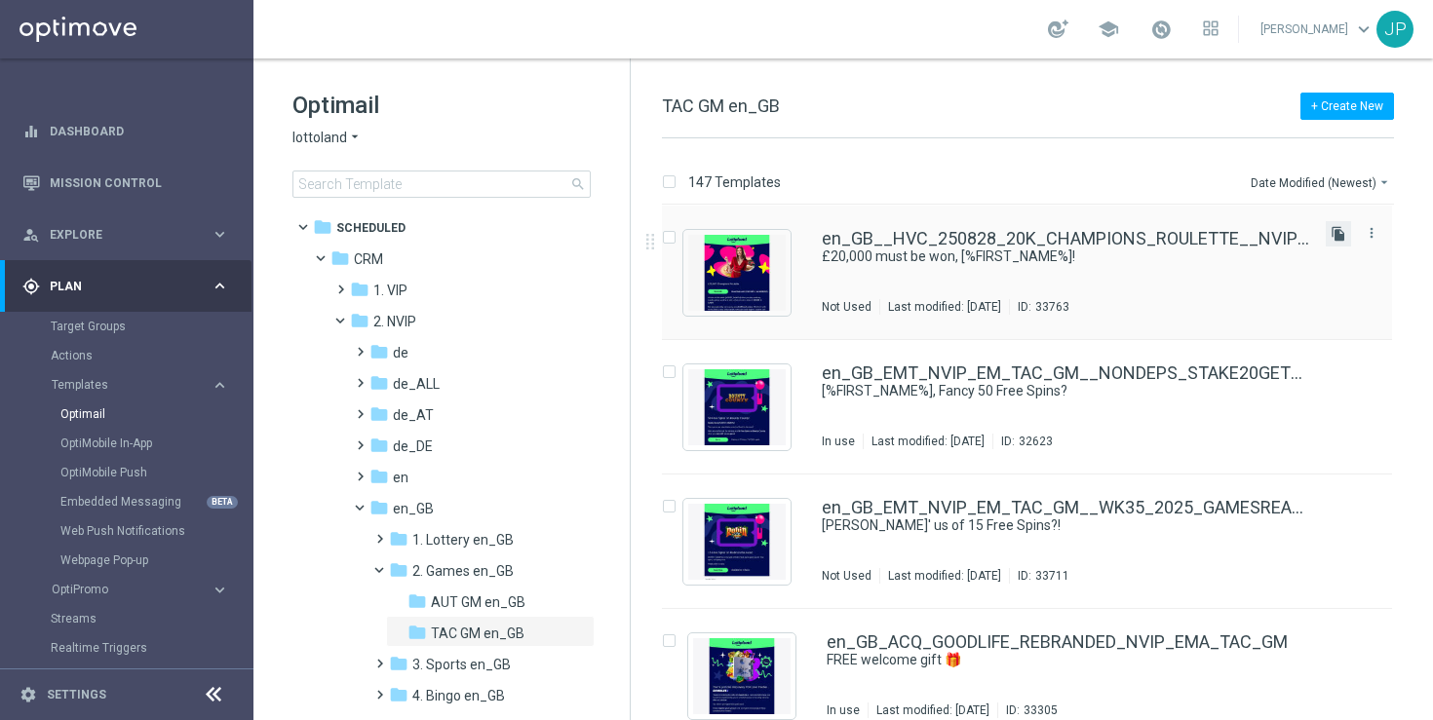
click at [1332, 234] on icon "file_copy" at bounding box center [1339, 234] width 16 height 16
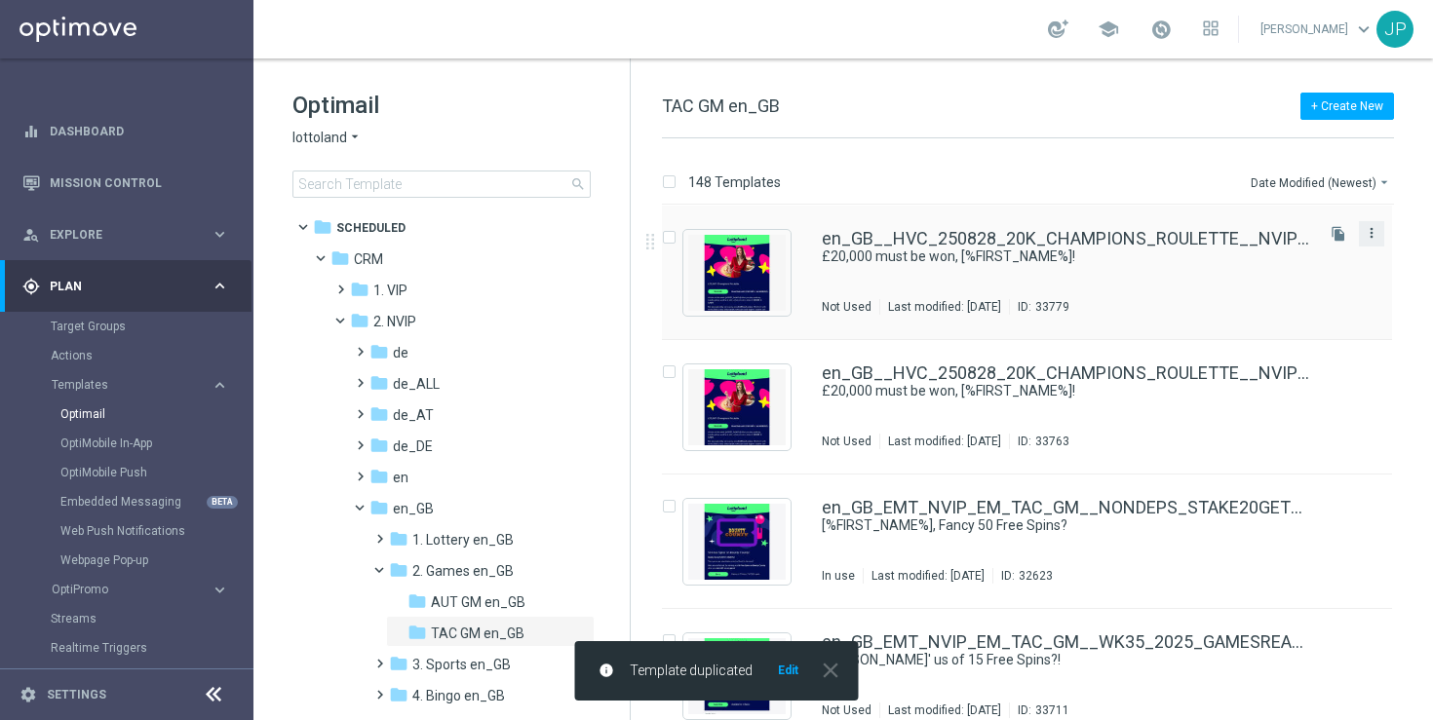
click at [1369, 235] on icon "more_vert" at bounding box center [1372, 233] width 16 height 16
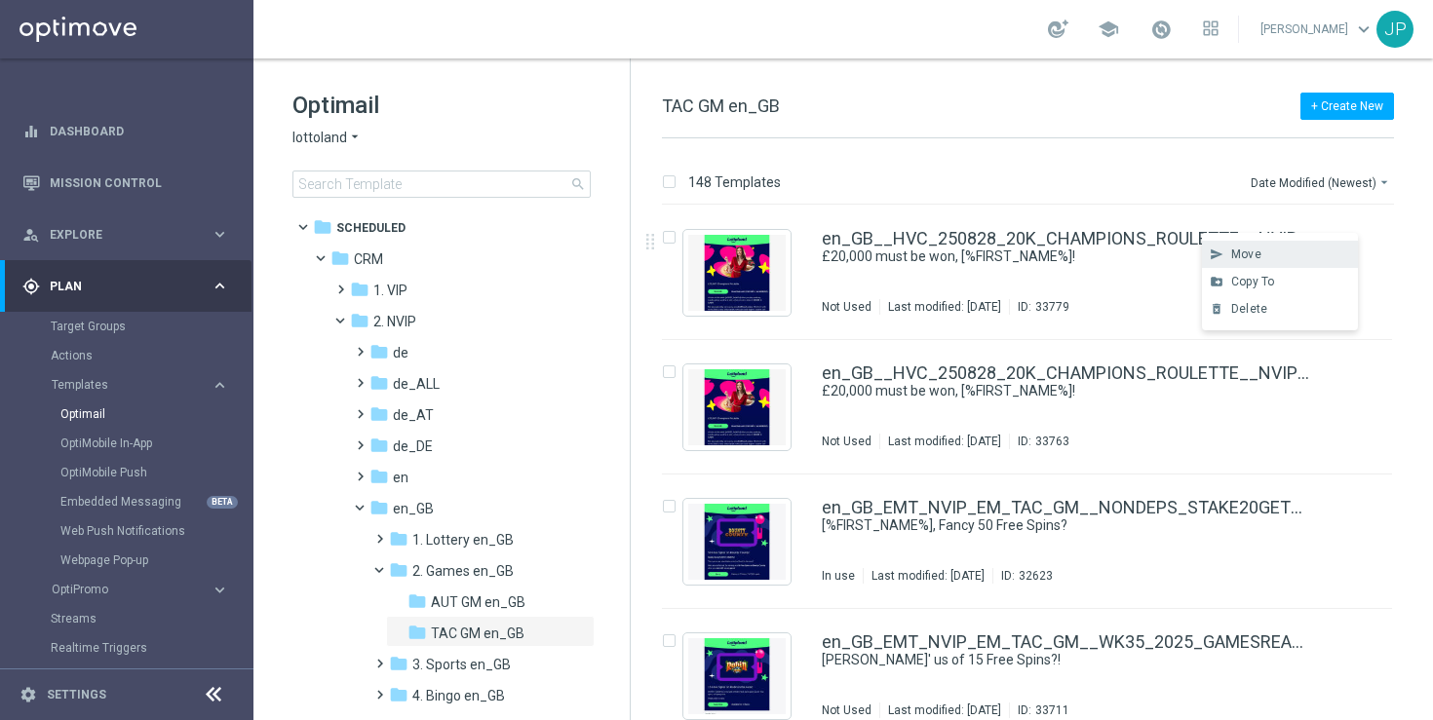
click at [1324, 260] on div "Move" at bounding box center [1290, 255] width 118 height 14
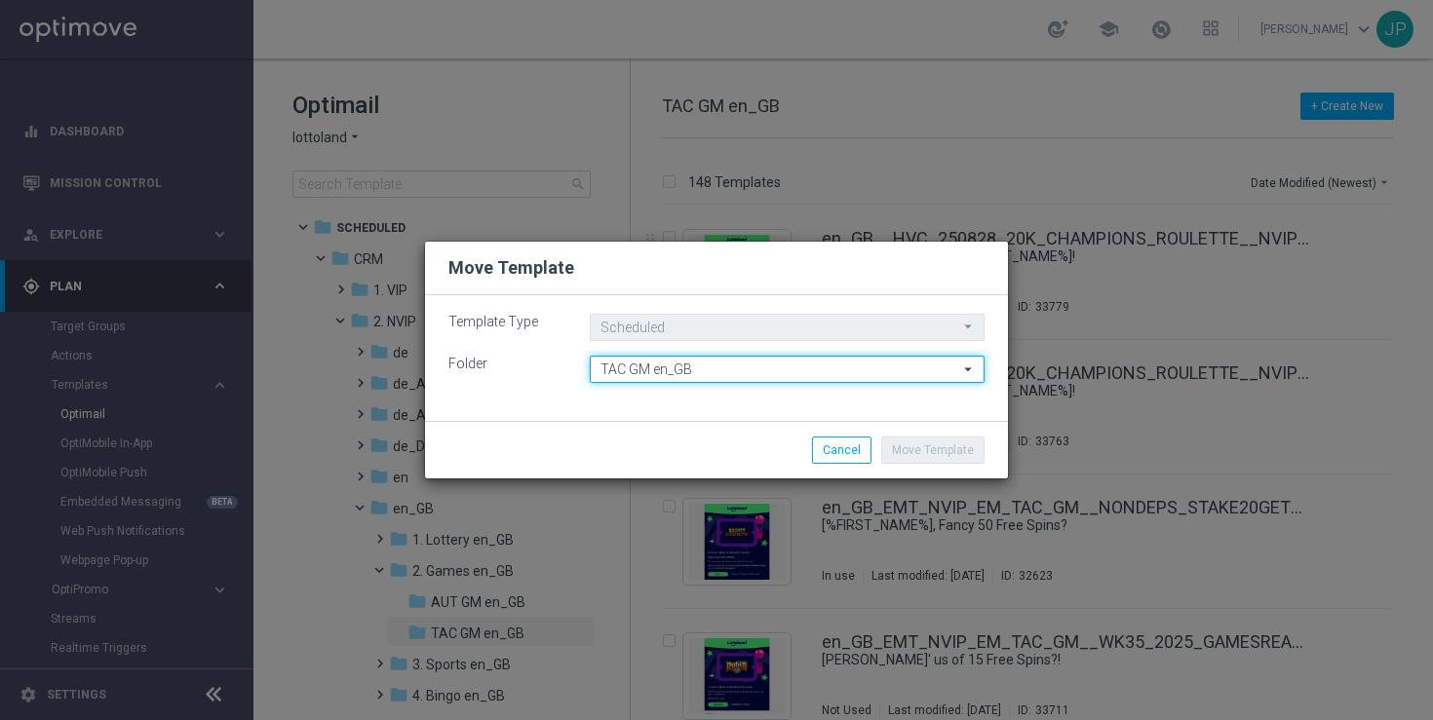
click at [790, 367] on input "TAC GM en_GB" at bounding box center [787, 369] width 395 height 27
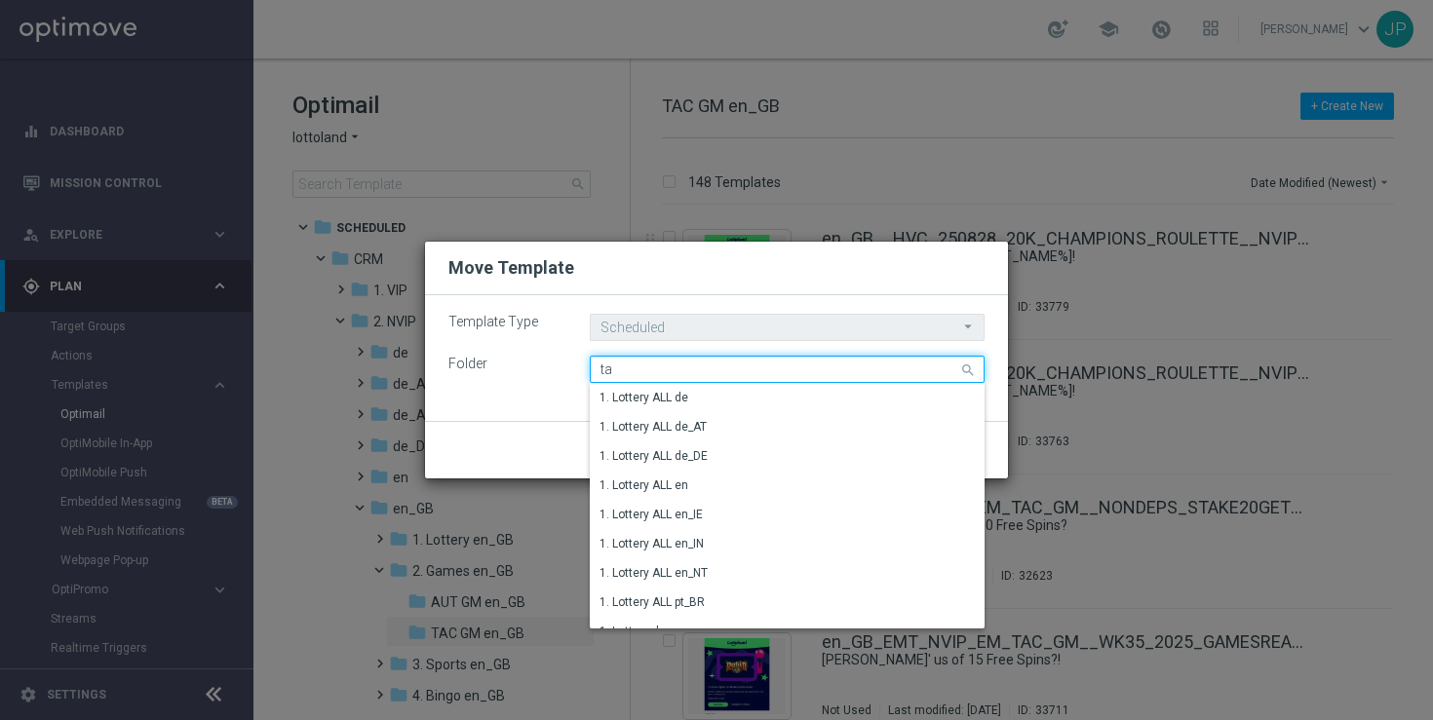
click at [790, 372] on input "ta" at bounding box center [787, 369] width 395 height 27
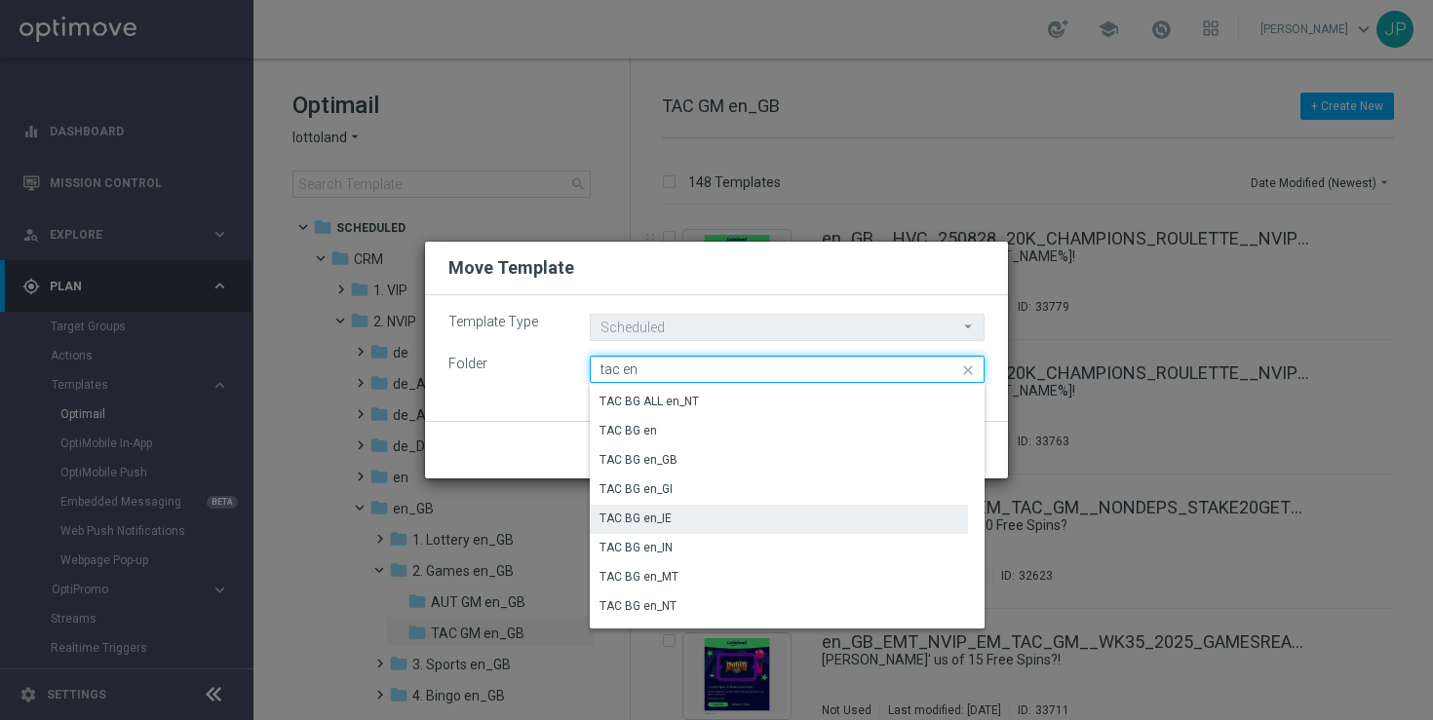
scroll to position [77, 0]
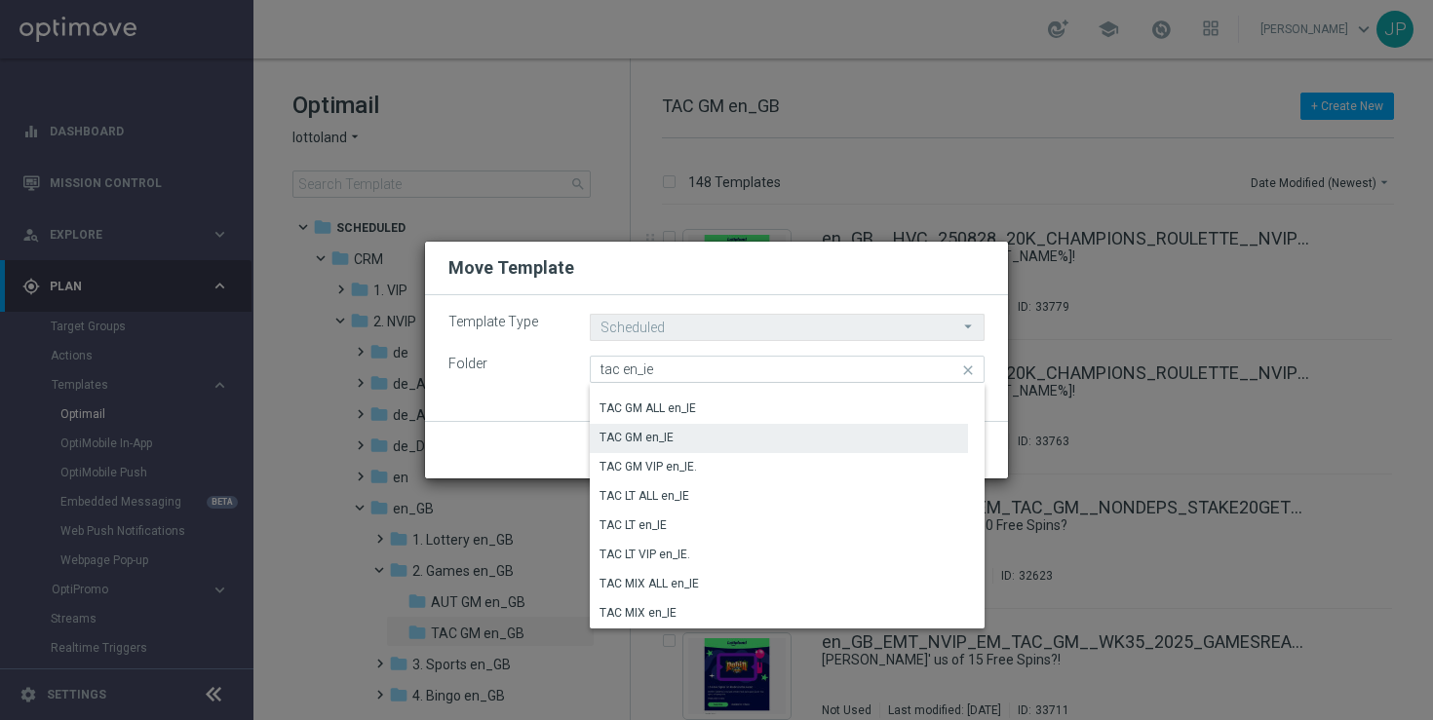
click at [783, 437] on div "TAC GM en_IE" at bounding box center [779, 437] width 378 height 27
type input "TAC GM en_IE"
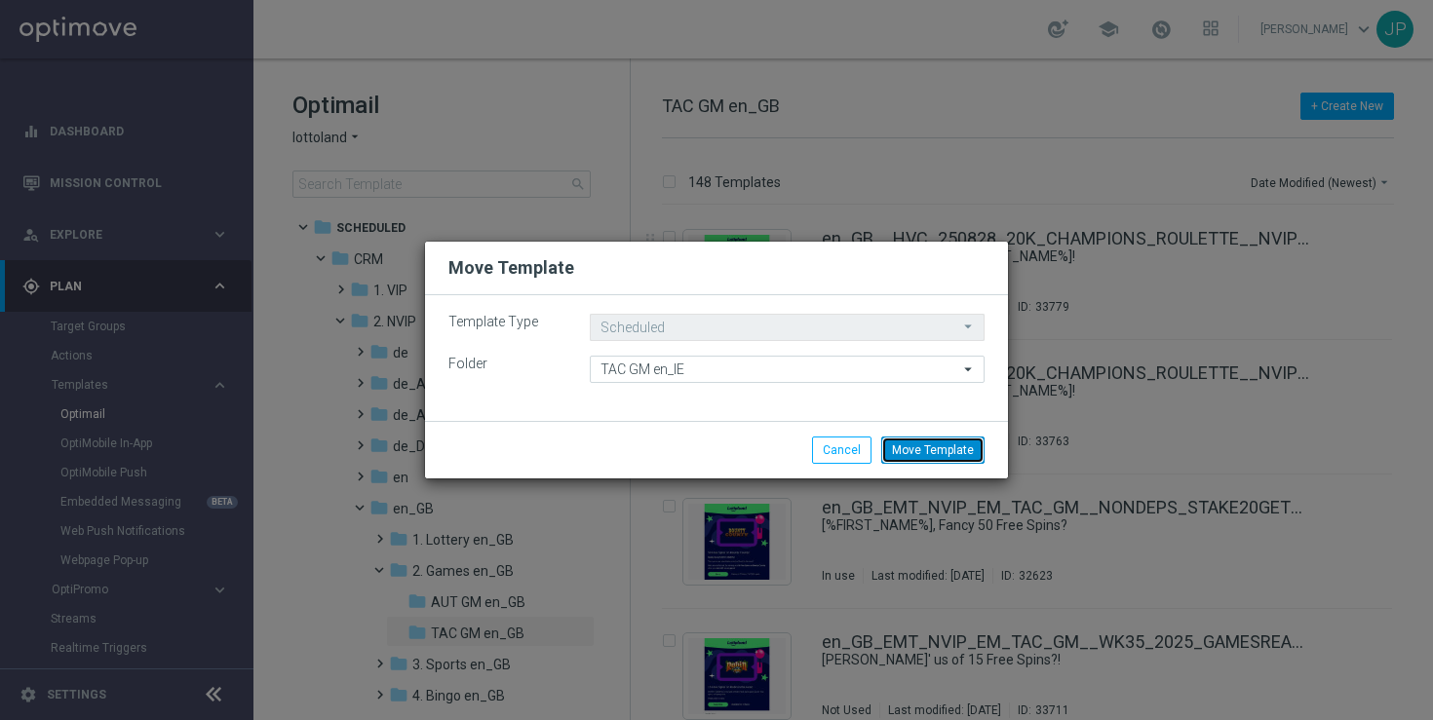
click at [949, 454] on button "Move Template" at bounding box center [932, 450] width 103 height 27
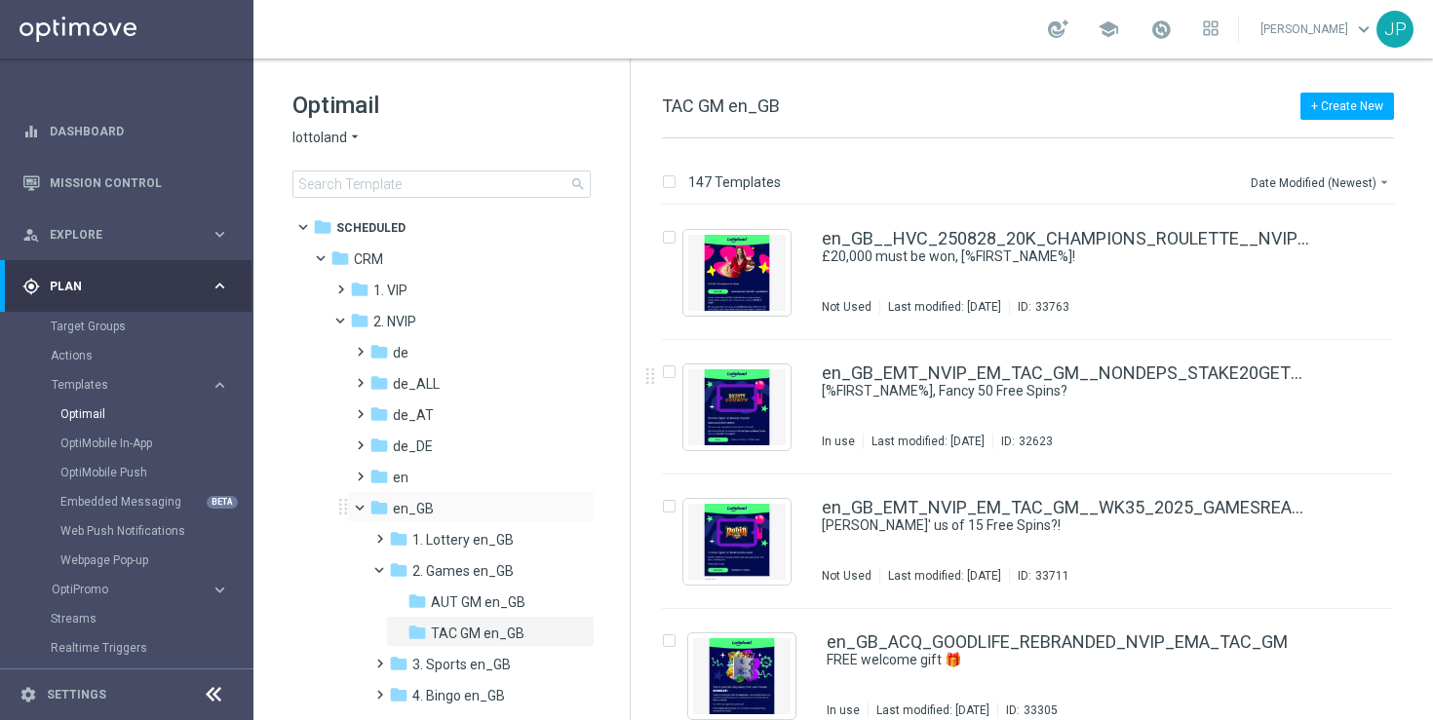
click at [365, 506] on span at bounding box center [369, 503] width 8 height 9
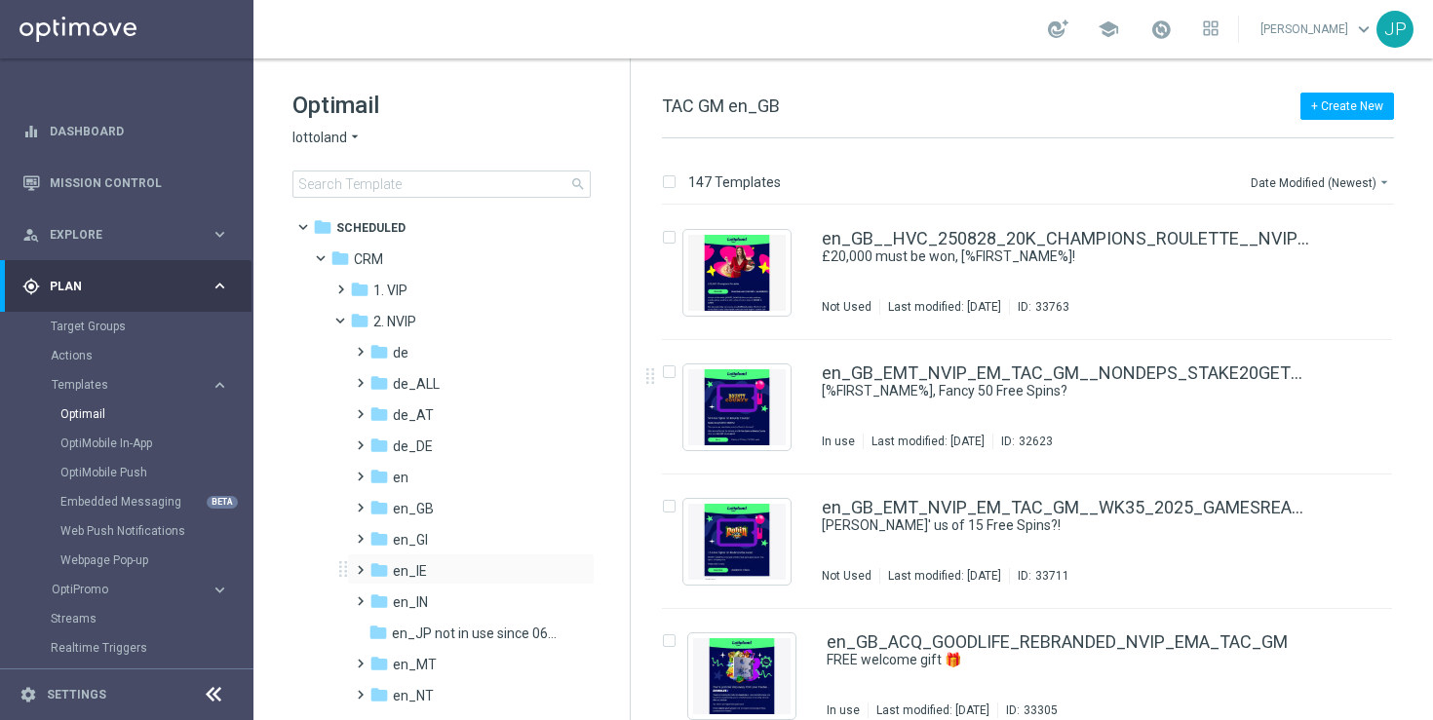
click at [360, 565] on span at bounding box center [356, 562] width 9 height 8
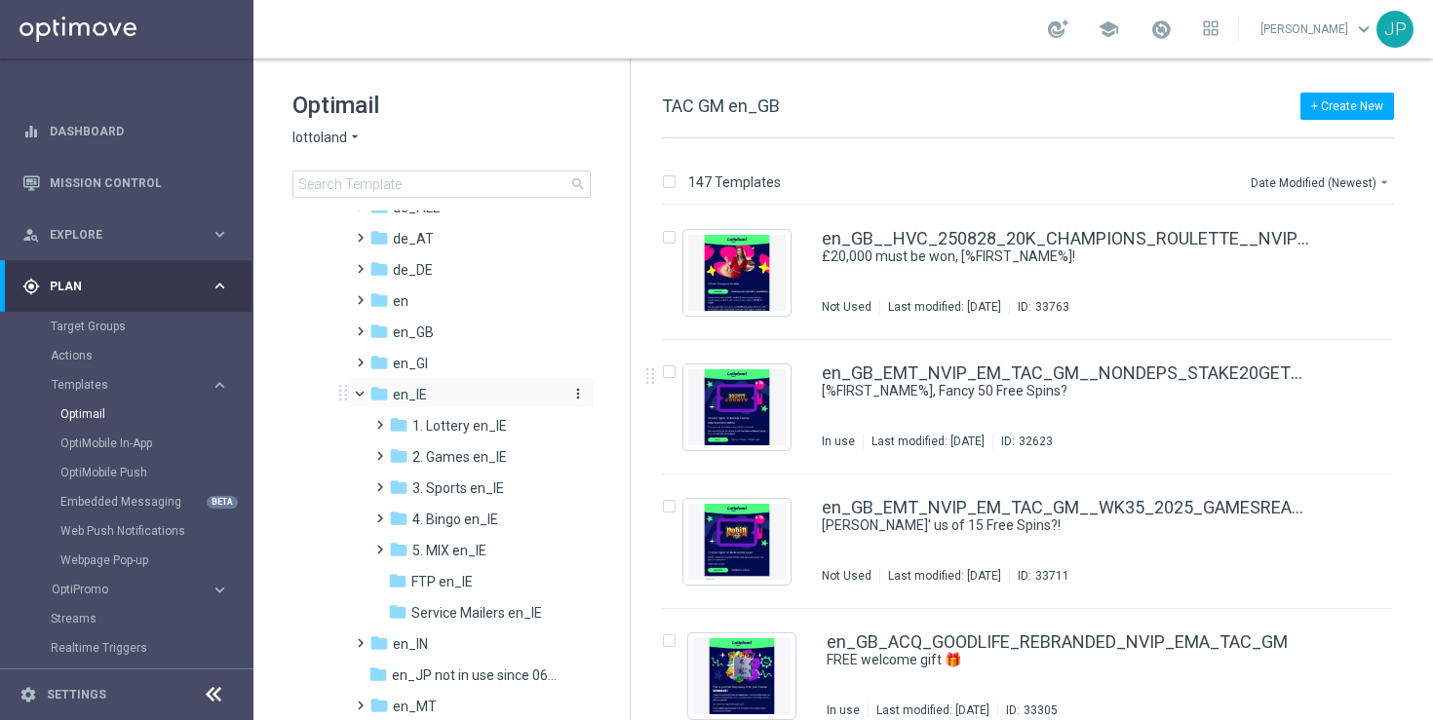
scroll to position [206, 0]
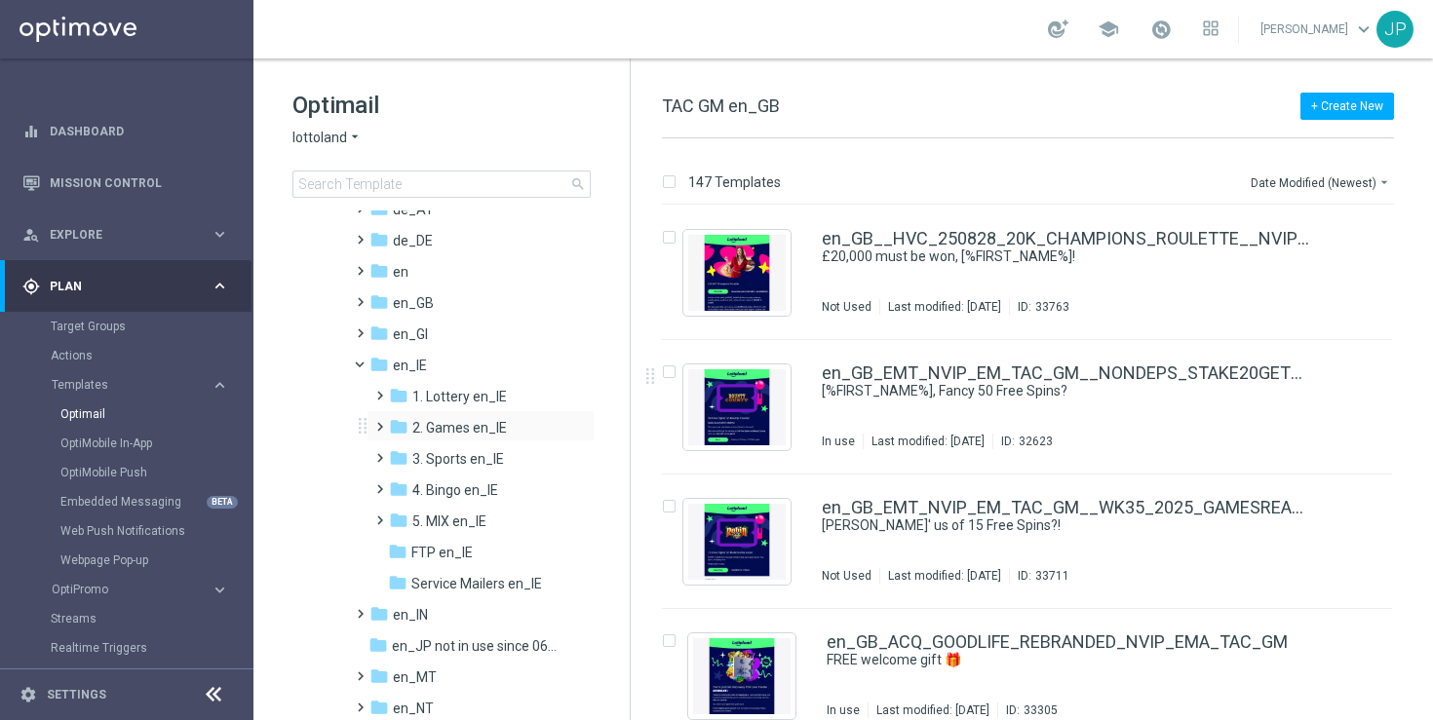
click at [380, 422] on span at bounding box center [375, 418] width 9 height 8
click at [480, 490] on span "TAC GM en_IE" at bounding box center [474, 491] width 87 height 18
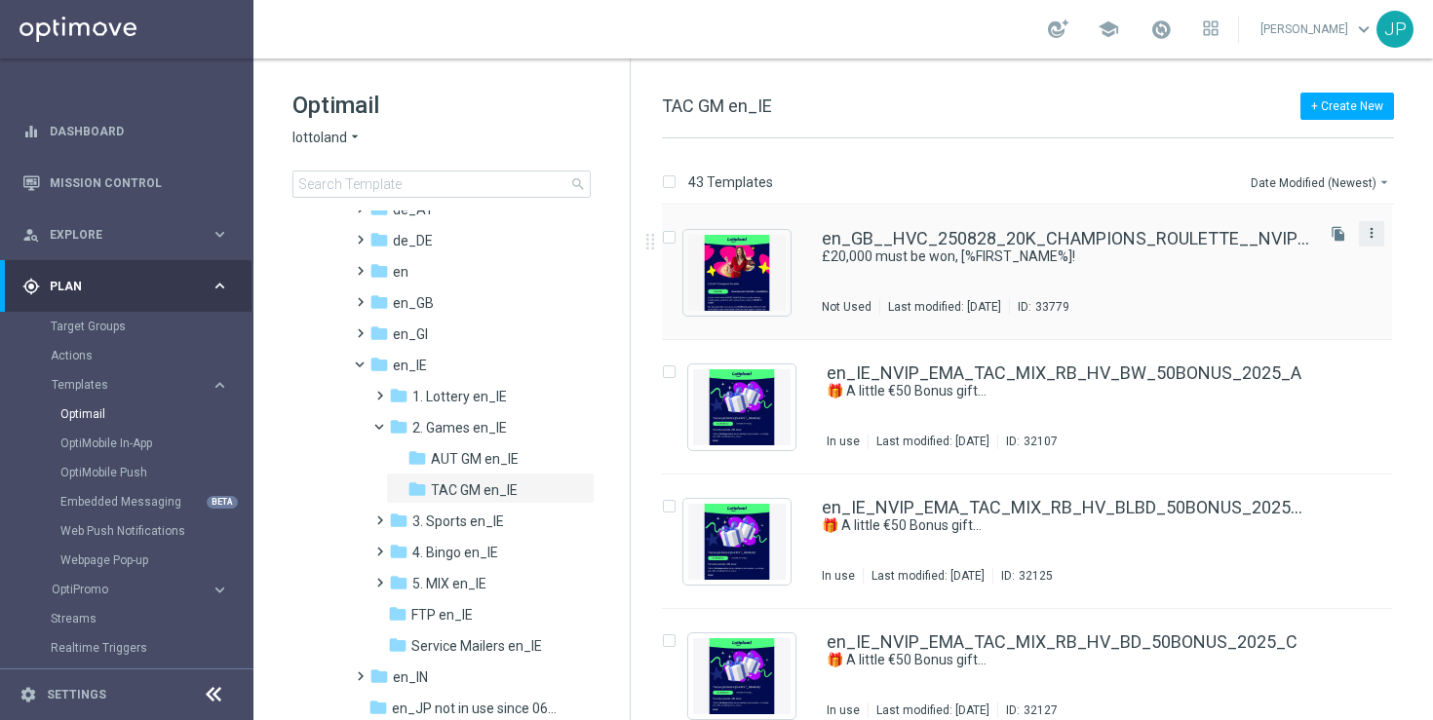
click at [1372, 237] on icon "more_vert" at bounding box center [1372, 233] width 16 height 16
click at [1304, 306] on div "Delete" at bounding box center [1290, 309] width 118 height 14
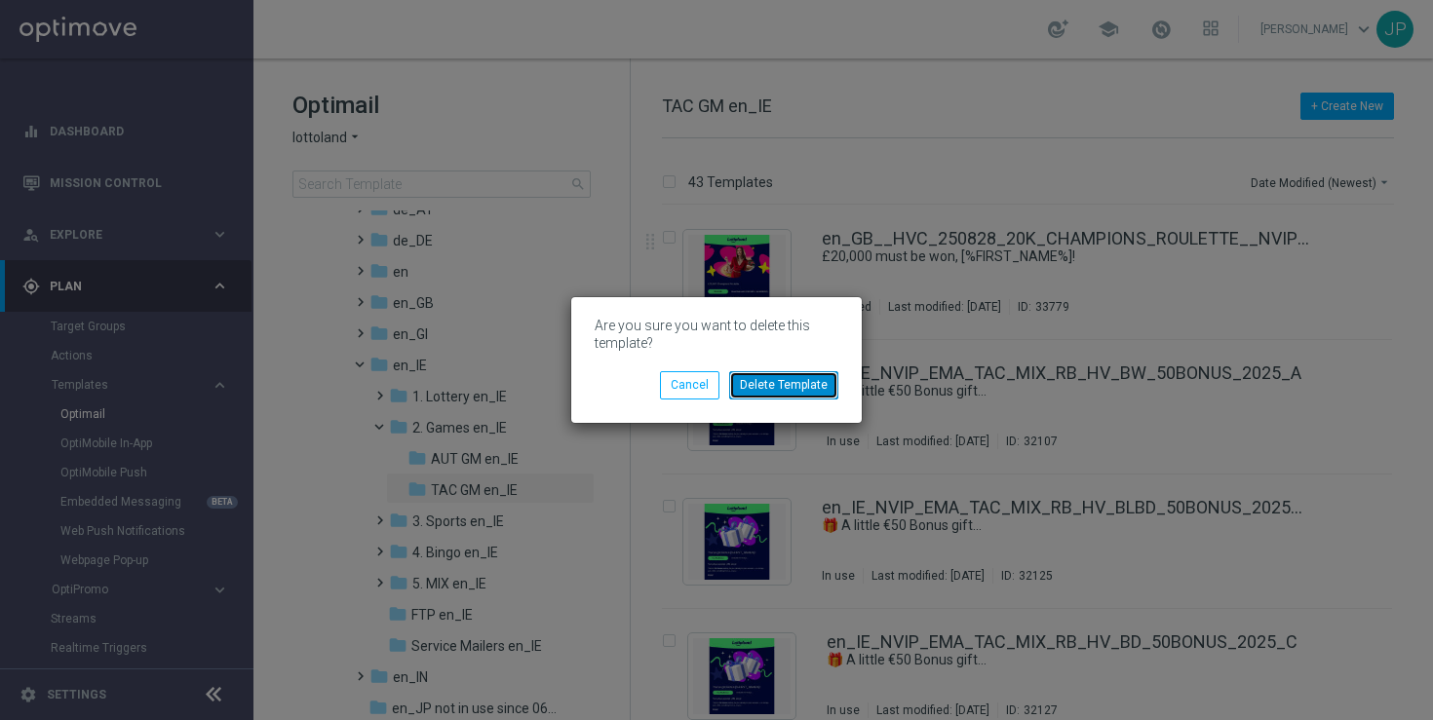
click at [797, 385] on button "Delete Template" at bounding box center [783, 384] width 109 height 27
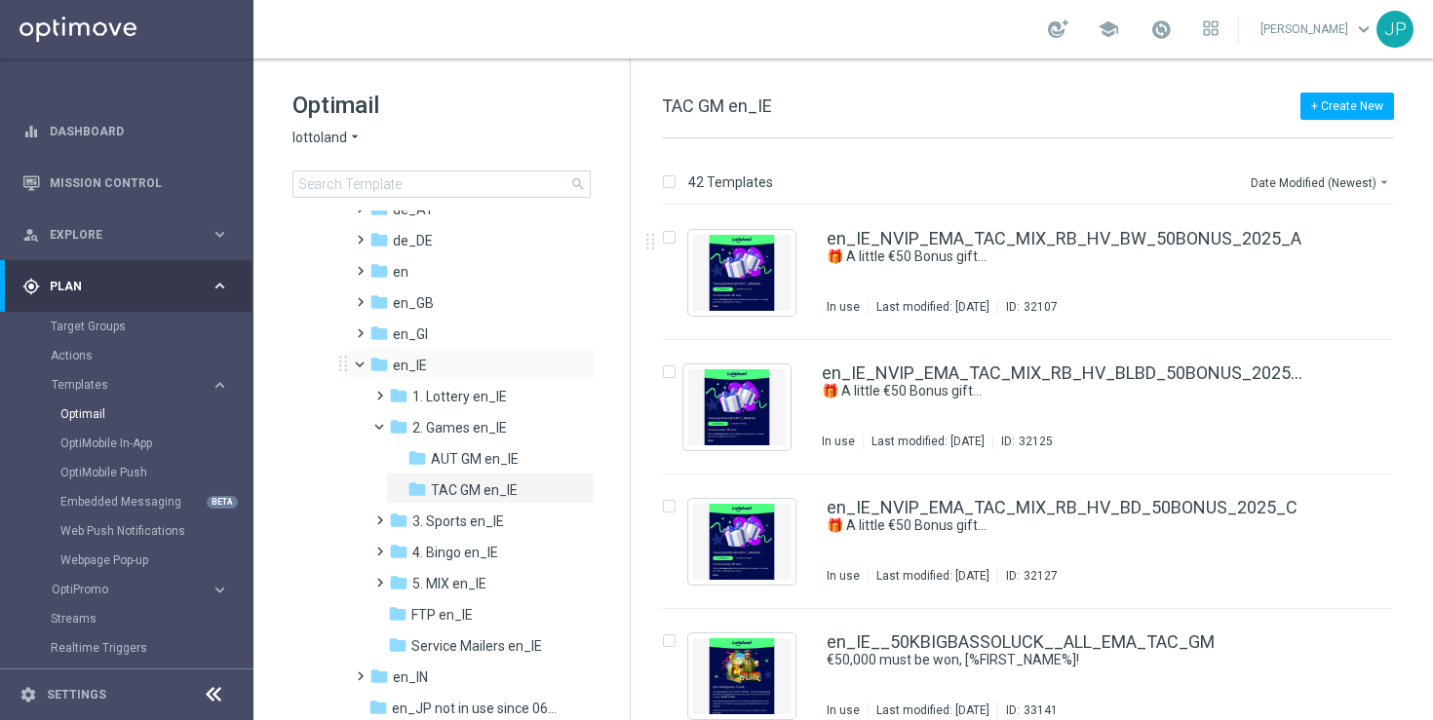
click at [365, 363] on span at bounding box center [369, 360] width 8 height 9
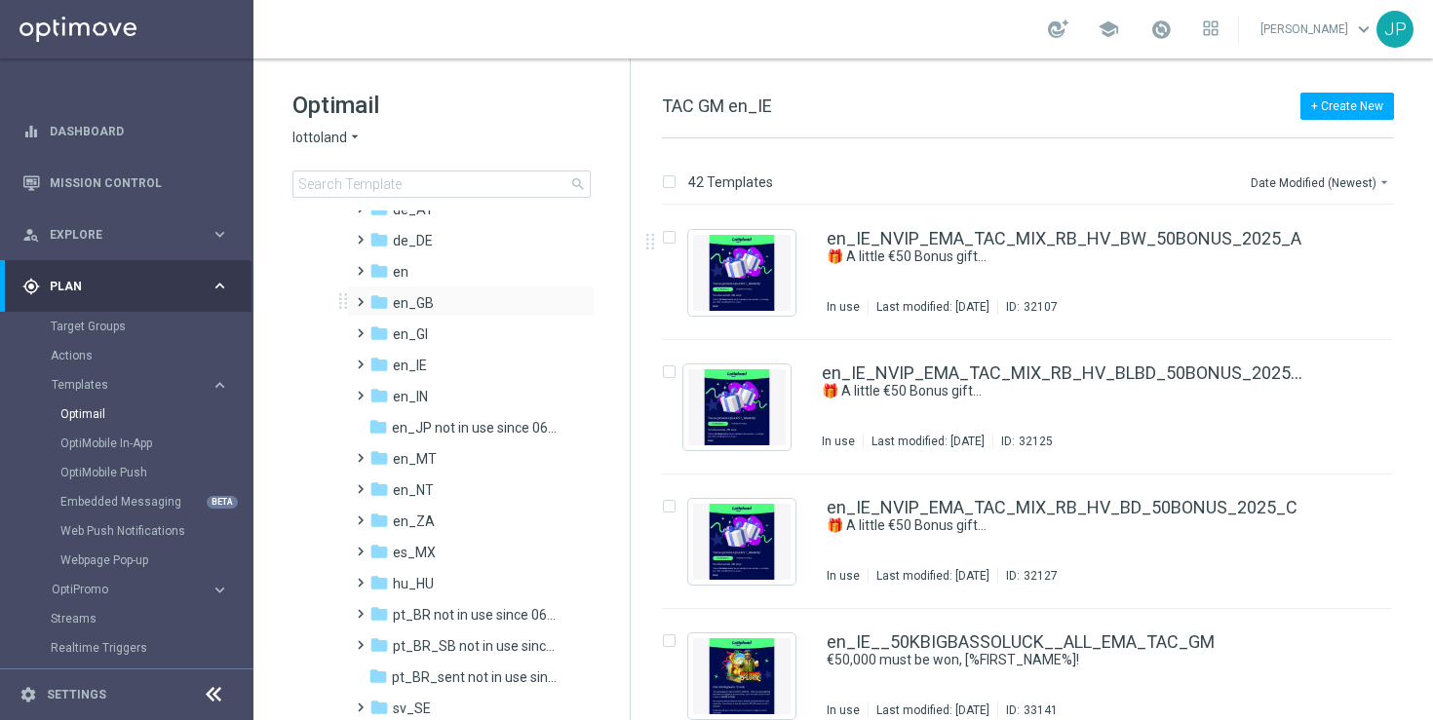
click at [360, 297] on span at bounding box center [356, 294] width 9 height 8
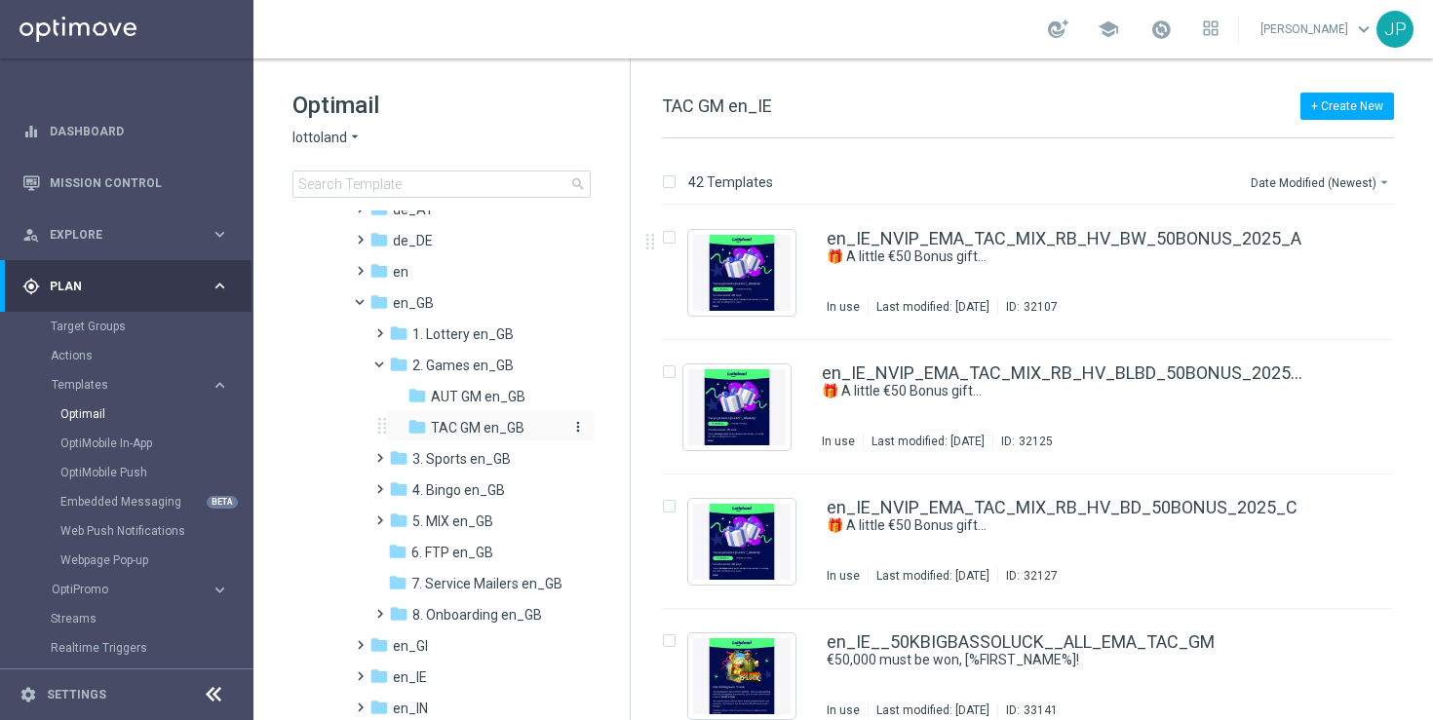
click at [458, 428] on span "TAC GM en_GB" at bounding box center [478, 428] width 94 height 18
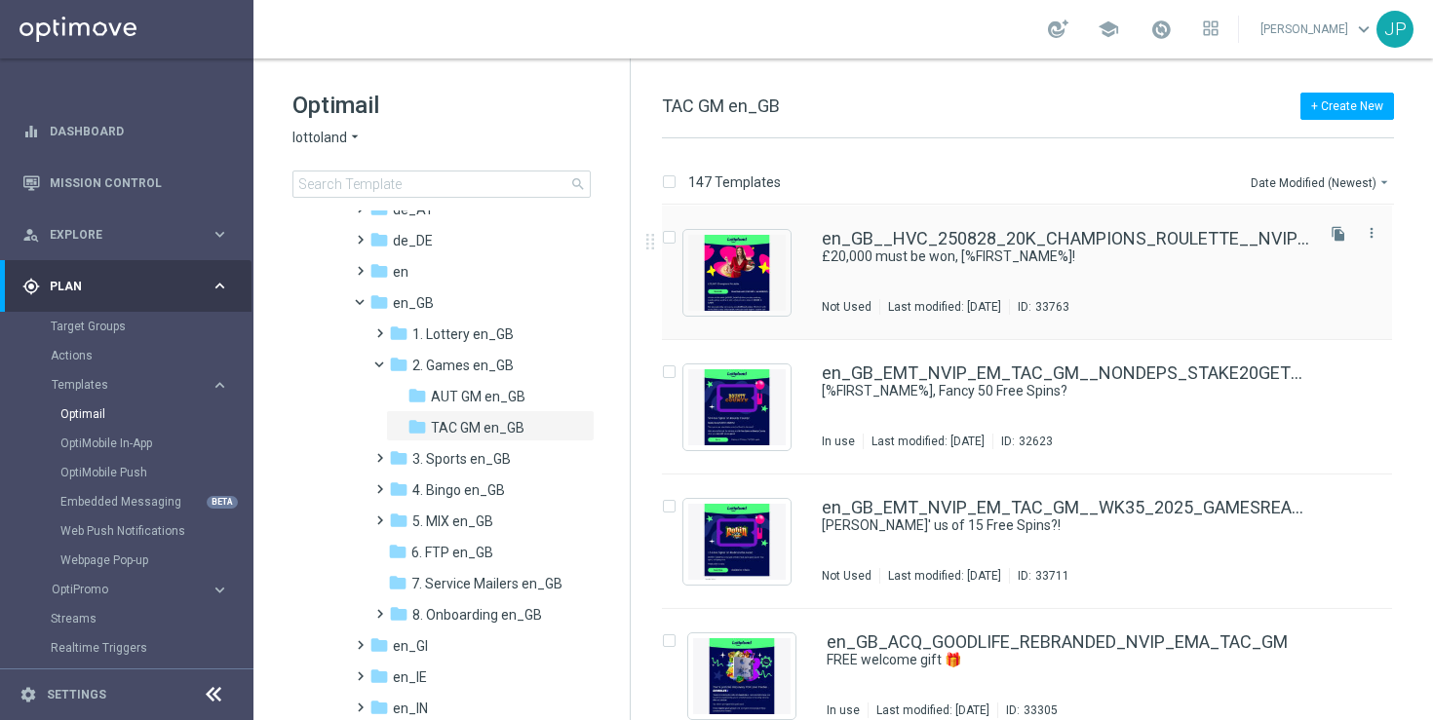
click at [1334, 238] on icon "file_copy" at bounding box center [1339, 234] width 16 height 16
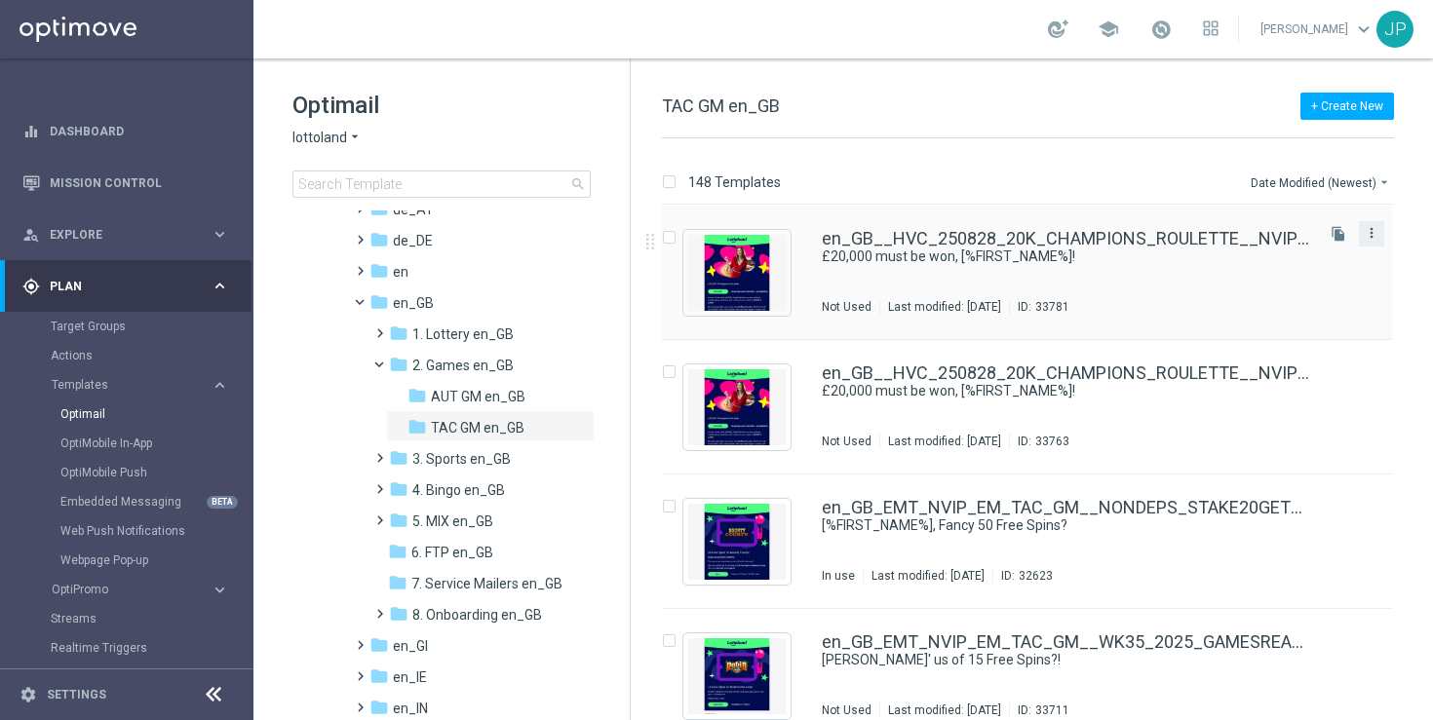
click at [1372, 232] on icon "more_vert" at bounding box center [1372, 233] width 16 height 16
click at [1262, 252] on div "Move" at bounding box center [1290, 255] width 118 height 14
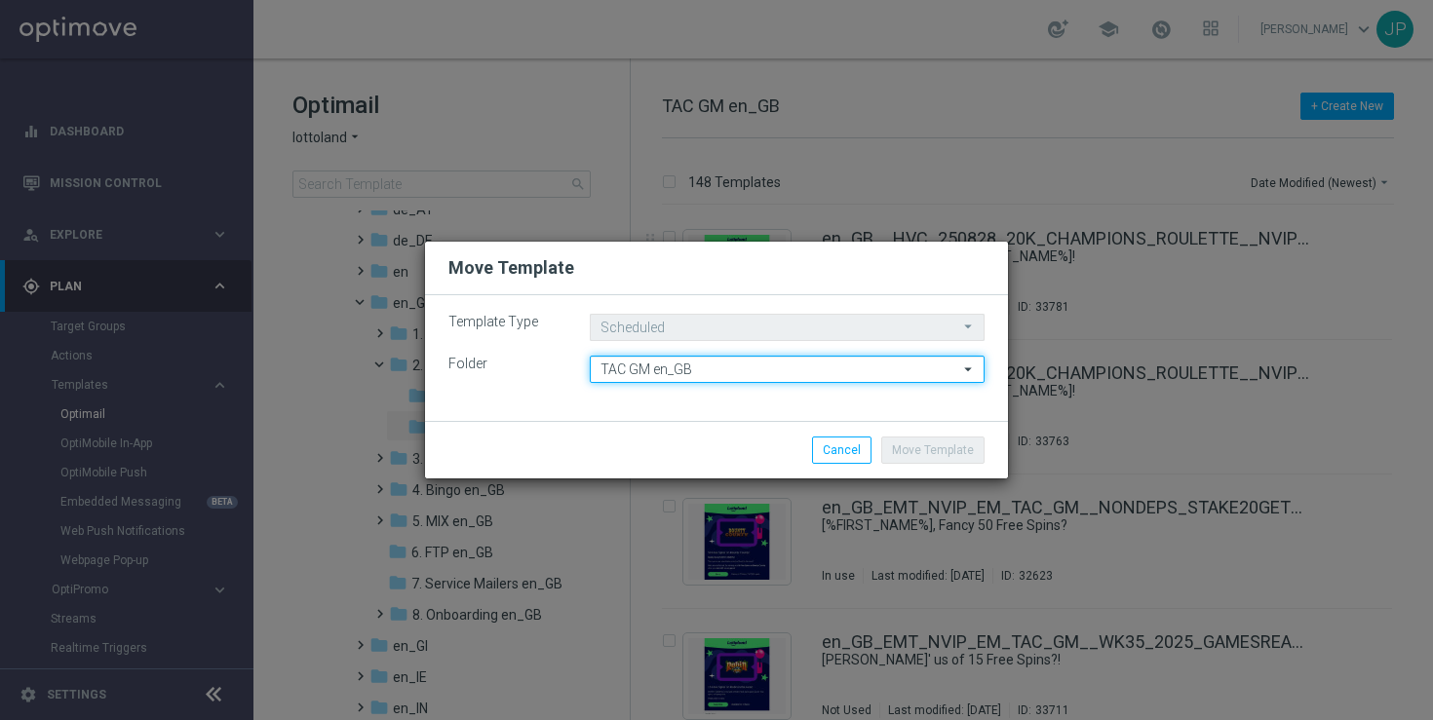
click at [721, 373] on input "TAC GM en_GB" at bounding box center [787, 369] width 395 height 27
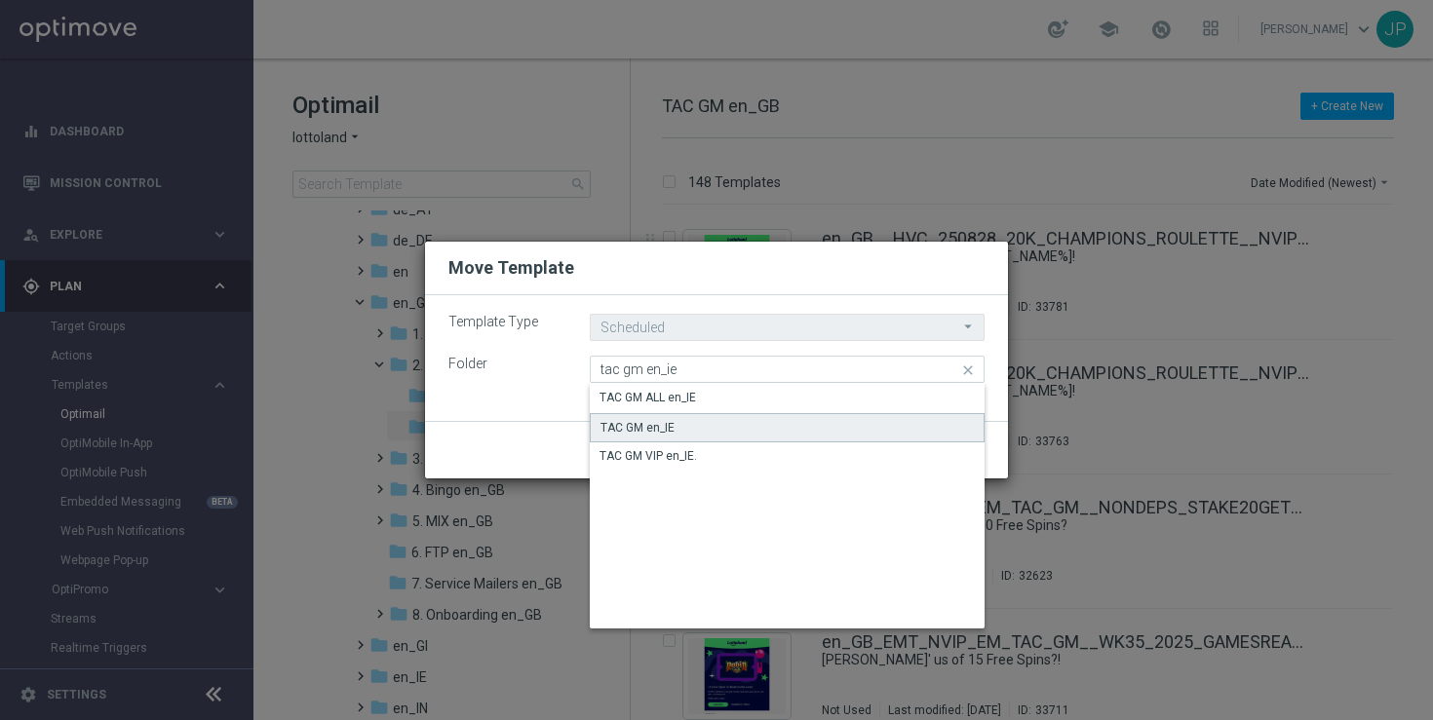
click at [773, 427] on div "TAC GM en_IE" at bounding box center [787, 427] width 395 height 29
type input "TAC GM en_IE"
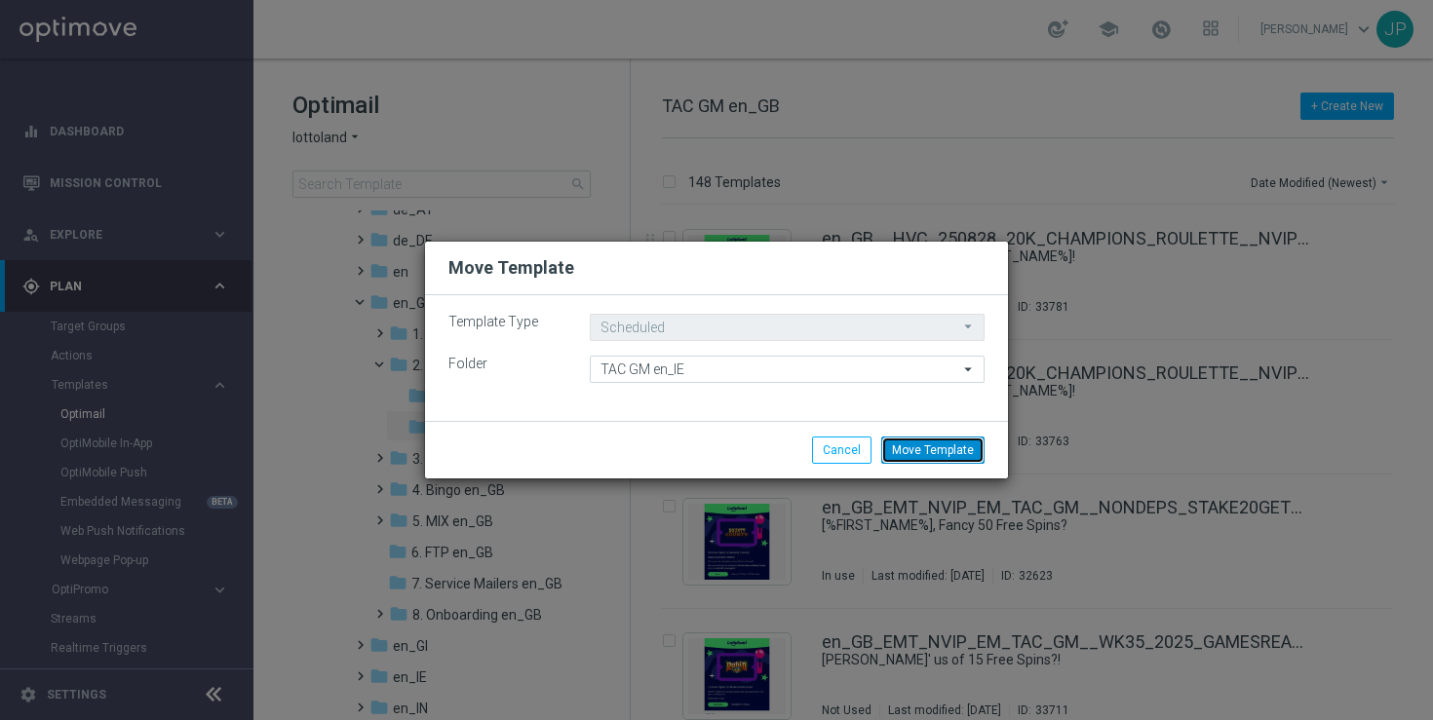
click at [954, 455] on button "Move Template" at bounding box center [932, 450] width 103 height 27
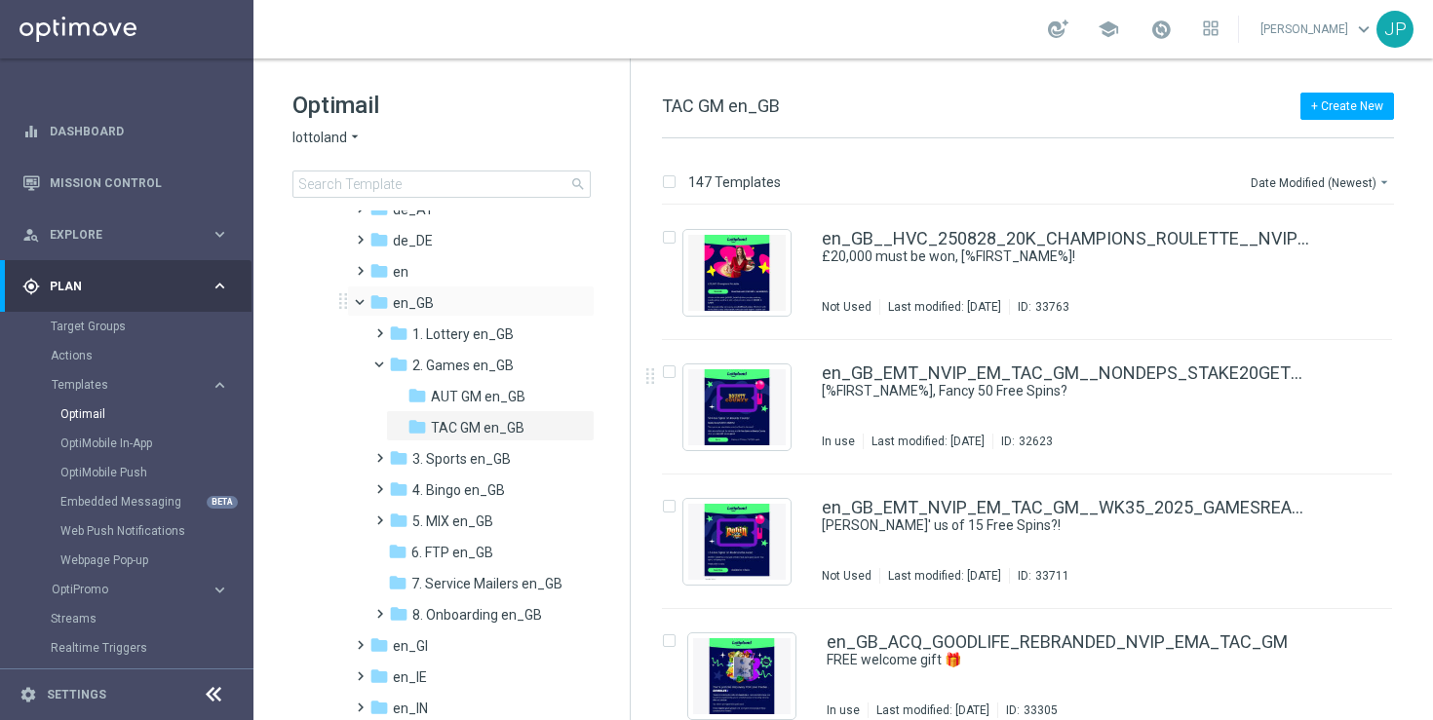
click at [365, 301] on span at bounding box center [369, 297] width 8 height 9
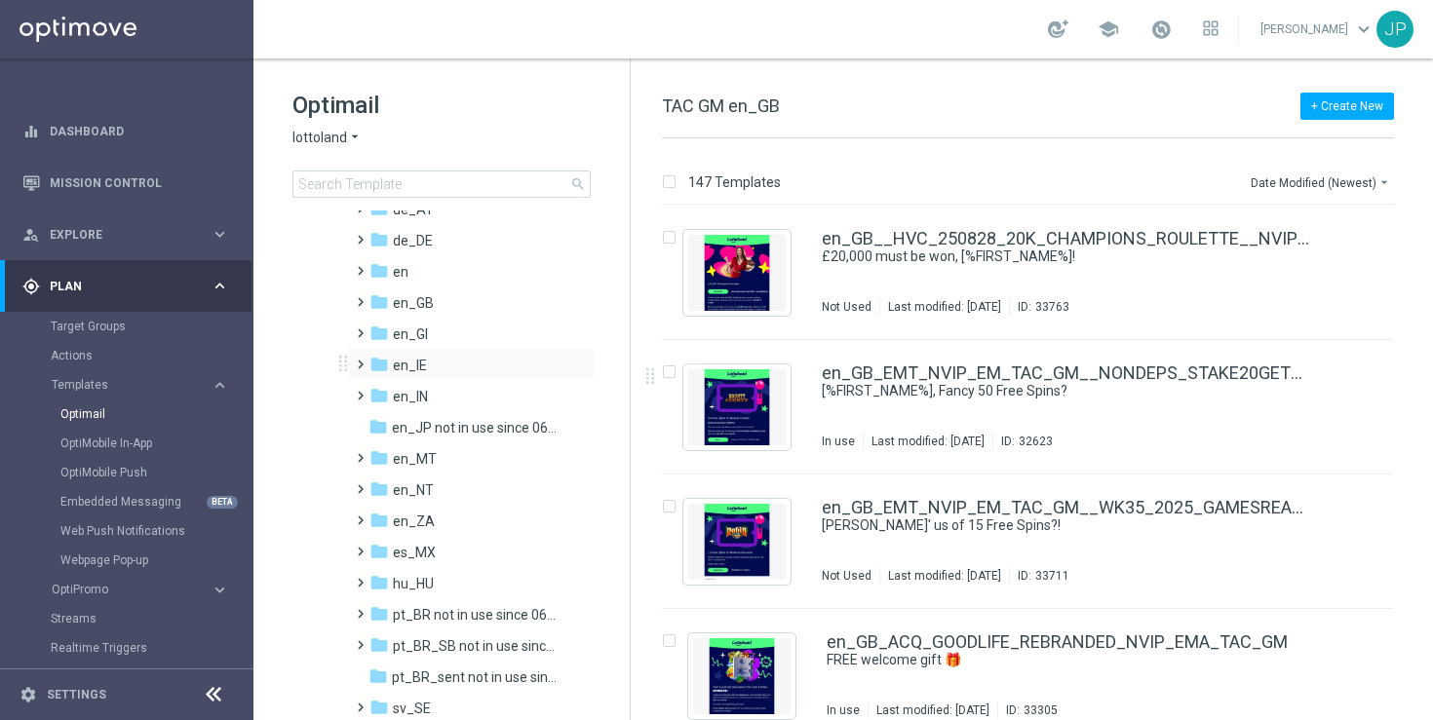
click at [361, 360] on span at bounding box center [356, 356] width 9 height 8
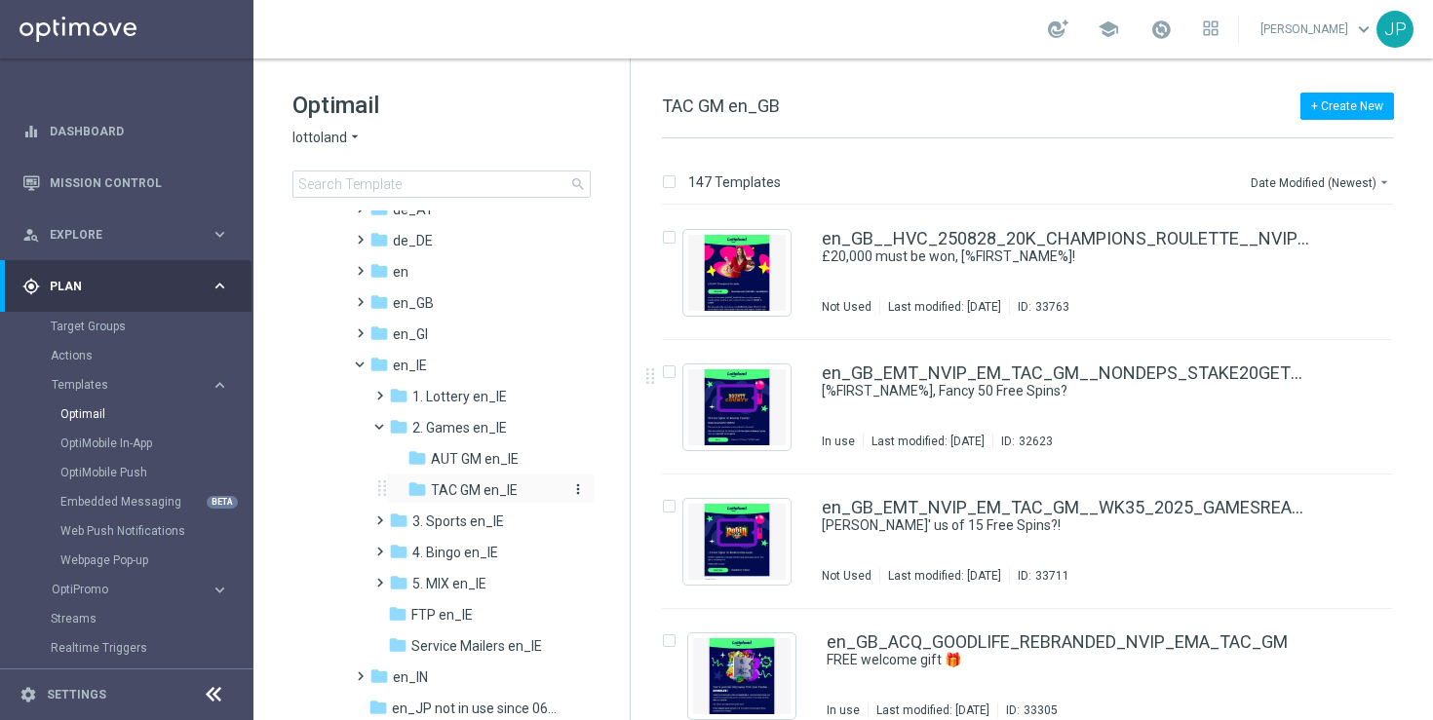
click at [466, 492] on span "TAC GM en_IE" at bounding box center [474, 491] width 87 height 18
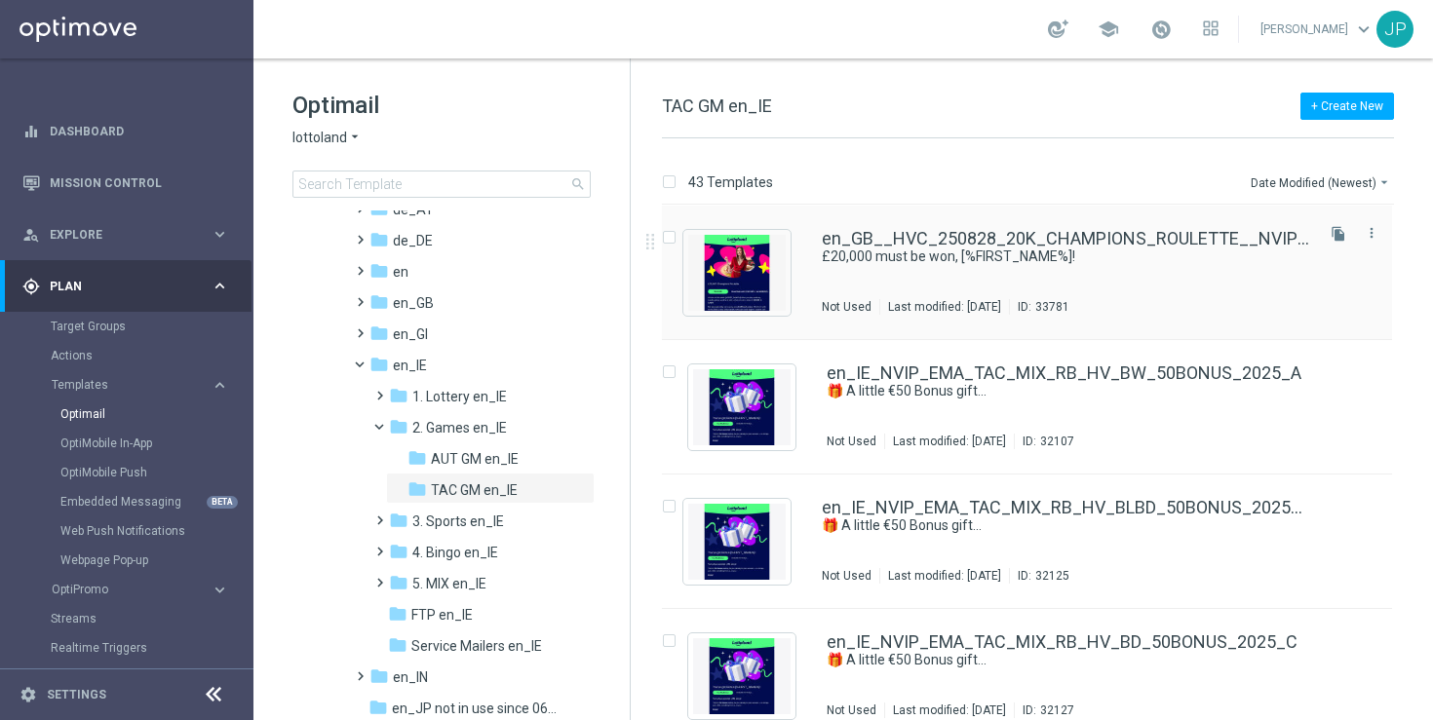
click at [1144, 284] on div "en_GB__HVC_250828_20K_CHAMPIONS_ROULETTE__NVIP_EMA_TAC_GM(2) £20,000 must be wo…" at bounding box center [1066, 272] width 488 height 85
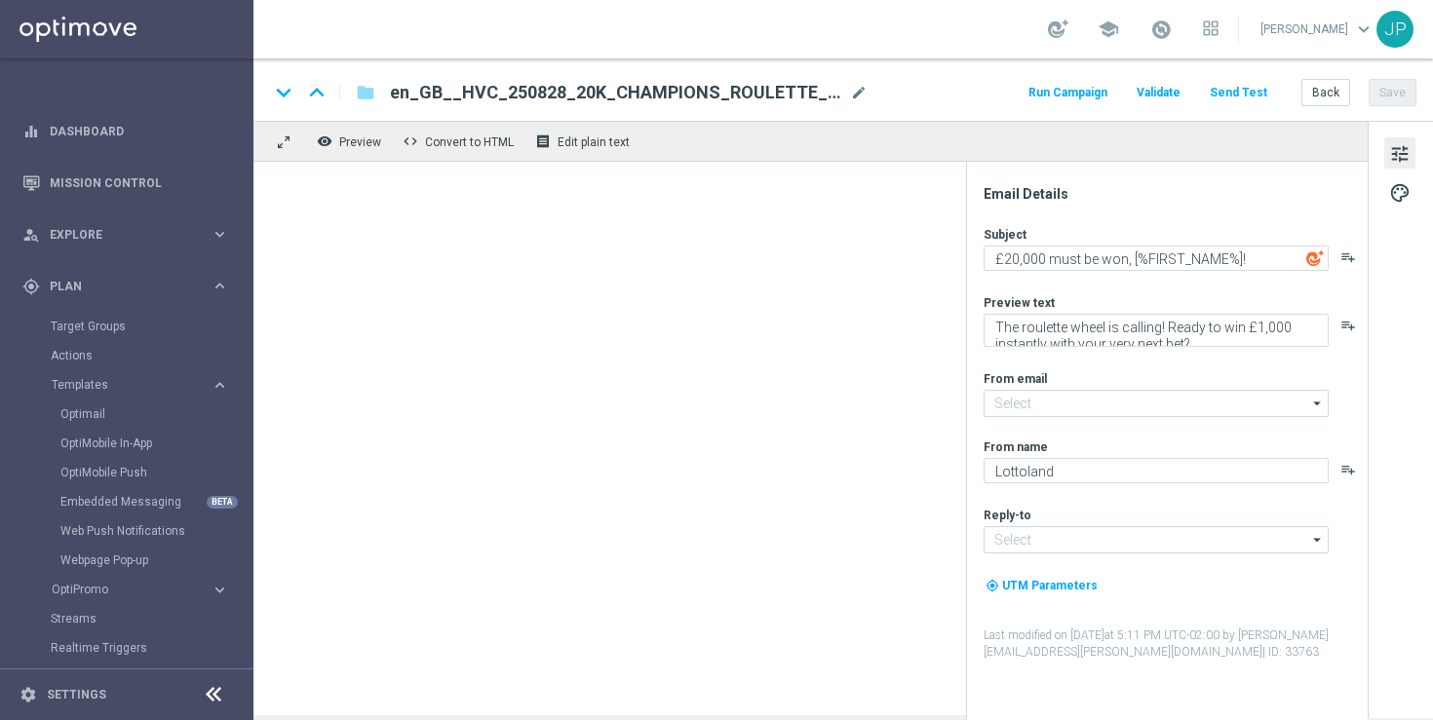
type input "[EMAIL_ADDRESS][DOMAIN_NAME]"
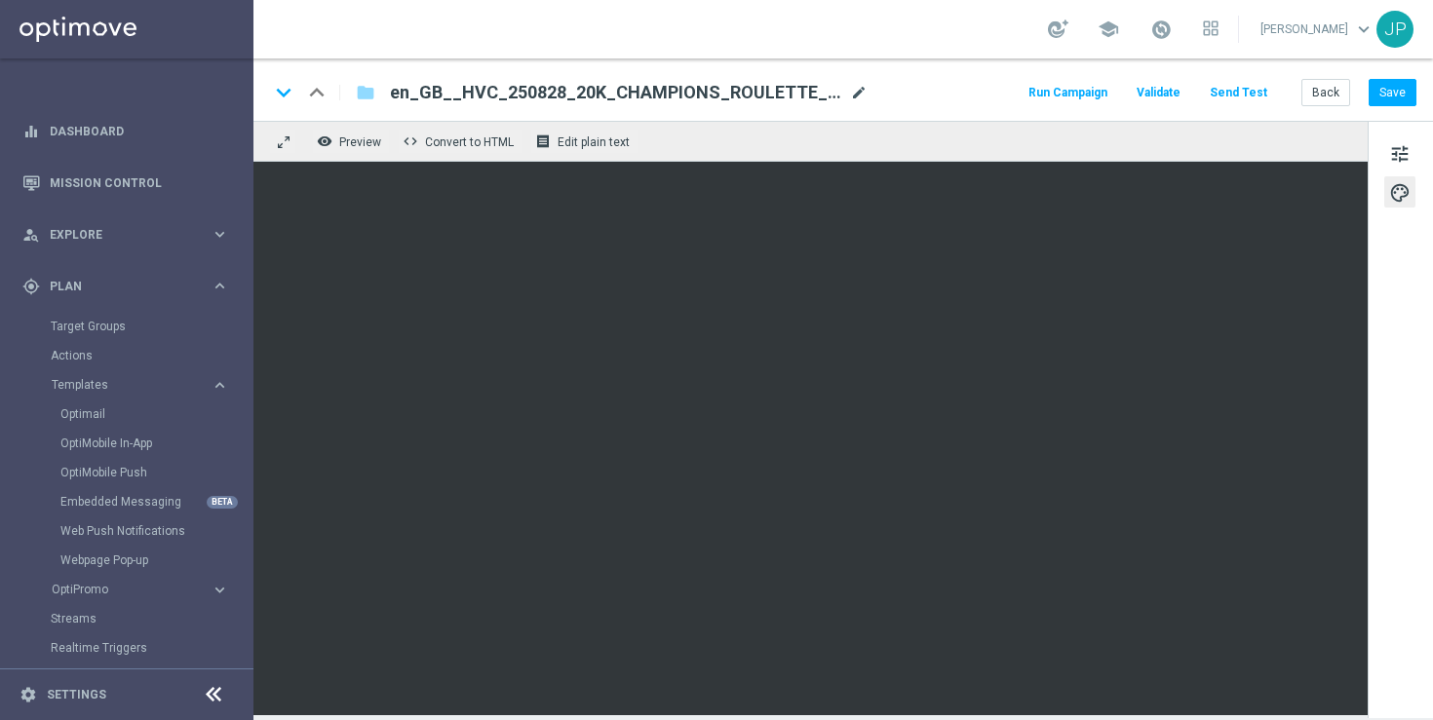
click at [863, 87] on span "mode_edit" at bounding box center [859, 93] width 18 height 18
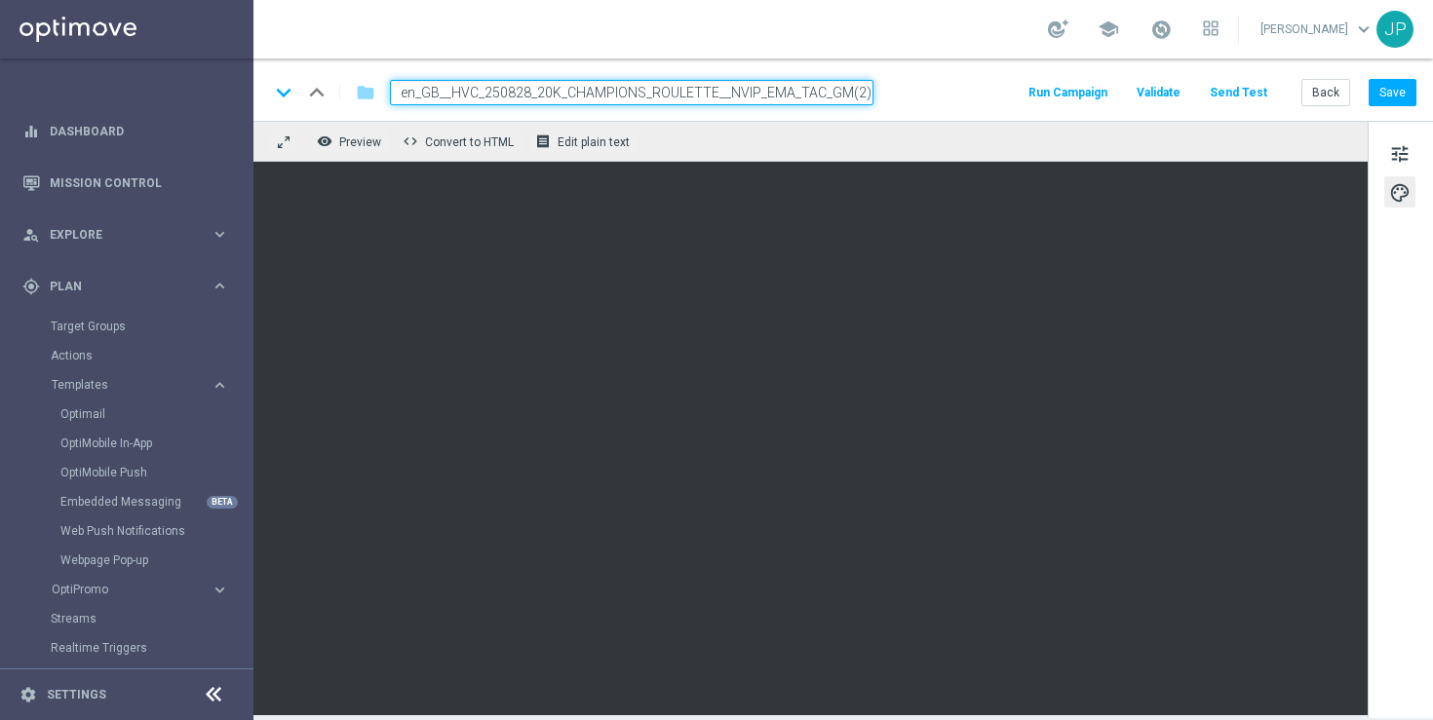
click at [476, 94] on input "en_GB__HVC_250828_20K_CHAMPIONS_ROULETTE__NVIP_EMA_TAC_GM(2)" at bounding box center [631, 92] width 483 height 25
type input "en_IE__250828_20K_CHAMPIONS_ROULETTE__NVIP_EMA_TAC_GM"
click at [936, 82] on div "keyboard_arrow_down keyboard_arrow_up folder en_IE__250828_20K_CHAMPIONS_ROULET…" at bounding box center [842, 92] width 1147 height 25
click at [1397, 83] on button "Save" at bounding box center [1393, 92] width 48 height 27
click at [838, 88] on input "en_IE__250828_20K_CHAMPIONS_ROULETTE__NVIP_EMA_TAC_GM" at bounding box center [631, 92] width 483 height 25
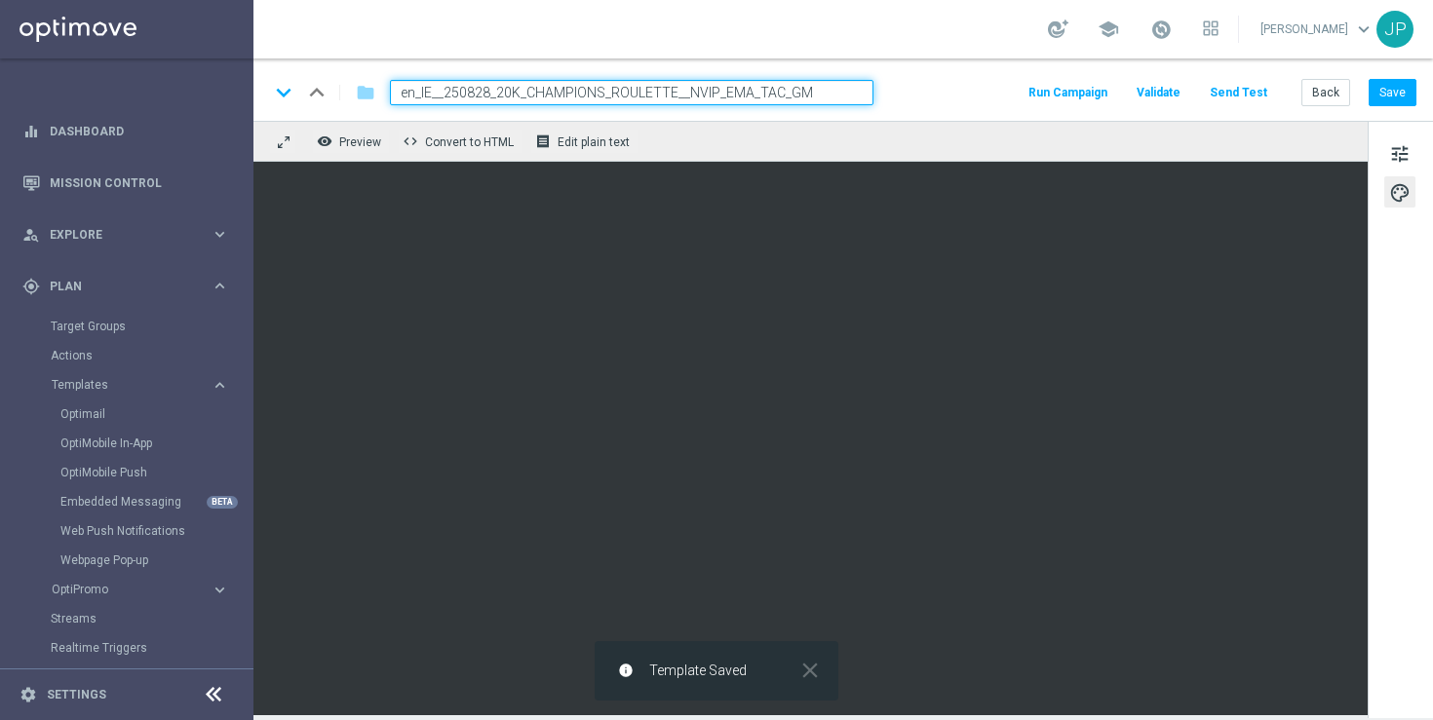
click at [838, 88] on input "en_IE__250828_20K_CHAMPIONS_ROULETTE__NVIP_EMA_TAC_GM" at bounding box center [631, 92] width 483 height 25
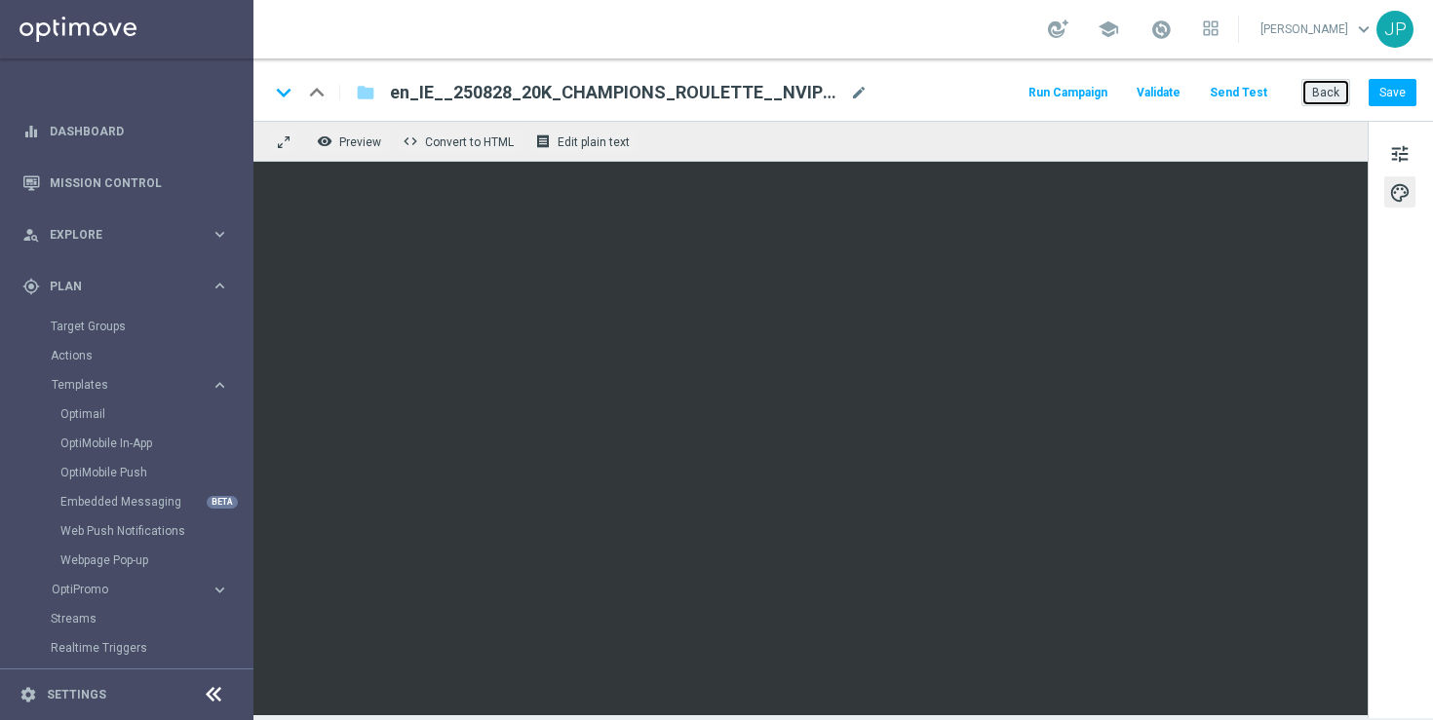
click at [1320, 93] on button "Back" at bounding box center [1325, 92] width 49 height 27
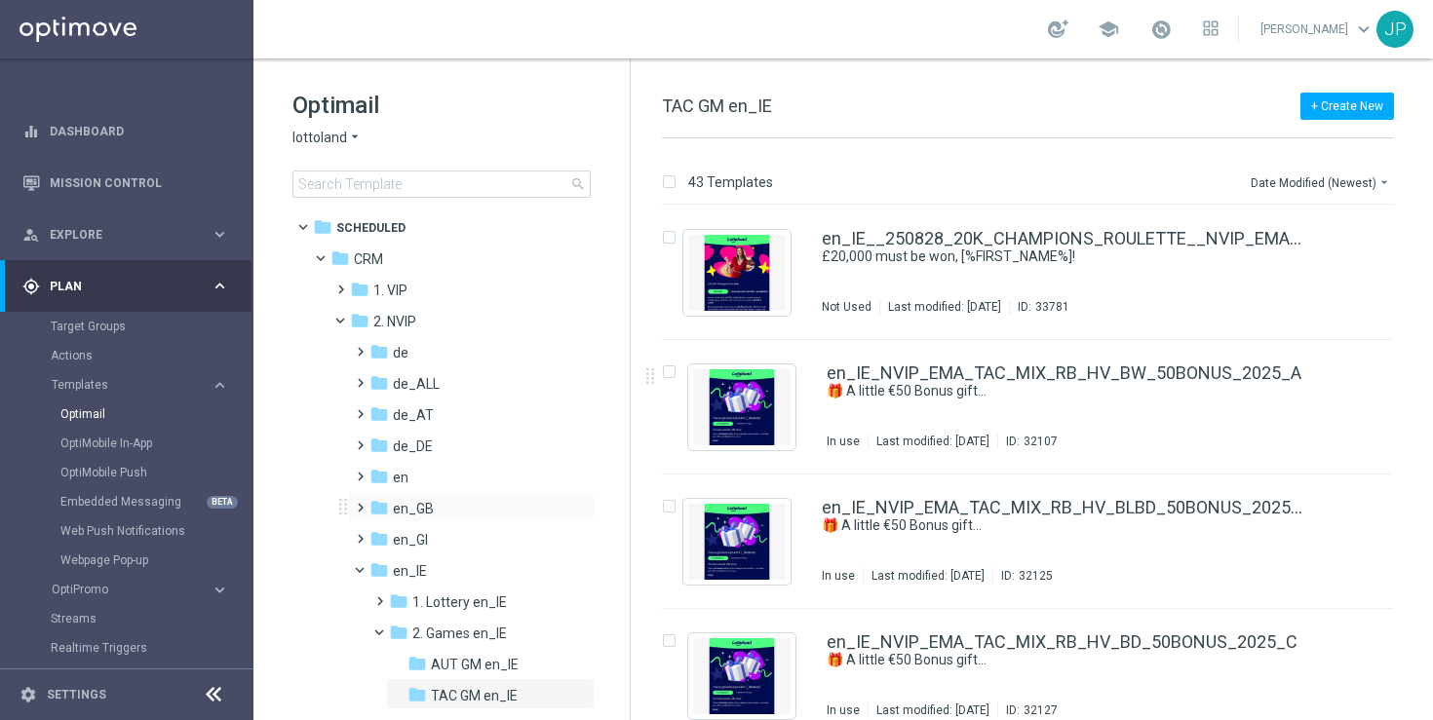
click at [355, 503] on span at bounding box center [356, 499] width 9 height 8
click at [379, 565] on span at bounding box center [375, 562] width 9 height 8
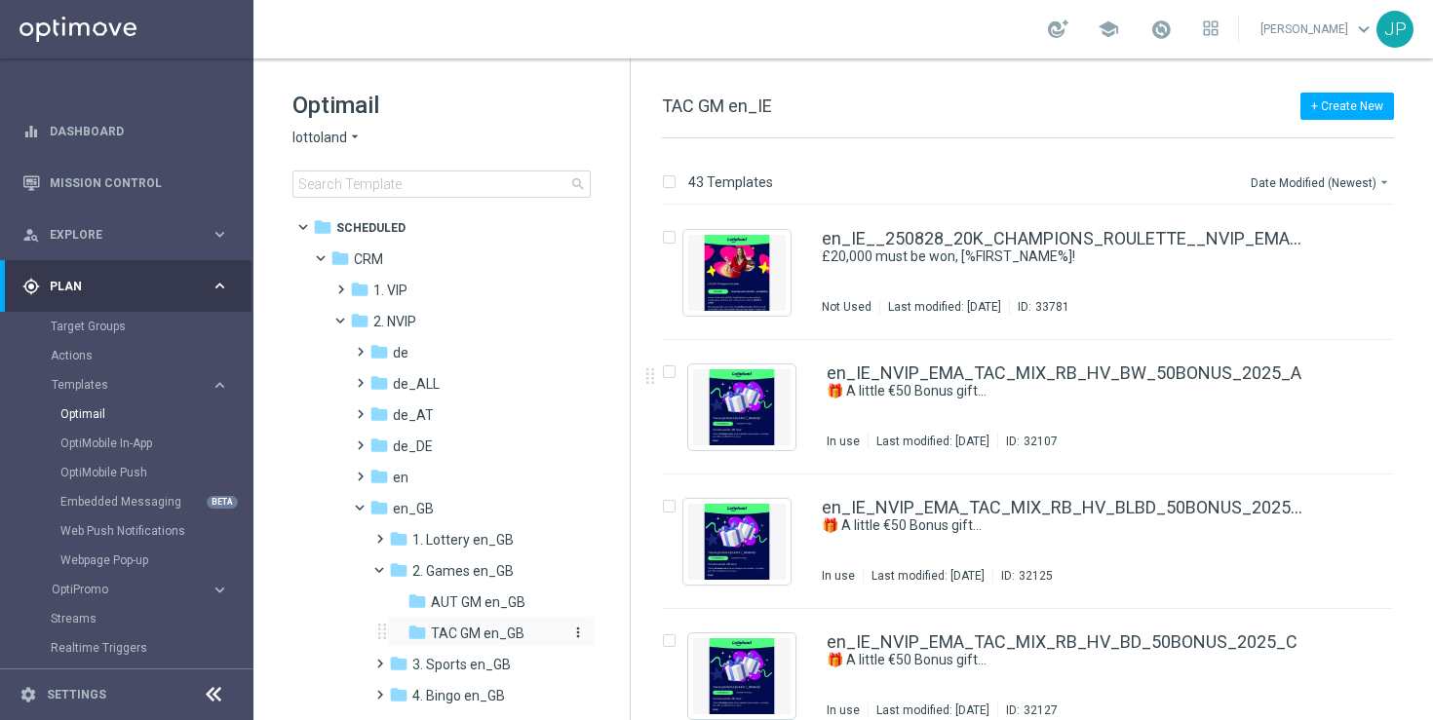
click at [494, 637] on span "TAC GM en_GB" at bounding box center [478, 634] width 94 height 18
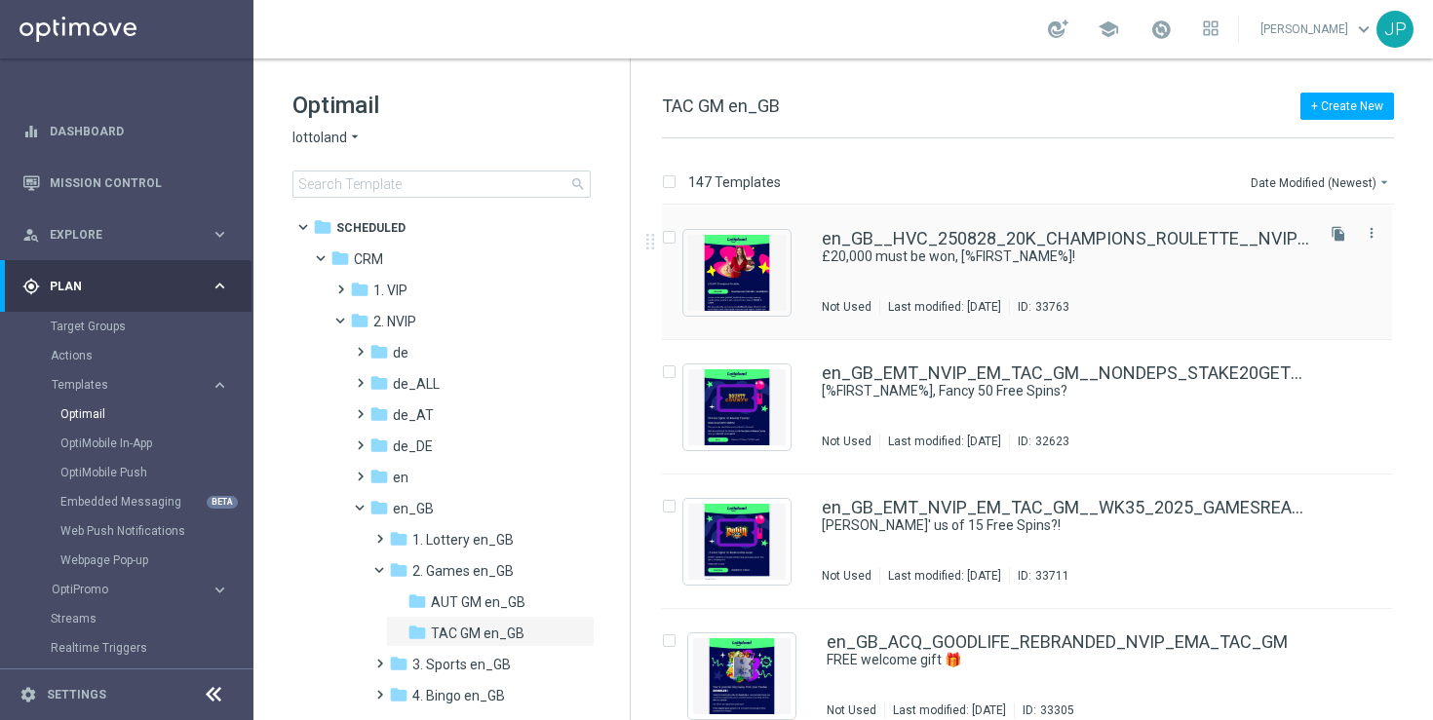
click at [1200, 275] on div "en_GB__HVC_250828_20K_CHAMPIONS_ROULETTE__NVIP_EMA_TAC_GM £20,000 must be won, …" at bounding box center [1066, 272] width 488 height 85
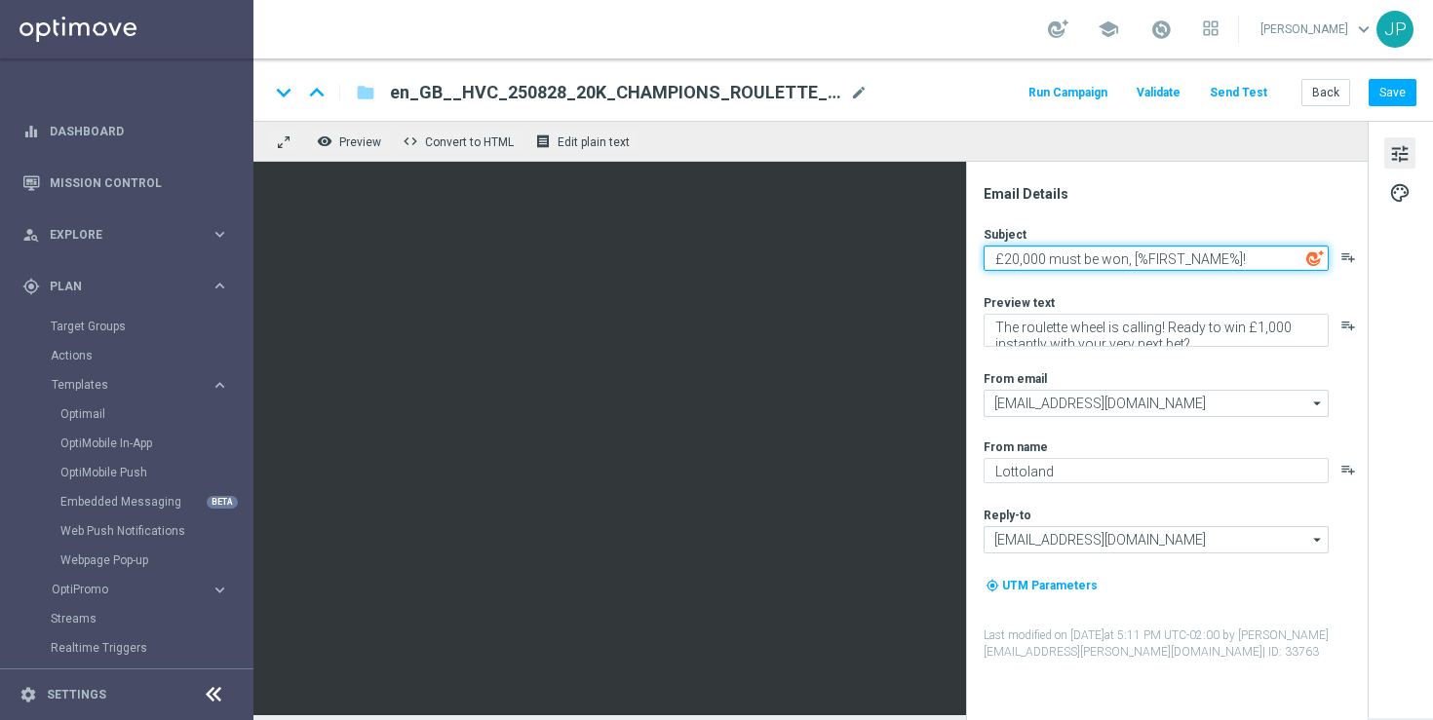
click at [1224, 257] on textarea "£20,000 must be won, [%FIRST_NAME%]!" at bounding box center [1156, 258] width 345 height 25
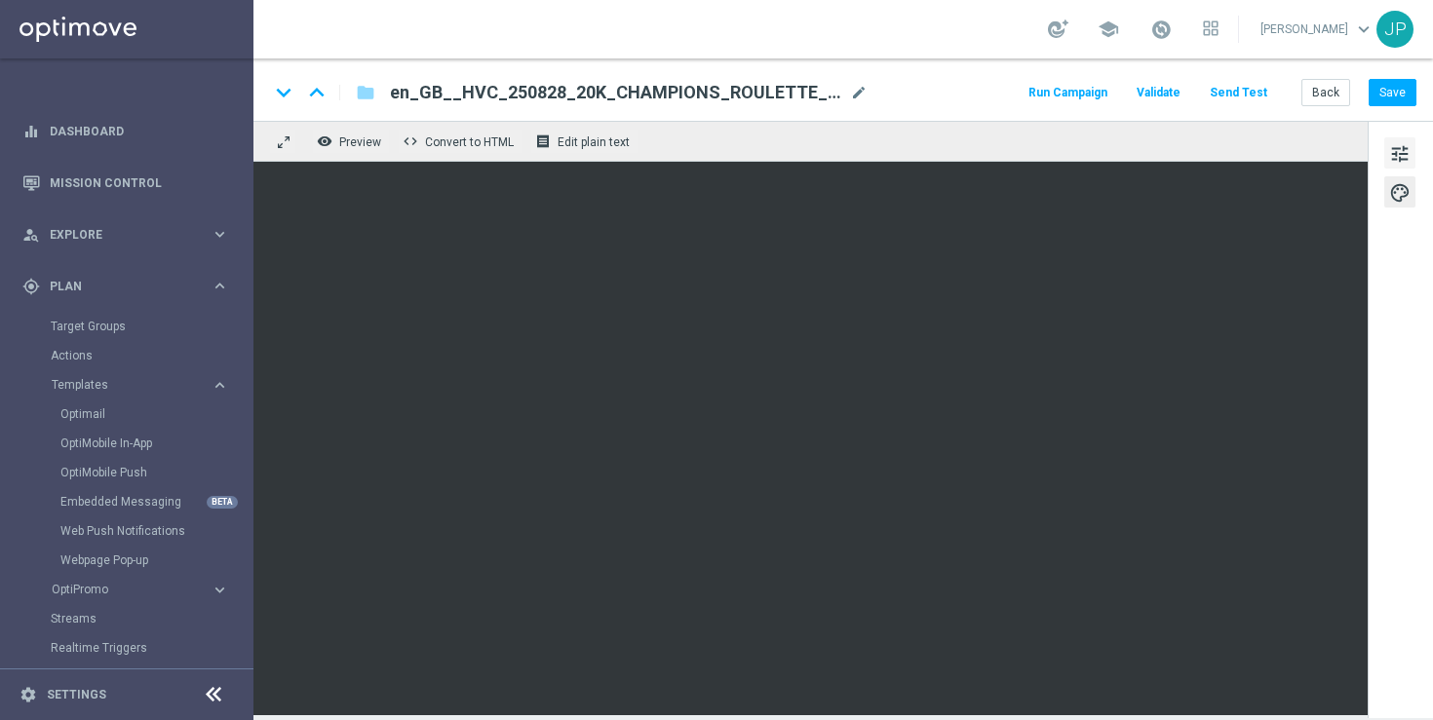
click at [1408, 160] on span "tune" at bounding box center [1399, 153] width 21 height 25
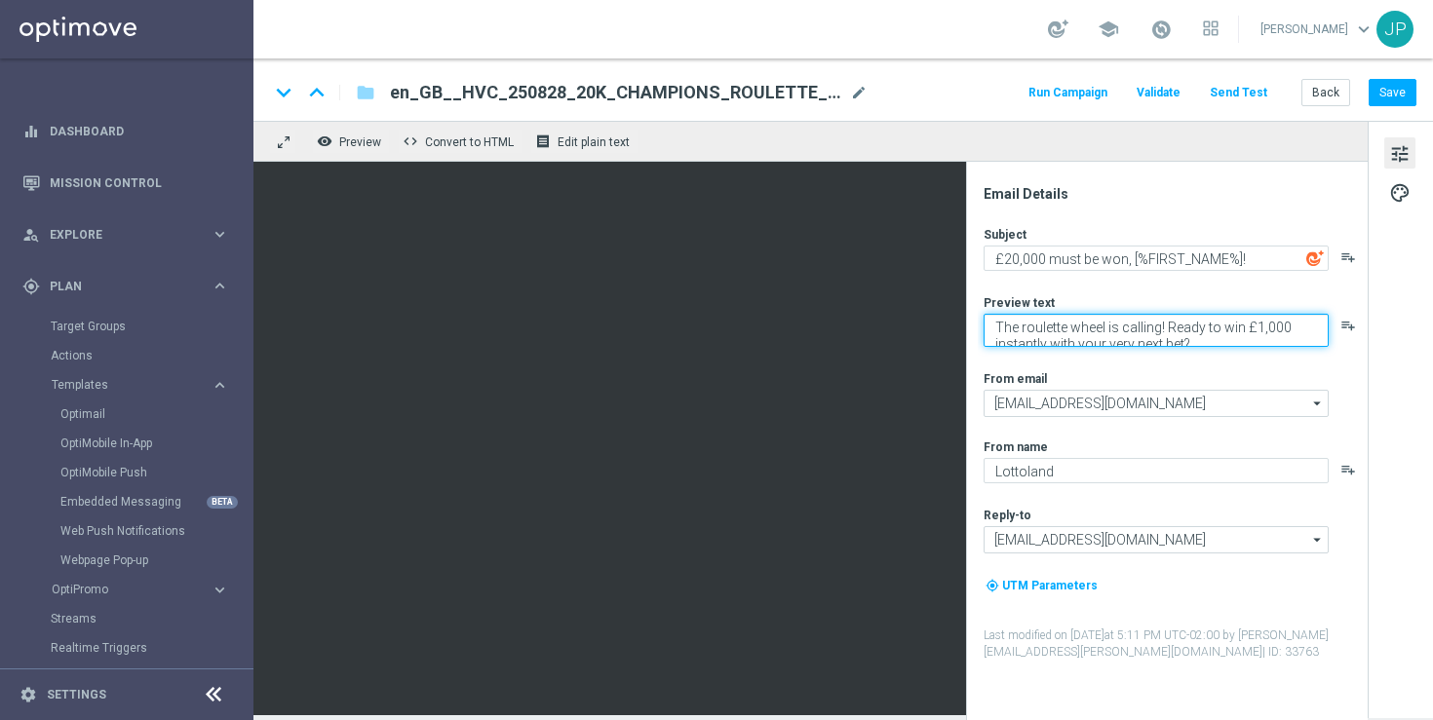
click at [1242, 340] on textarea "The roulette wheel is calling! Ready to win £1,000 instantly with your very nex…" at bounding box center [1156, 330] width 345 height 33
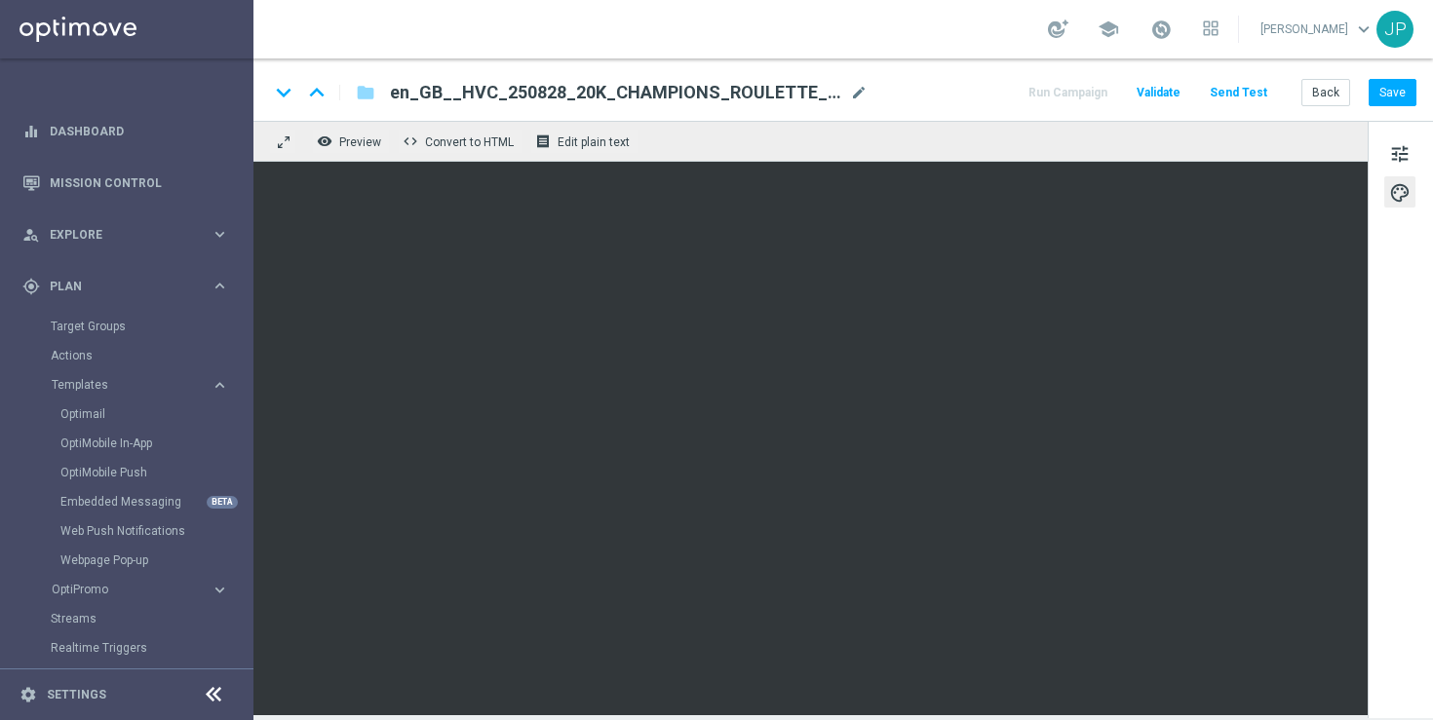
click at [988, 43] on div "school [PERSON_NAME] keyboard_arrow_down JP" at bounding box center [842, 29] width 1179 height 58
click at [1414, 108] on div "keyboard_arrow_down keyboard_arrow_up folder en_GB__HVC_250828_20K_CHAMPIONS_RO…" at bounding box center [842, 89] width 1179 height 62
click at [1411, 94] on button "Save" at bounding box center [1393, 92] width 48 height 27
click at [92, 411] on link "Optimail" at bounding box center [131, 414] width 142 height 16
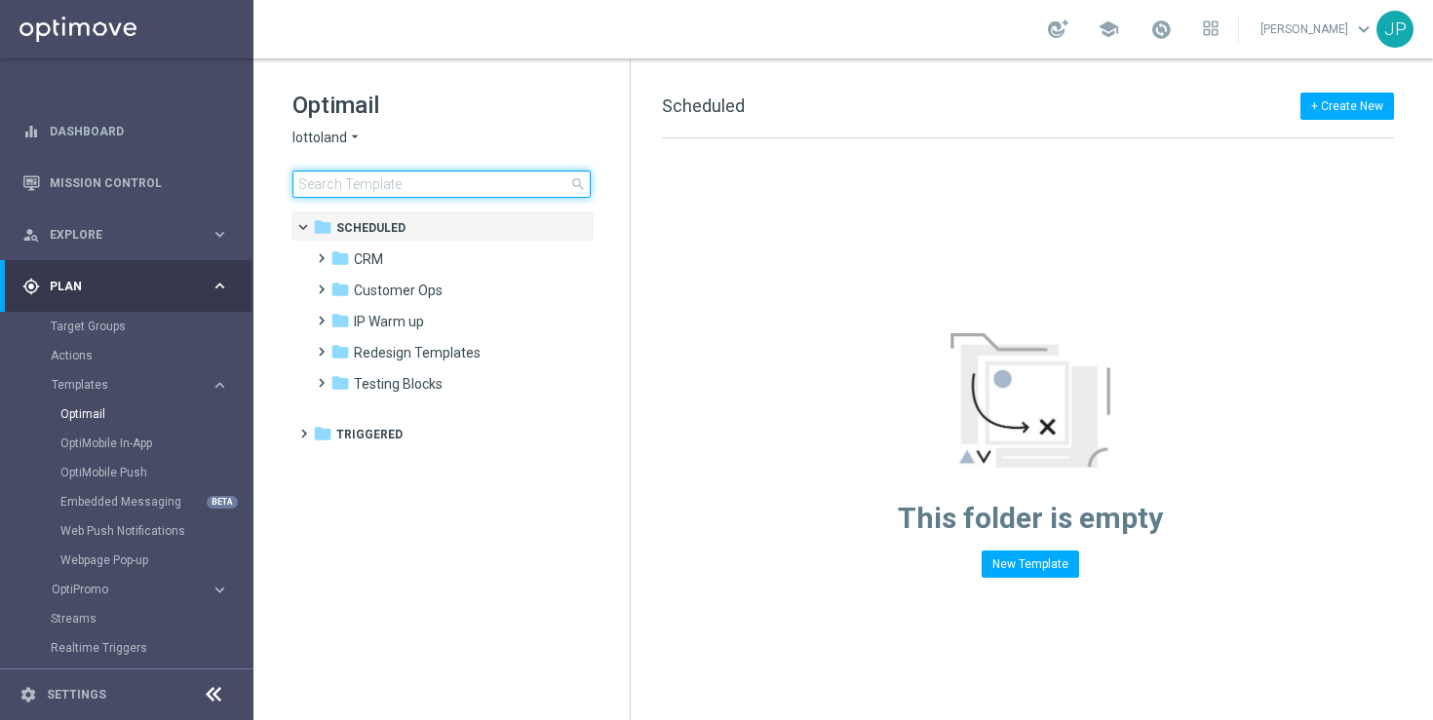
click at [471, 180] on input at bounding box center [441, 184] width 298 height 27
type input "en_IE__250828_20K_CHAMPIONS_ROULETTE__NVIP_EMA_TAC_GM"
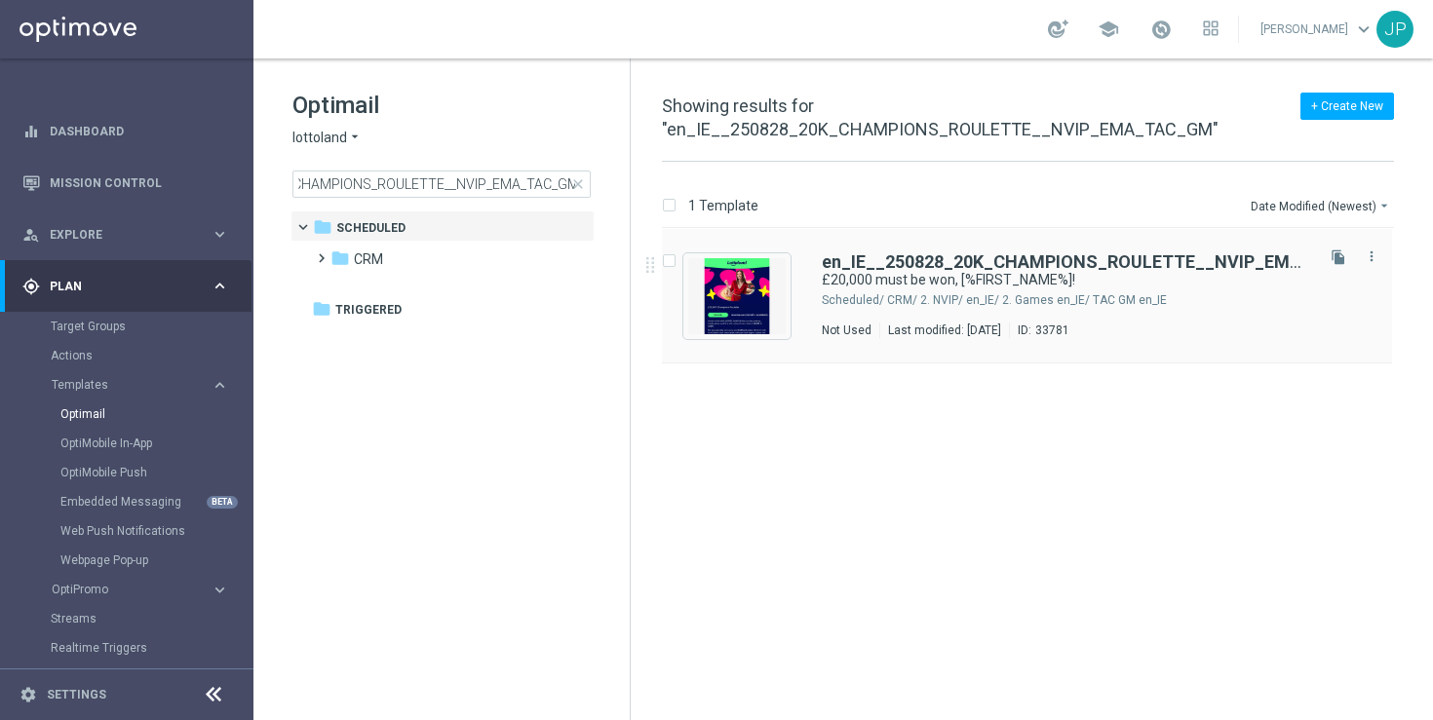
drag, startPoint x: 1109, startPoint y: 300, endPoint x: 1166, endPoint y: 291, distance: 57.2
click at [1166, 292] on div "CRM/ 2. NVIP/ en_IE/ 2. Games en_IE/ TAC GM en_IE" at bounding box center [1098, 300] width 423 height 16
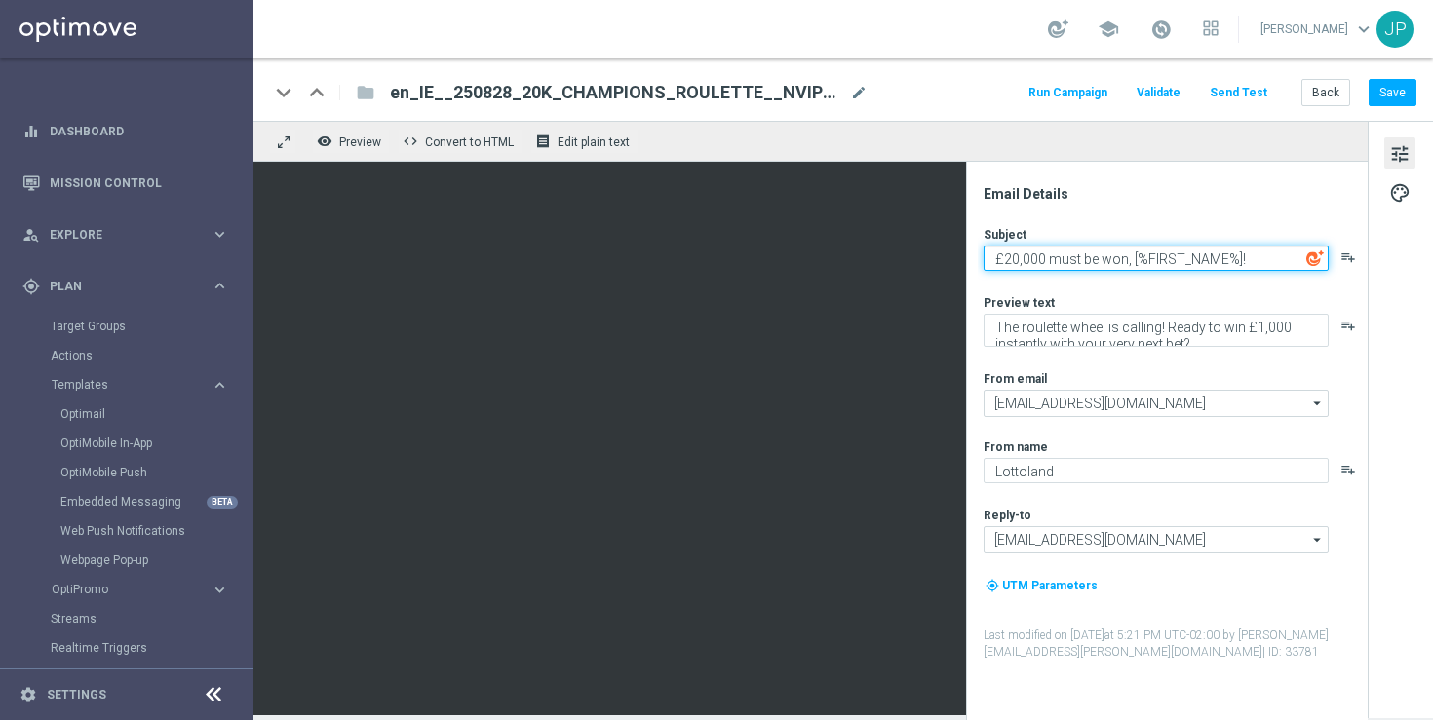
click at [1103, 261] on textarea "£20,000 must be won, [%FIRST_NAME%]!" at bounding box center [1156, 258] width 345 height 25
drag, startPoint x: 1103, startPoint y: 261, endPoint x: 968, endPoint y: 261, distance: 135.5
click at [968, 261] on div "Email Details Subject £20,000 must be won, [%FIRST_NAME%]! playlist_add Preview…" at bounding box center [1167, 441] width 402 height 559
paste textarea "€20,000 must be won, %%FIRSTNAME%%!"
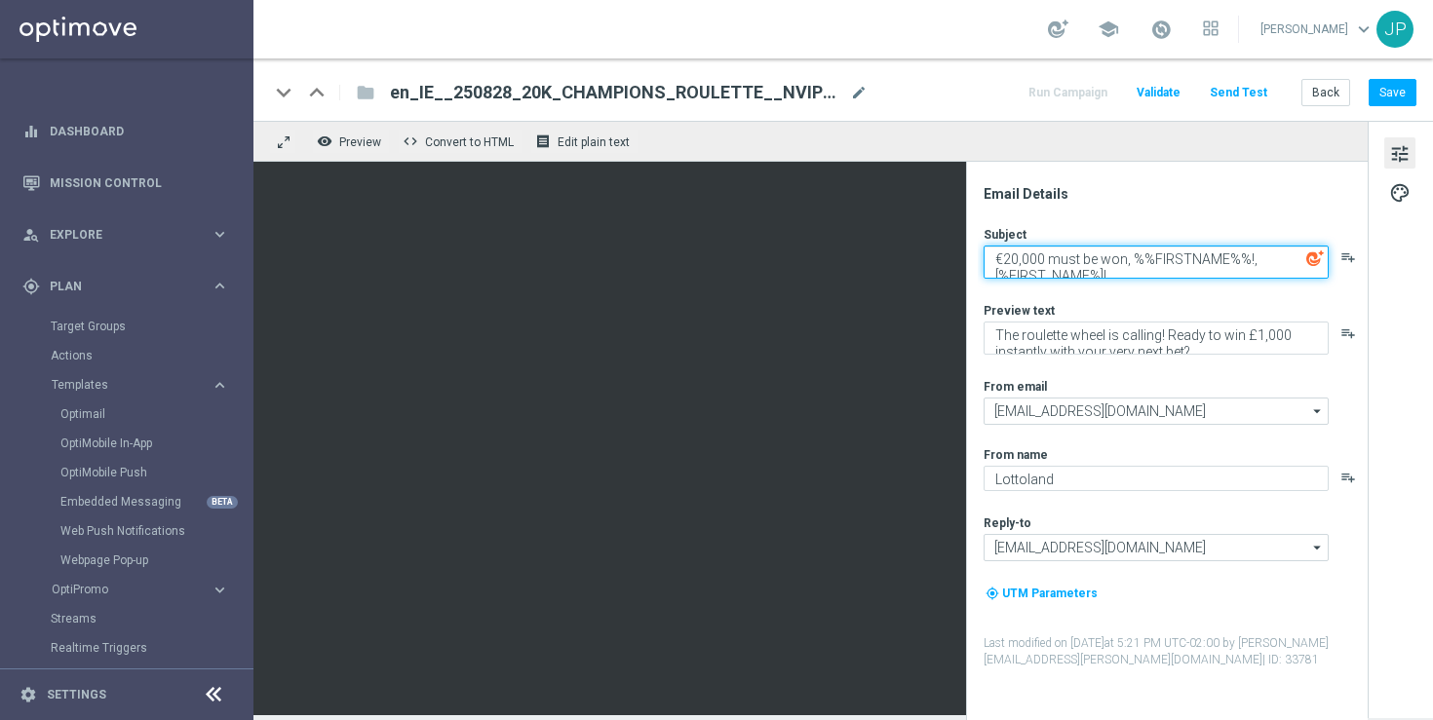
drag, startPoint x: 1132, startPoint y: 260, endPoint x: 1246, endPoint y: 259, distance: 114.1
click at [1246, 259] on textarea "€20,000 must be won, %%FIRSTNAME%%!, [%FIRST_NAME%]!" at bounding box center [1156, 262] width 345 height 33
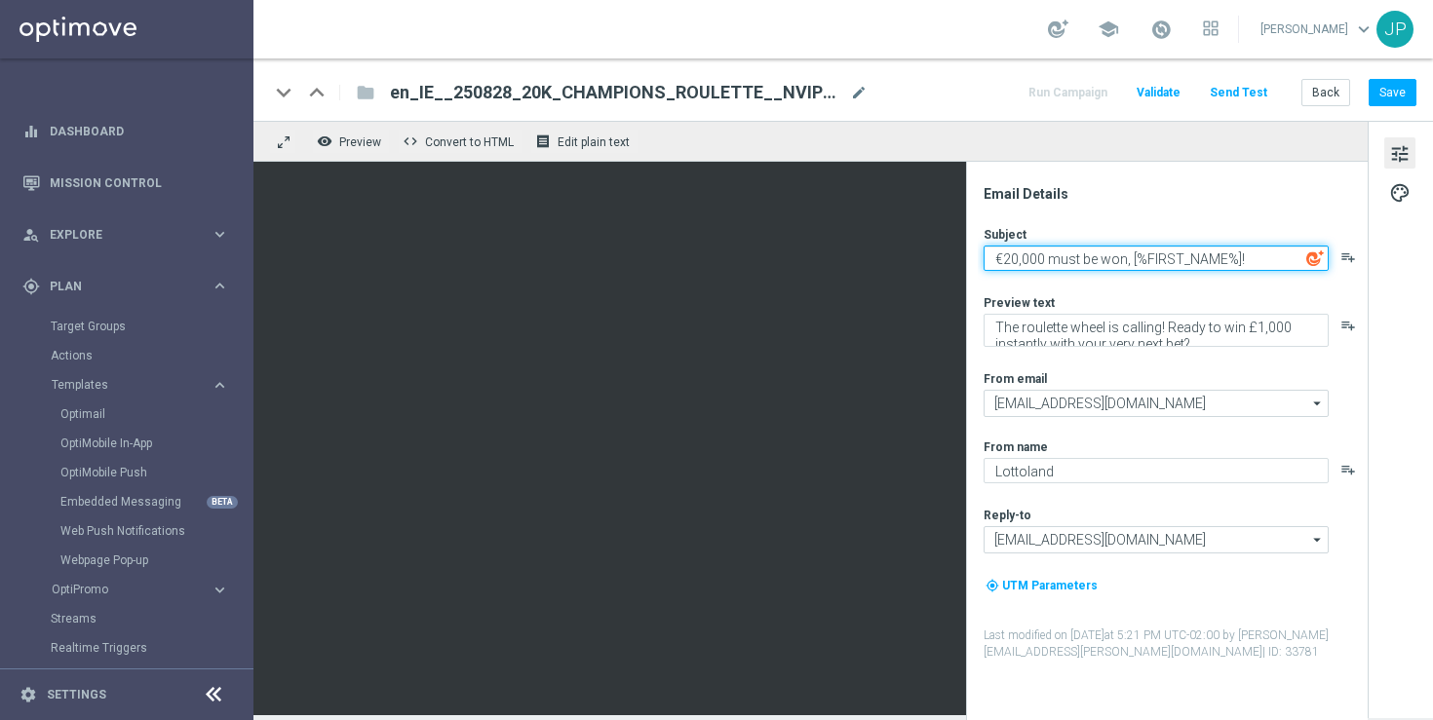
type textarea "€20,000 must be won, [%FIRST_NAME%]!"
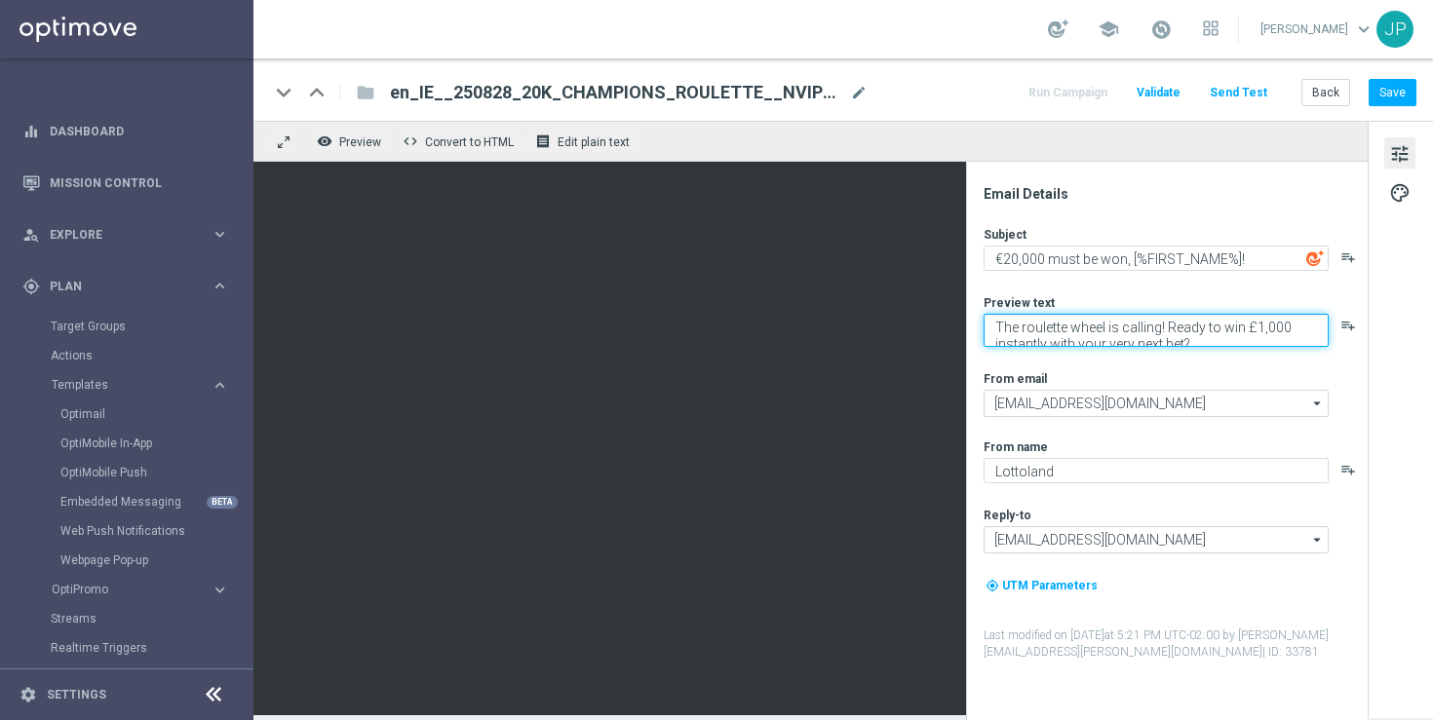
click at [1092, 331] on textarea "The roulette wheel is calling! Ready to win £1,000 instantly with your very nex…" at bounding box center [1156, 330] width 345 height 33
paste textarea "€"
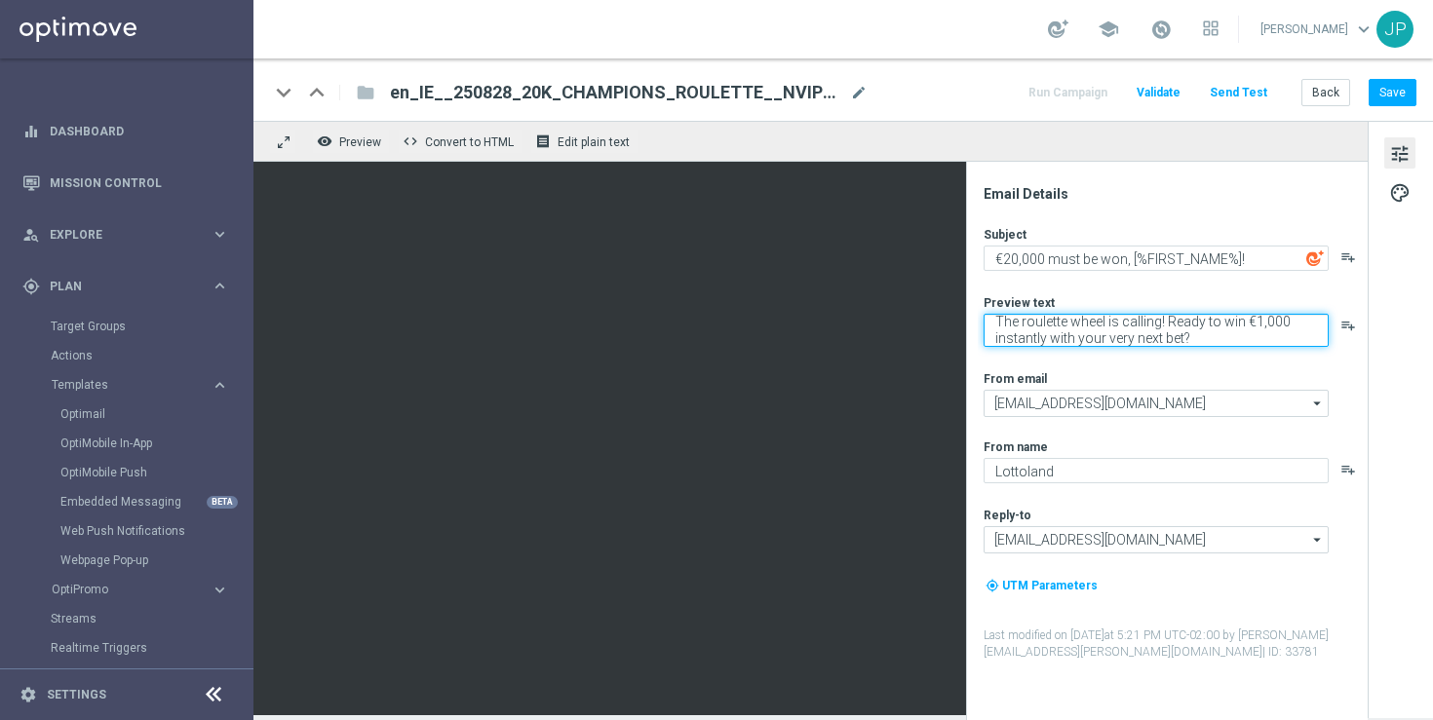
type textarea "The roulette wheel is calling! Ready to win €1,000 instantly with your very nex…"
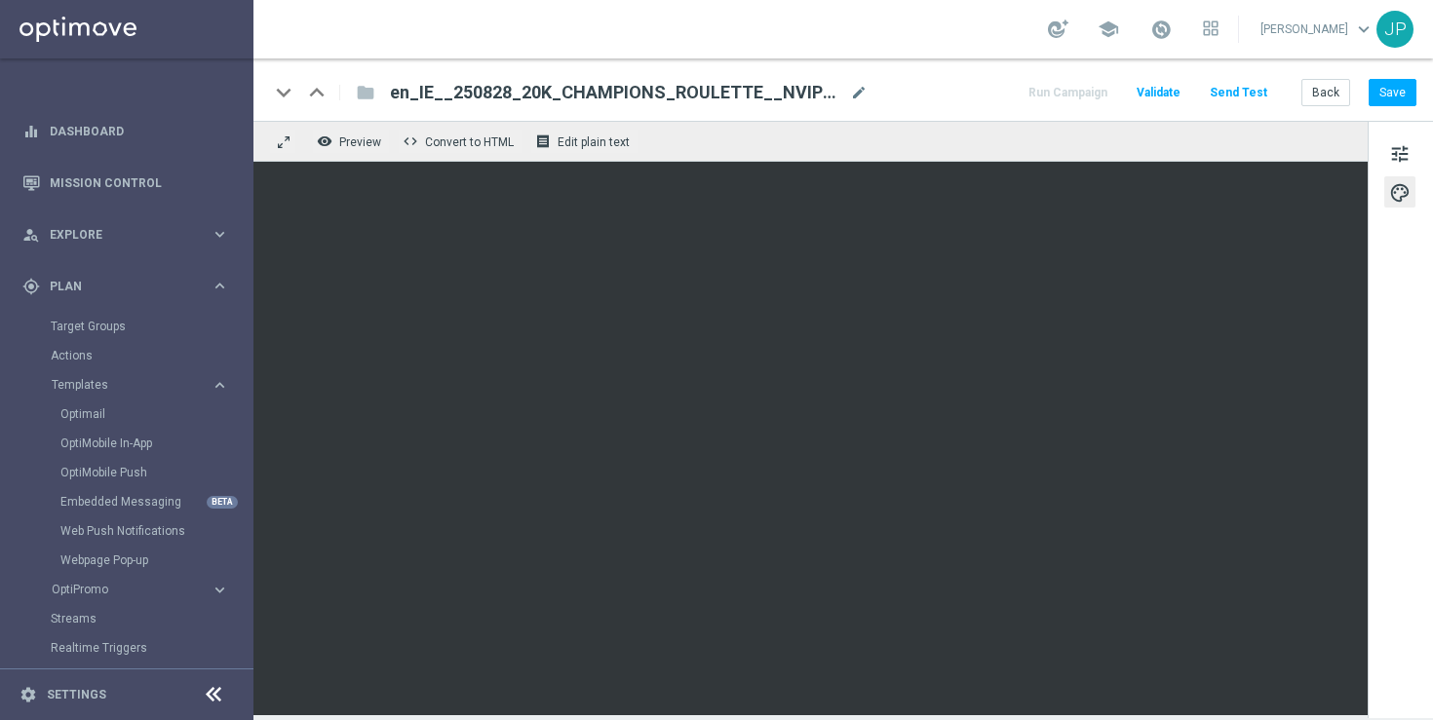
click at [1374, 352] on div "tune palette" at bounding box center [1400, 420] width 65 height 598
click at [1402, 148] on span "tune" at bounding box center [1399, 153] width 21 height 25
click at [1411, 144] on button "tune" at bounding box center [1399, 152] width 31 height 31
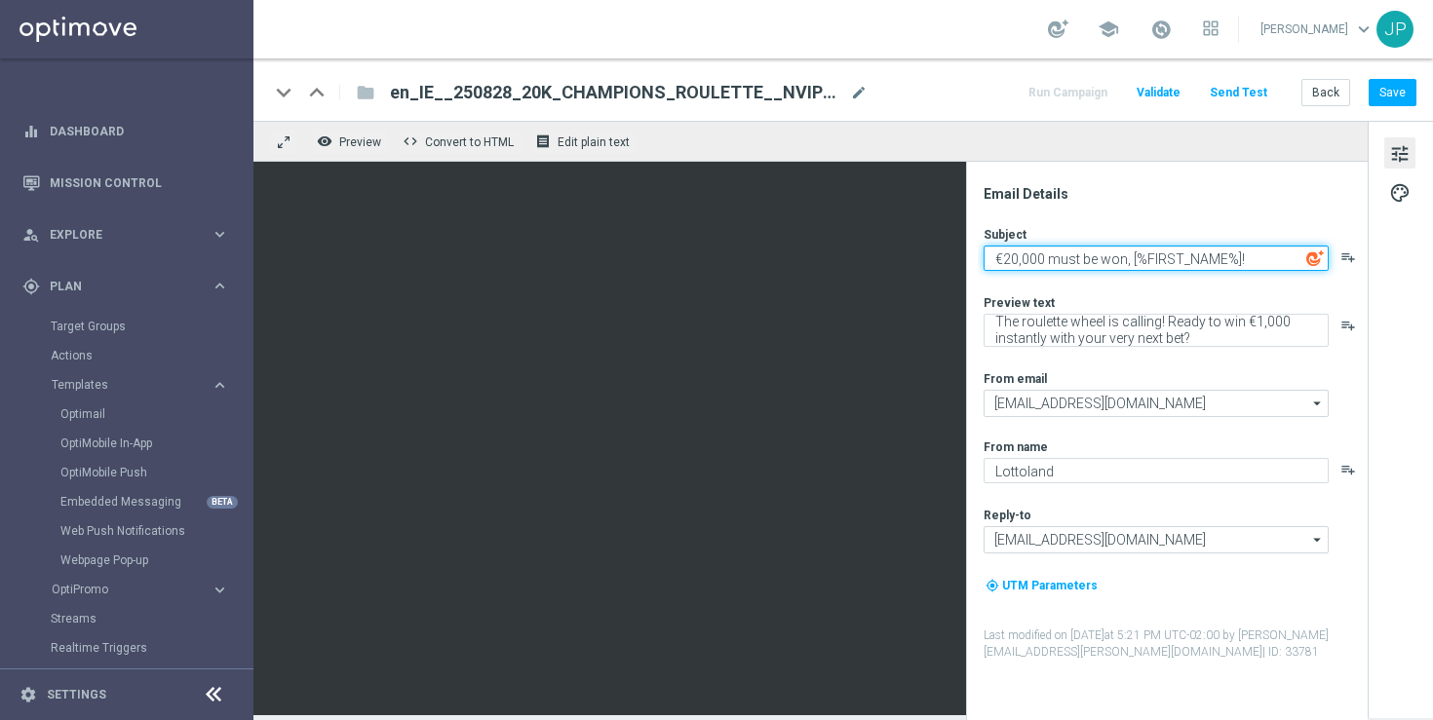
click at [1259, 260] on textarea "€20,000 must be won, [%FIRST_NAME%]!" at bounding box center [1156, 258] width 345 height 25
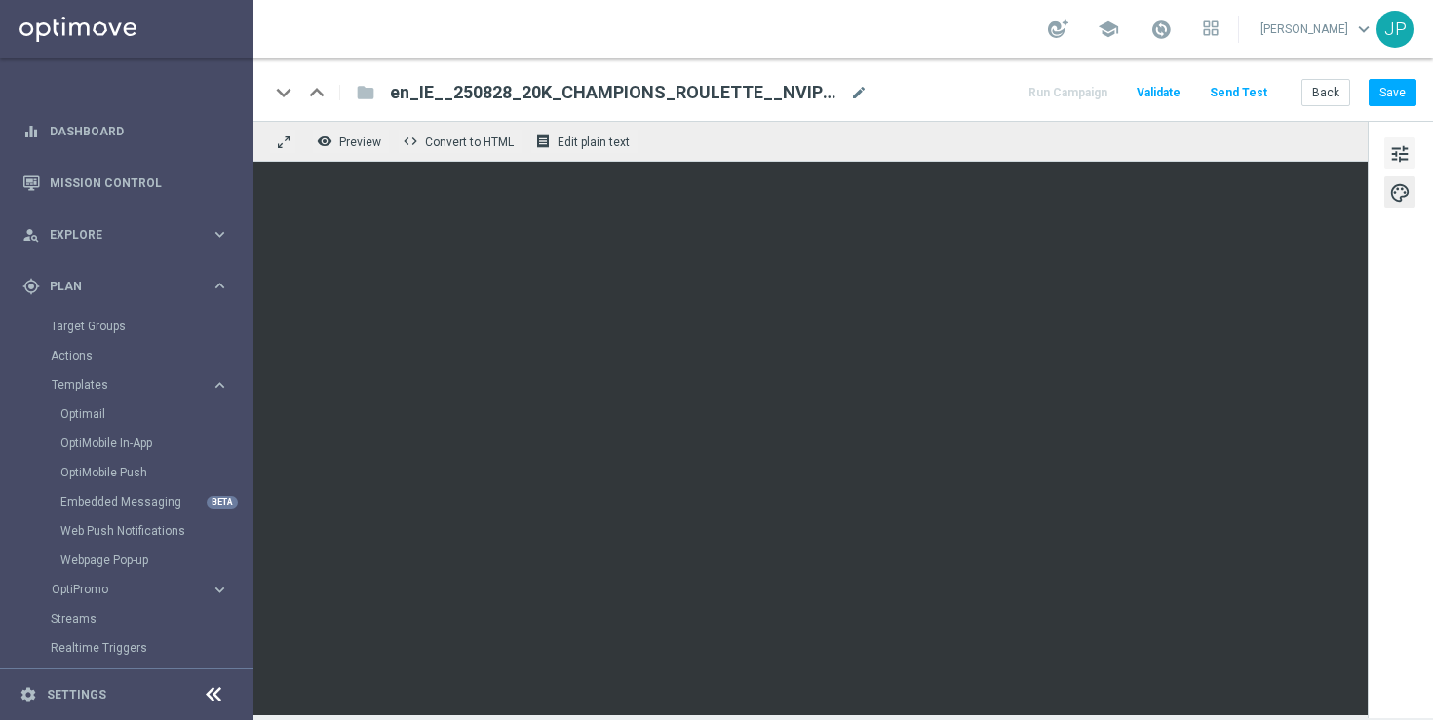
click at [1409, 148] on span "tune" at bounding box center [1399, 153] width 21 height 25
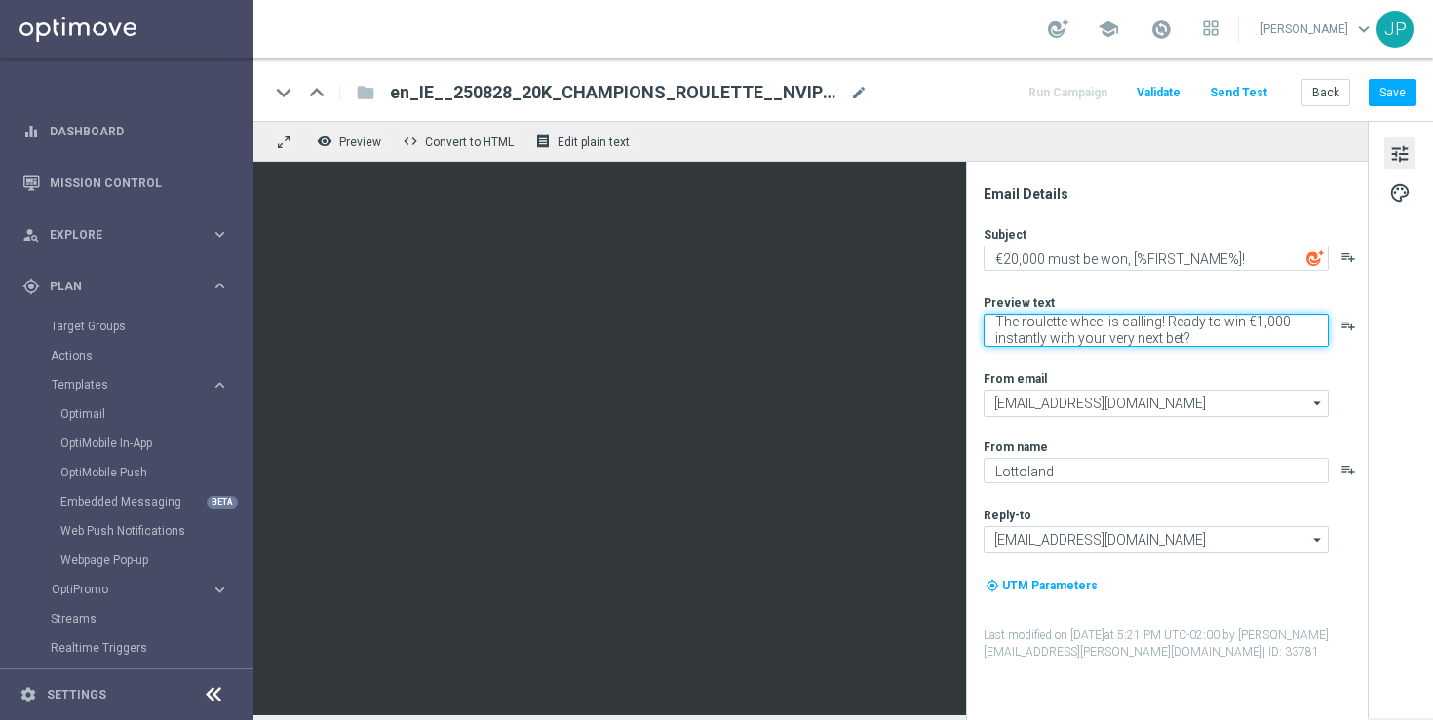
click at [1215, 331] on textarea "The roulette wheel is calling! Ready to win €1,000 instantly with your very nex…" at bounding box center [1156, 330] width 345 height 33
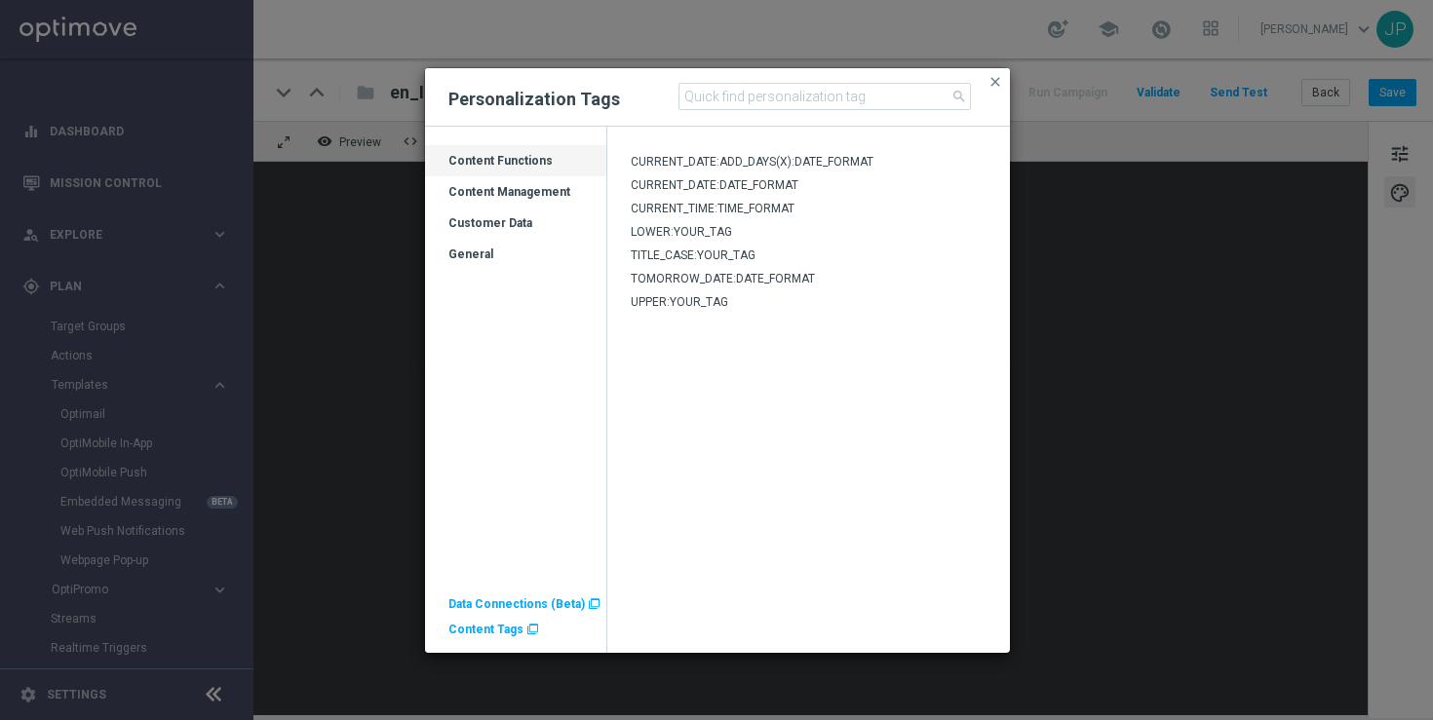
click at [492, 624] on span "Content Tags" at bounding box center [485, 630] width 75 height 14
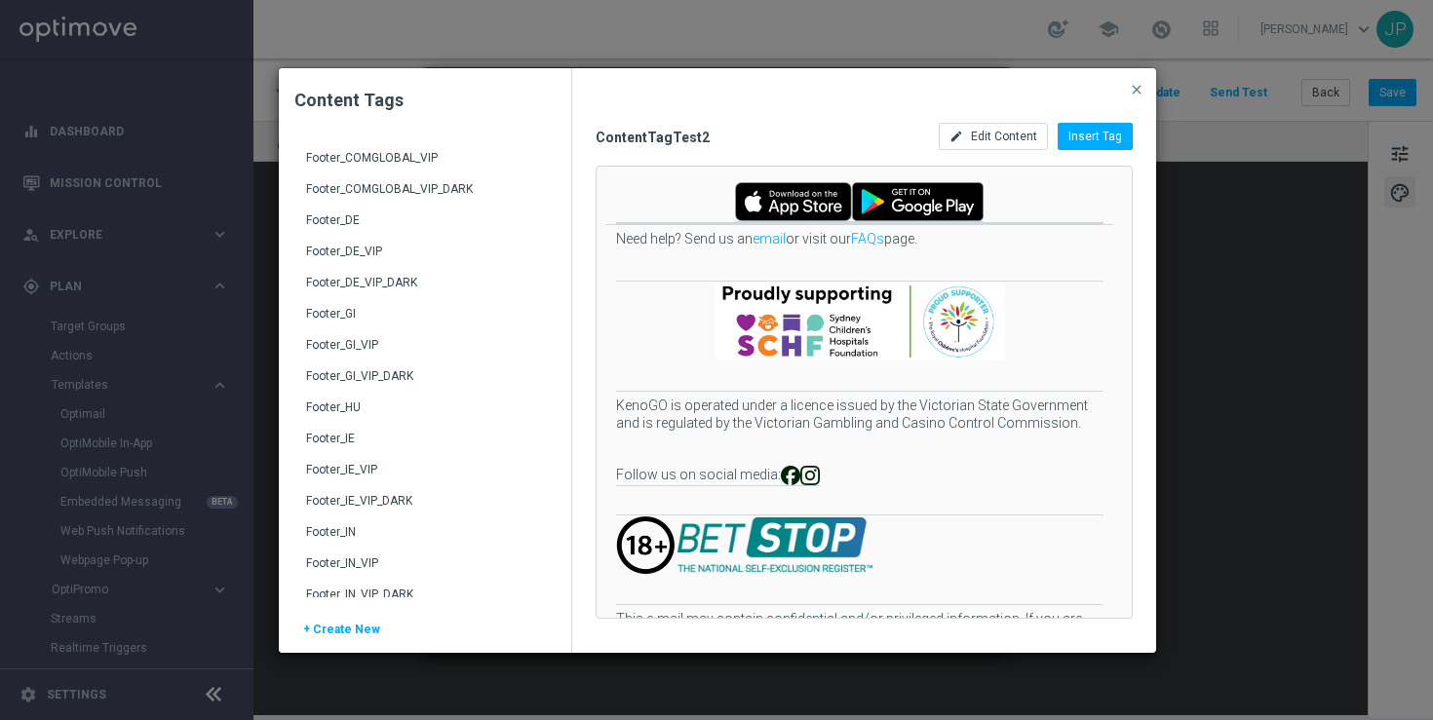
scroll to position [494, 0]
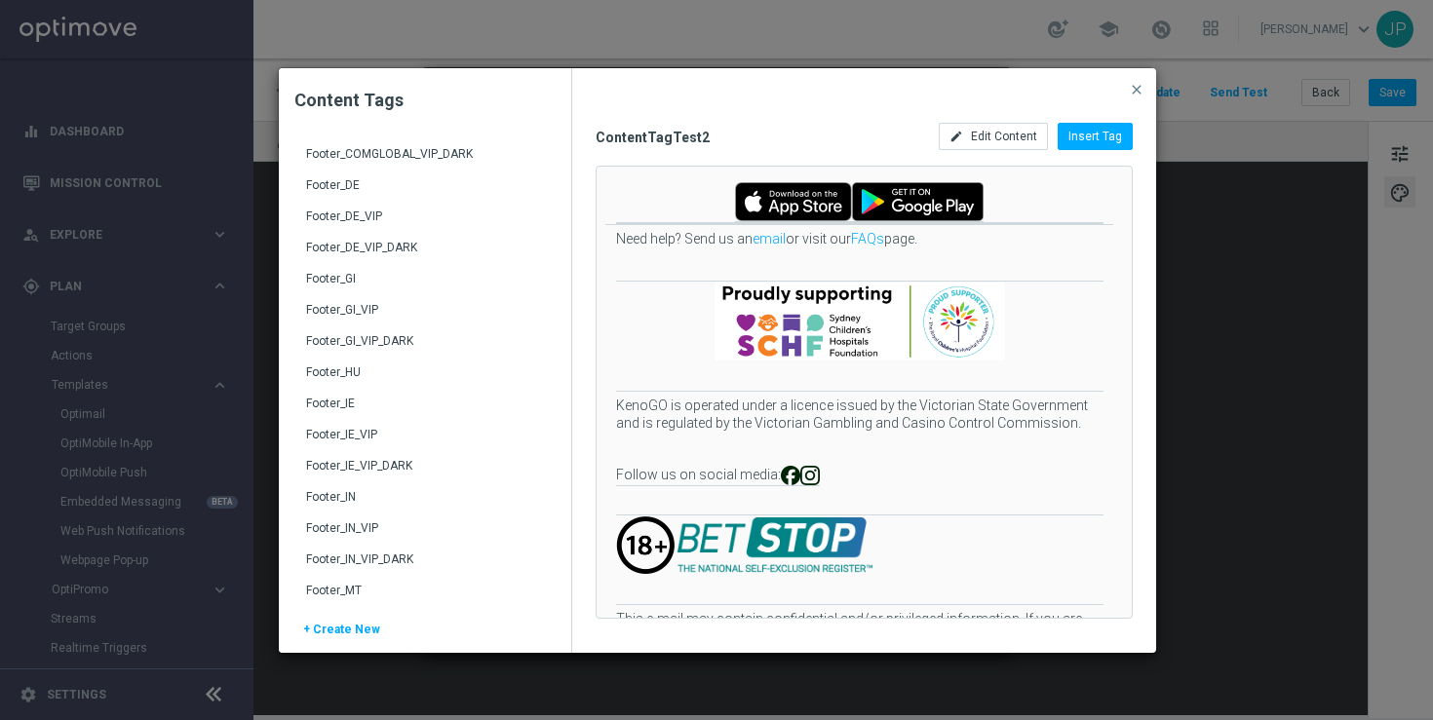
click at [332, 399] on div "Footer_IE" at bounding box center [427, 411] width 242 height 31
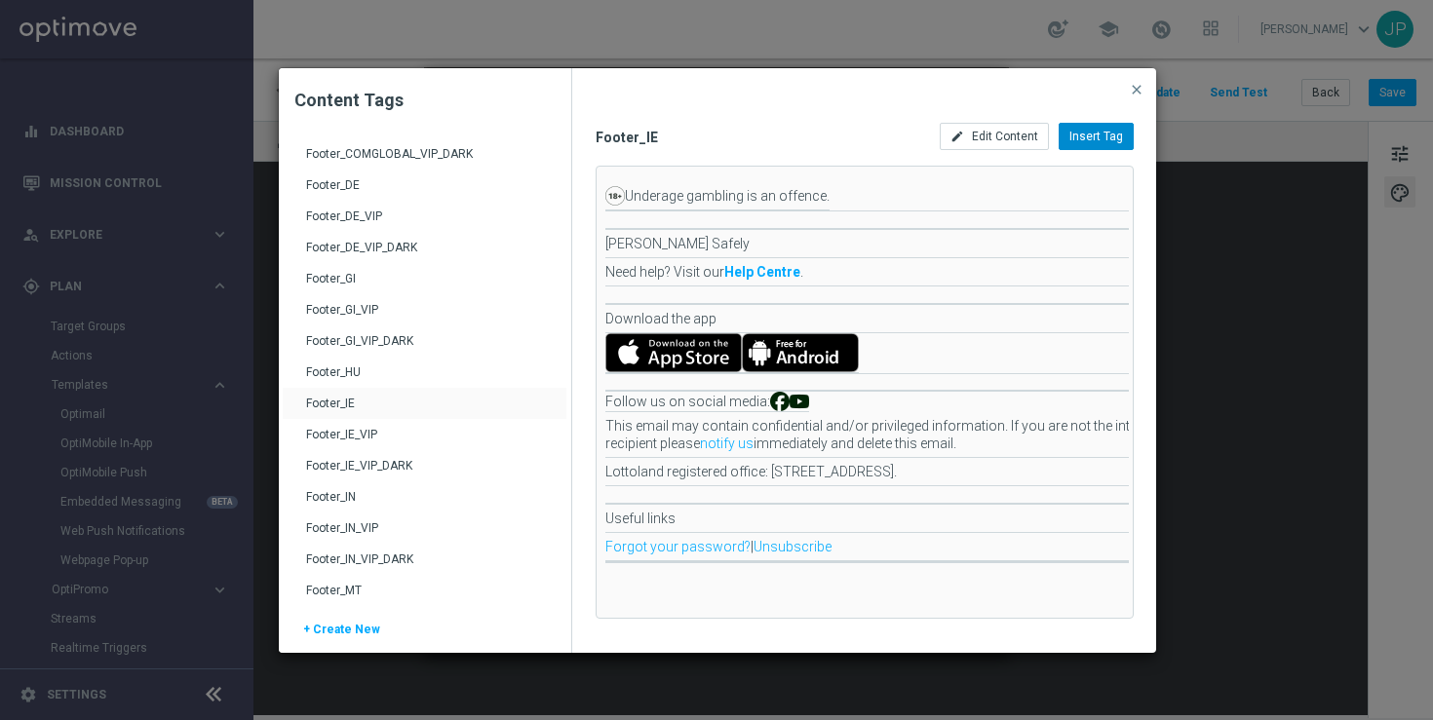
click at [1117, 145] on div "Insert Tag" at bounding box center [1096, 136] width 75 height 27
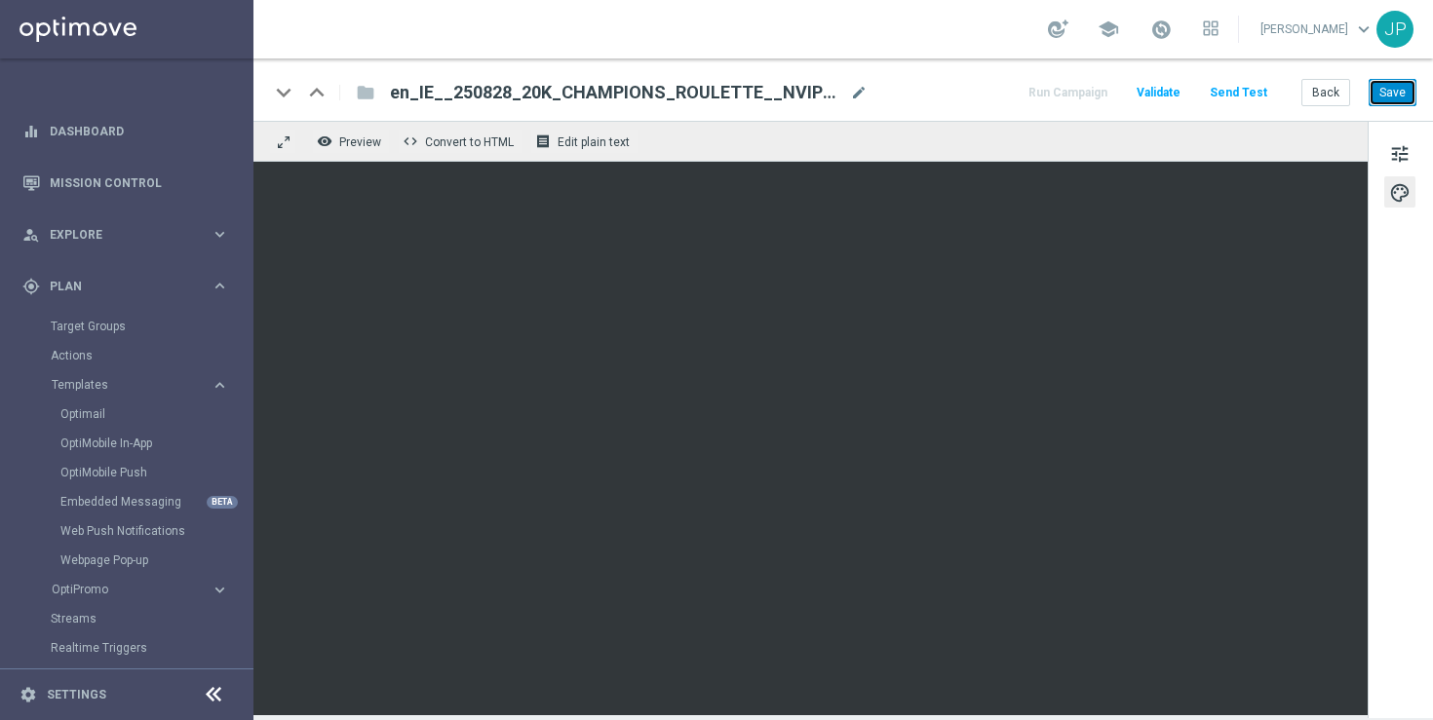
click at [1415, 96] on button "Save" at bounding box center [1393, 92] width 48 height 27
click at [1380, 93] on button "Save" at bounding box center [1393, 92] width 48 height 27
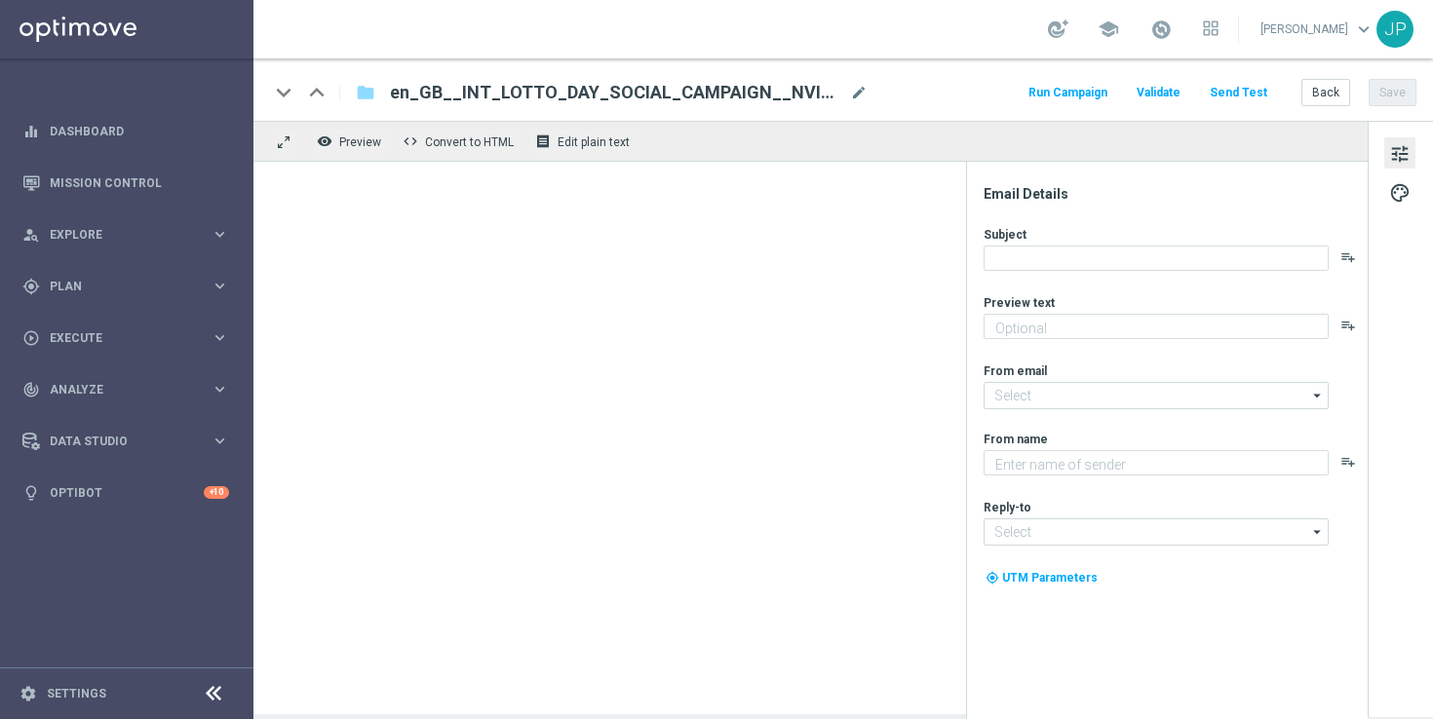
type textarea "Happy International Lotto Day!"
type textarea "Lottoland"
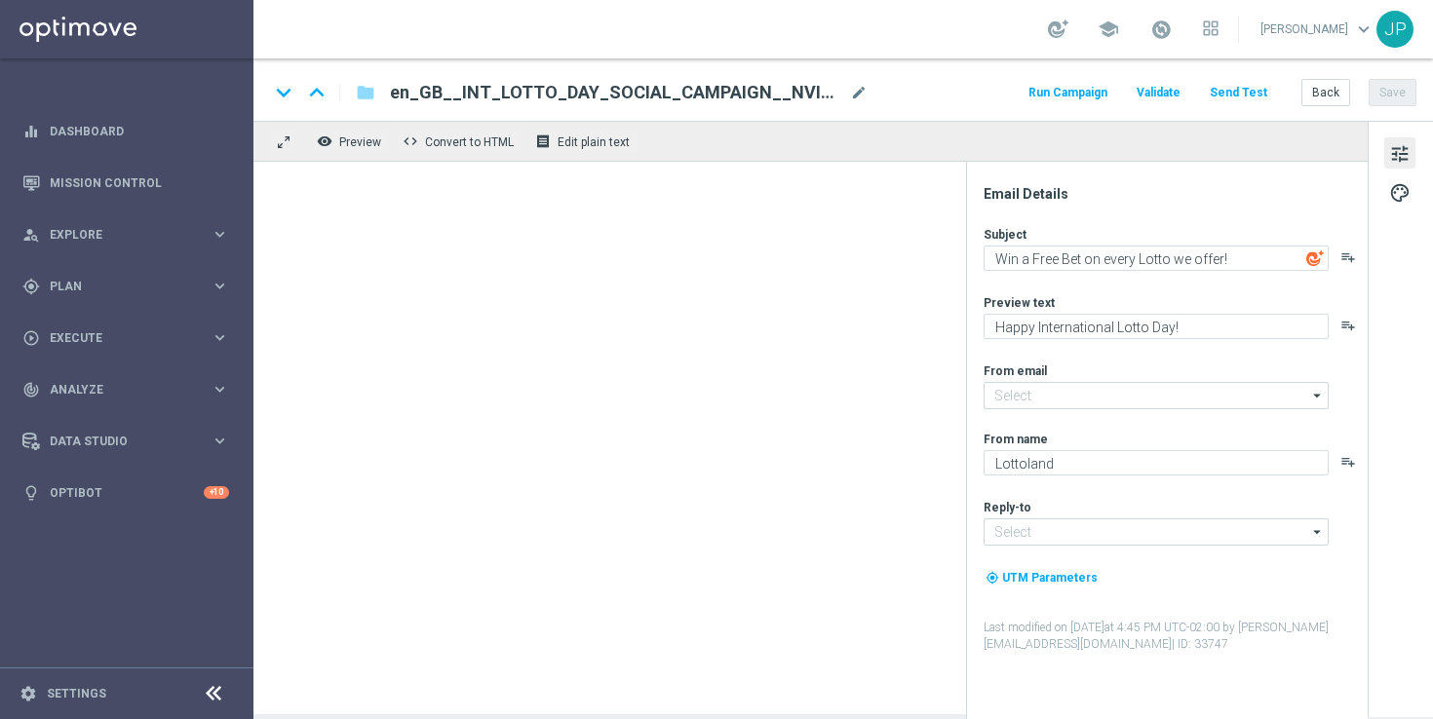
type input "[EMAIL_ADDRESS][DOMAIN_NAME]"
